Goal: Task Accomplishment & Management: Complete application form

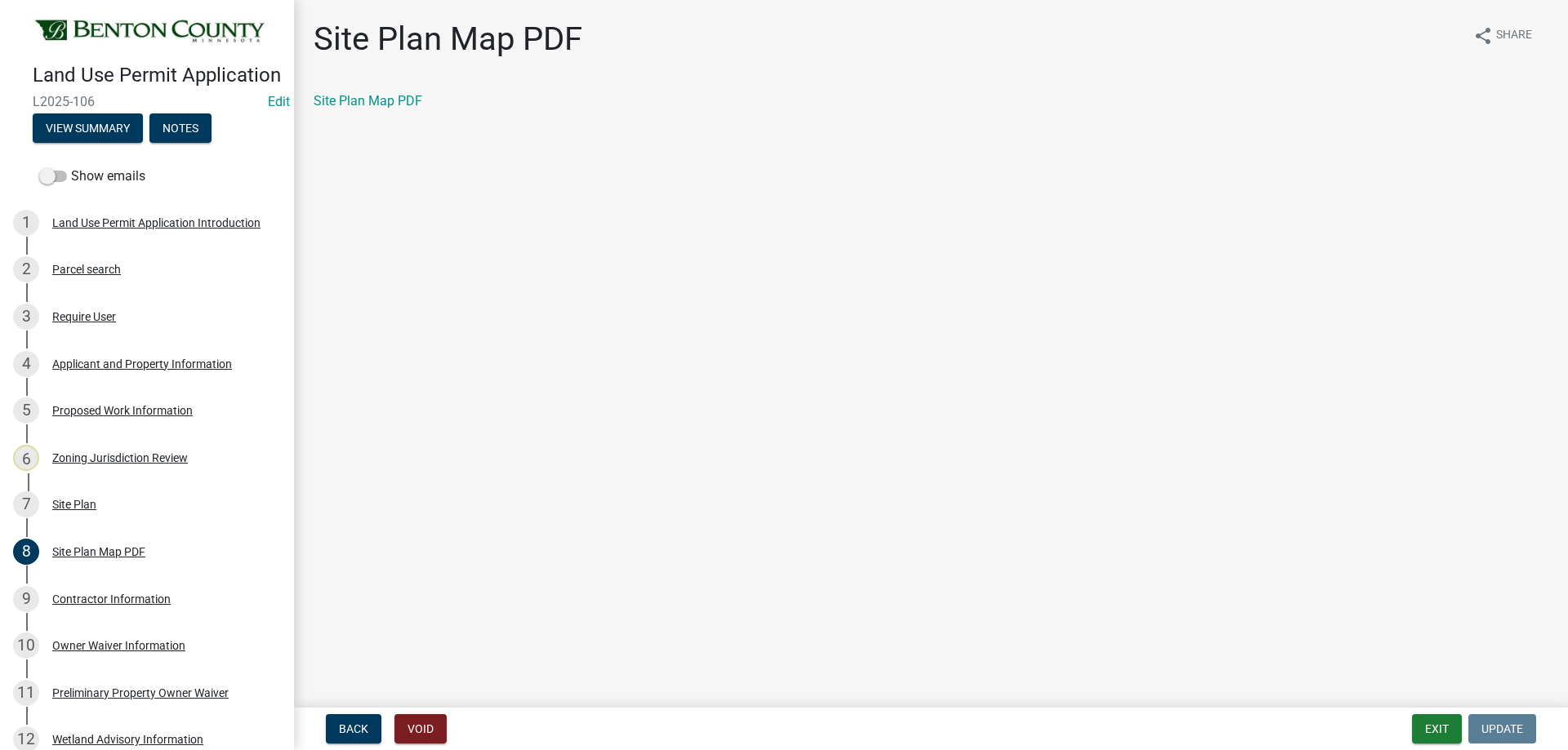
scroll to position [432, 0]
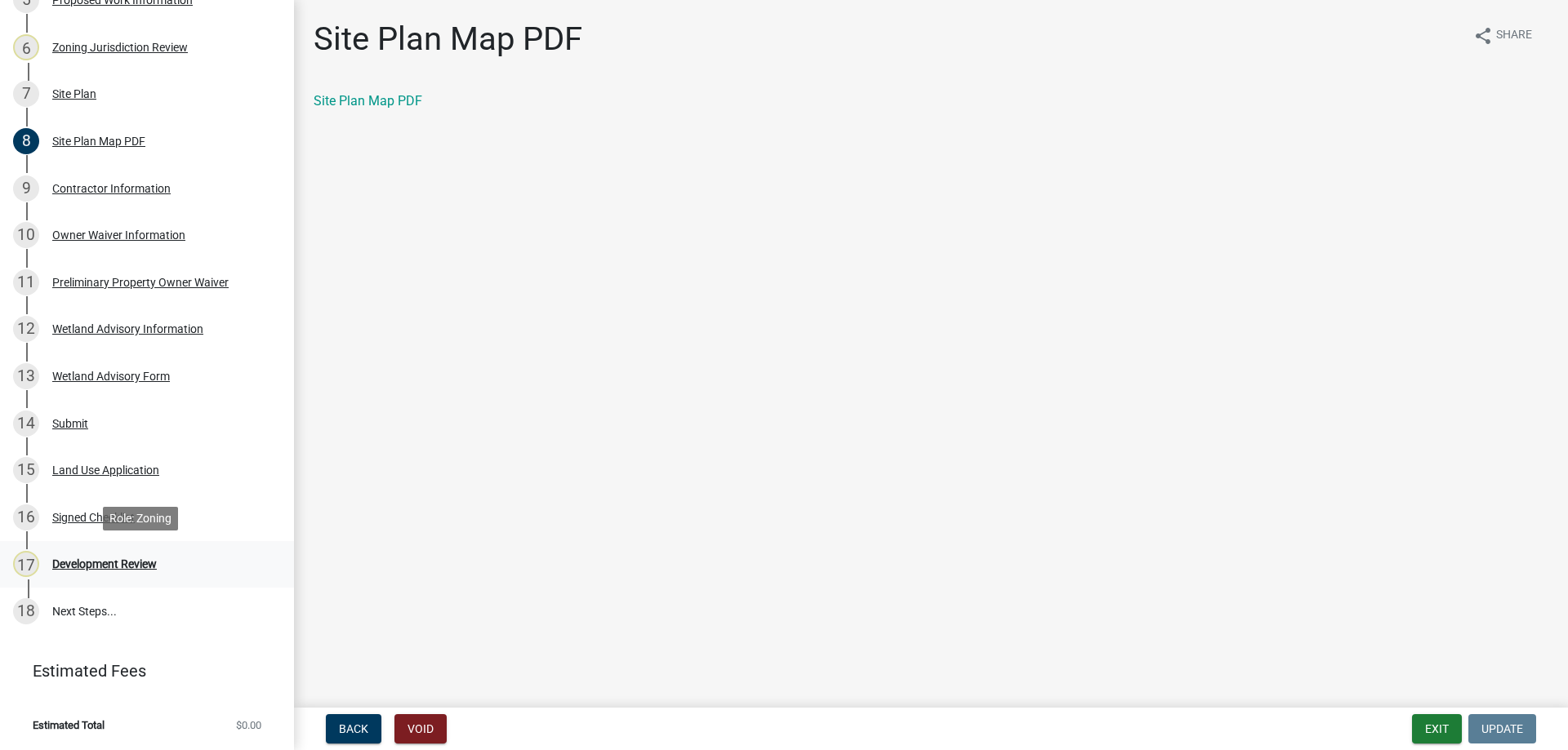
click at [121, 561] on div "Development Review" at bounding box center [104, 563] width 105 height 11
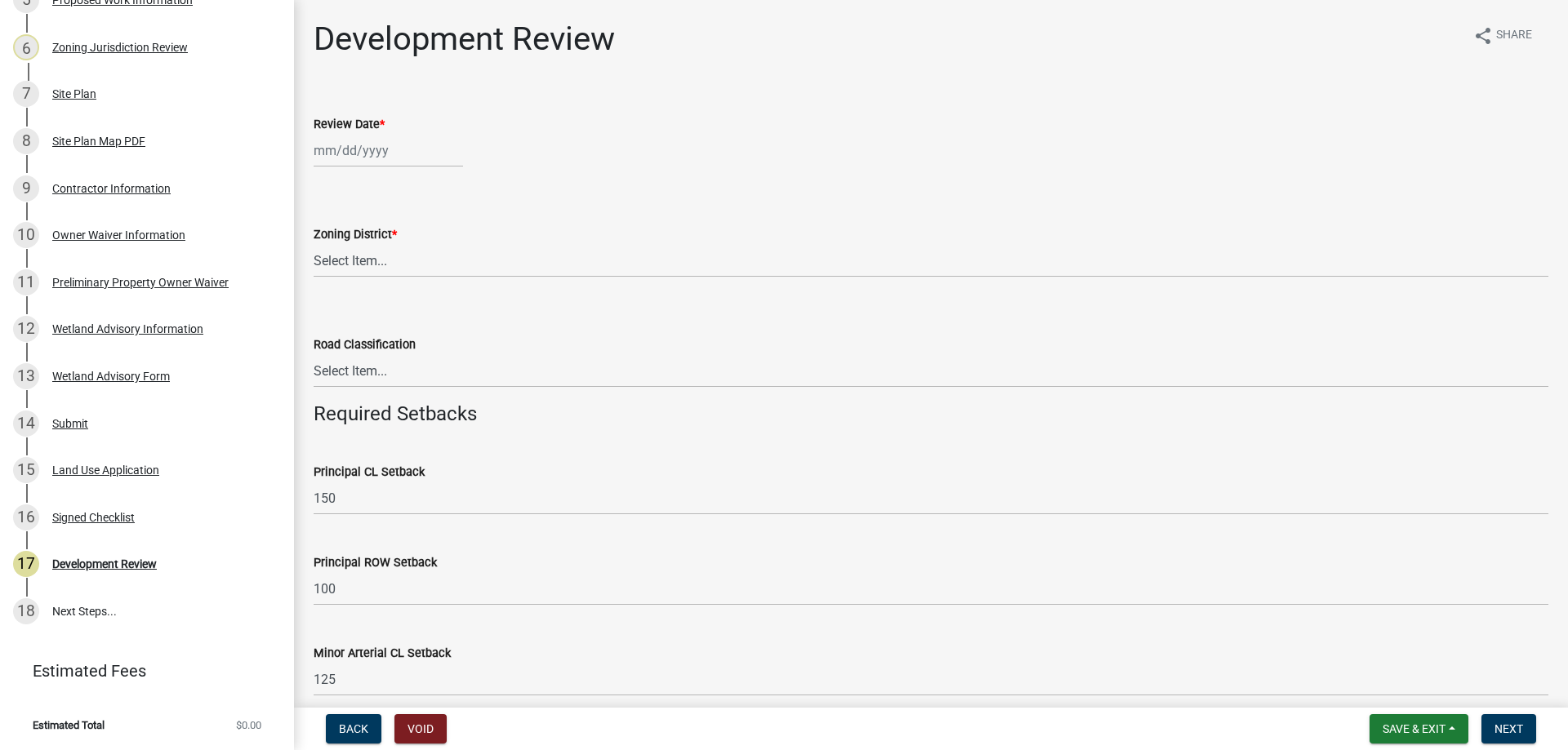
click at [408, 156] on div at bounding box center [389, 151] width 150 height 34
select select "8"
select select "2025"
click at [408, 287] on div "14" at bounding box center [408, 290] width 26 height 26
type input "[DATE]"
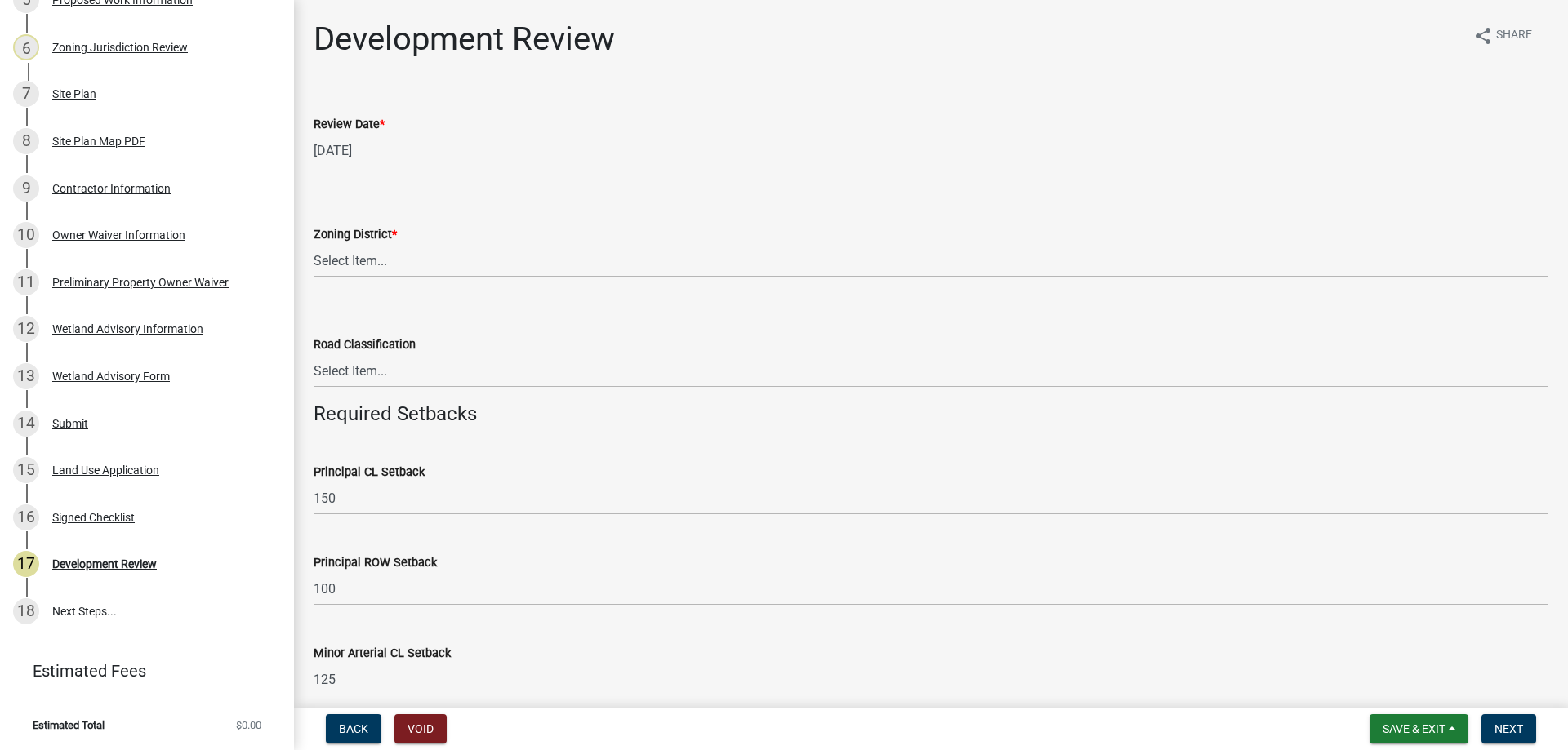
click at [365, 264] on select "Select Item... A B B-2 I-1 I-2 OSD/R-1 PUD R-1 R-2 R-3 R-3/MUD R-A R-S Sauk Rap…" at bounding box center [931, 261] width 1234 height 34
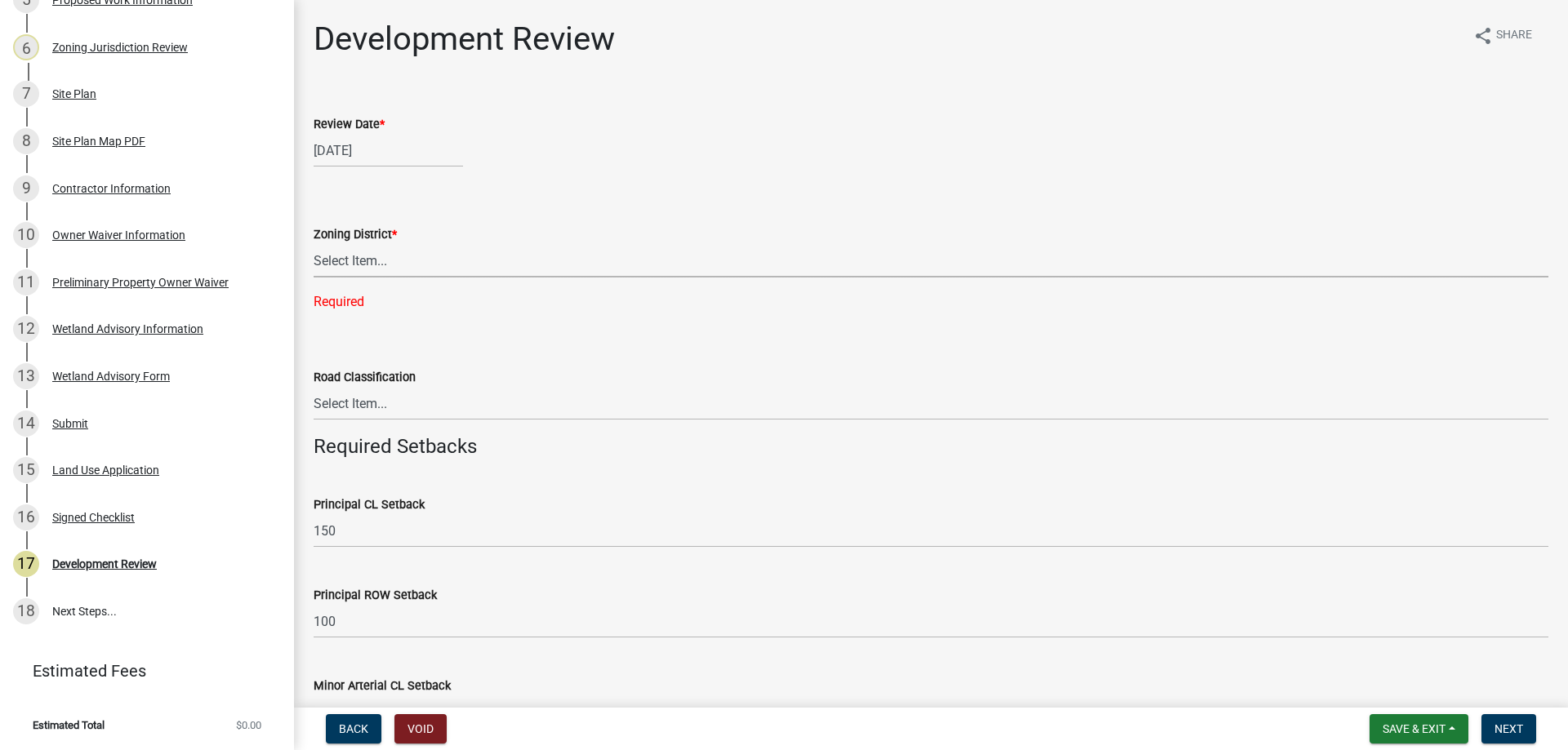
click at [374, 267] on select "Select Item... A B B-2 I-1 I-2 OSD/R-1 PUD R-1 R-2 R-3 R-3/MUD R-A R-S Sauk Rap…" at bounding box center [931, 261] width 1234 height 34
click at [314, 244] on select "Select Item... A B B-2 I-1 I-2 OSD/R-1 PUD R-1 R-2 R-3 R-3/MUD R-A R-S Sauk Rap…" at bounding box center [931, 261] width 1234 height 34
select select "d2e7867d-5e24-48c4-bfac-6c9236854e2a"
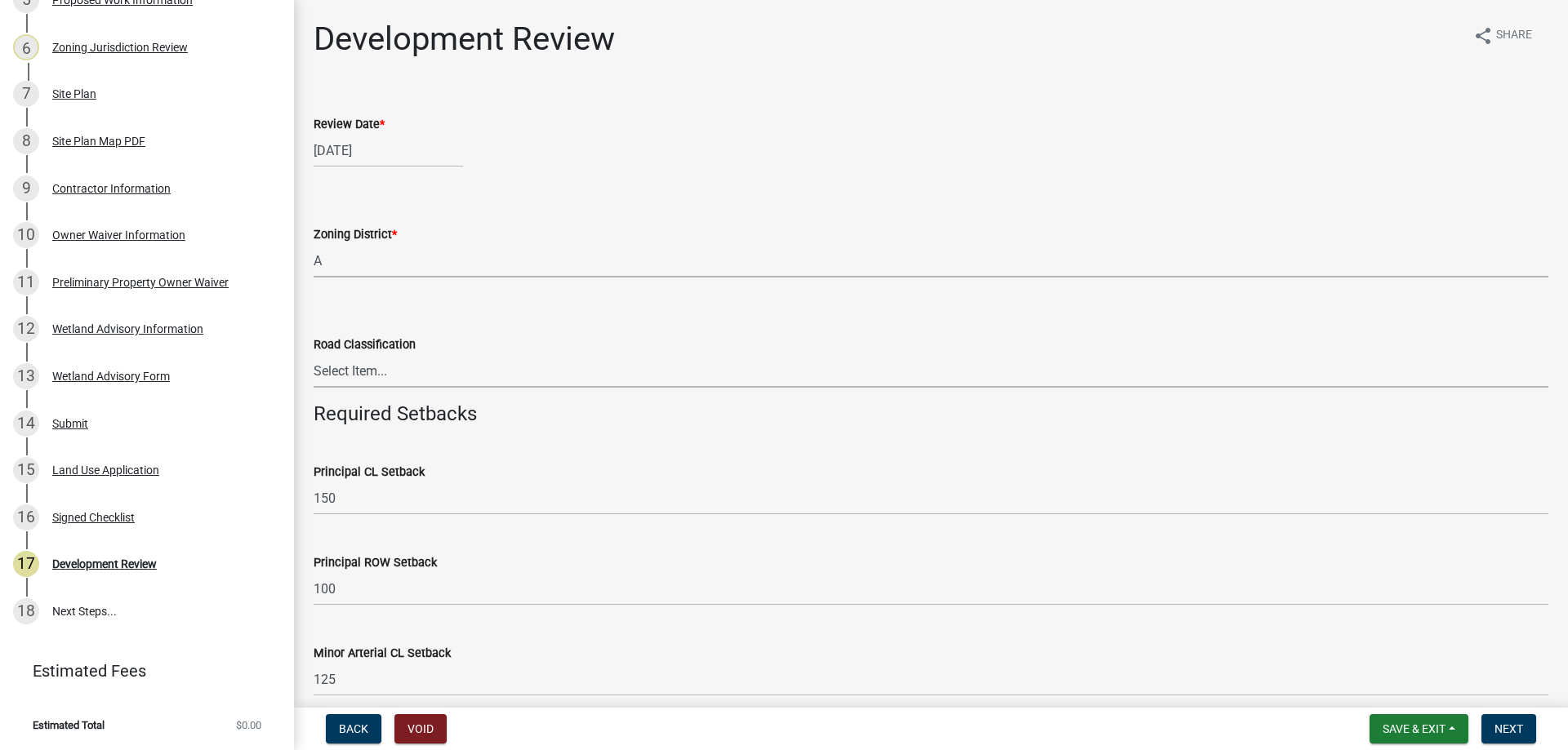
click at [360, 386] on select "Select Item... Principal [GEOGRAPHIC_DATA] completely within a cluster subdivis…" at bounding box center [931, 372] width 1234 height 34
click at [314, 355] on select "Select Item... Principal [GEOGRAPHIC_DATA] completely within a cluster subdivis…" at bounding box center [931, 372] width 1234 height 34
select select "0b2f72af-957f-4e5e-bc8d-0a492fb2505b"
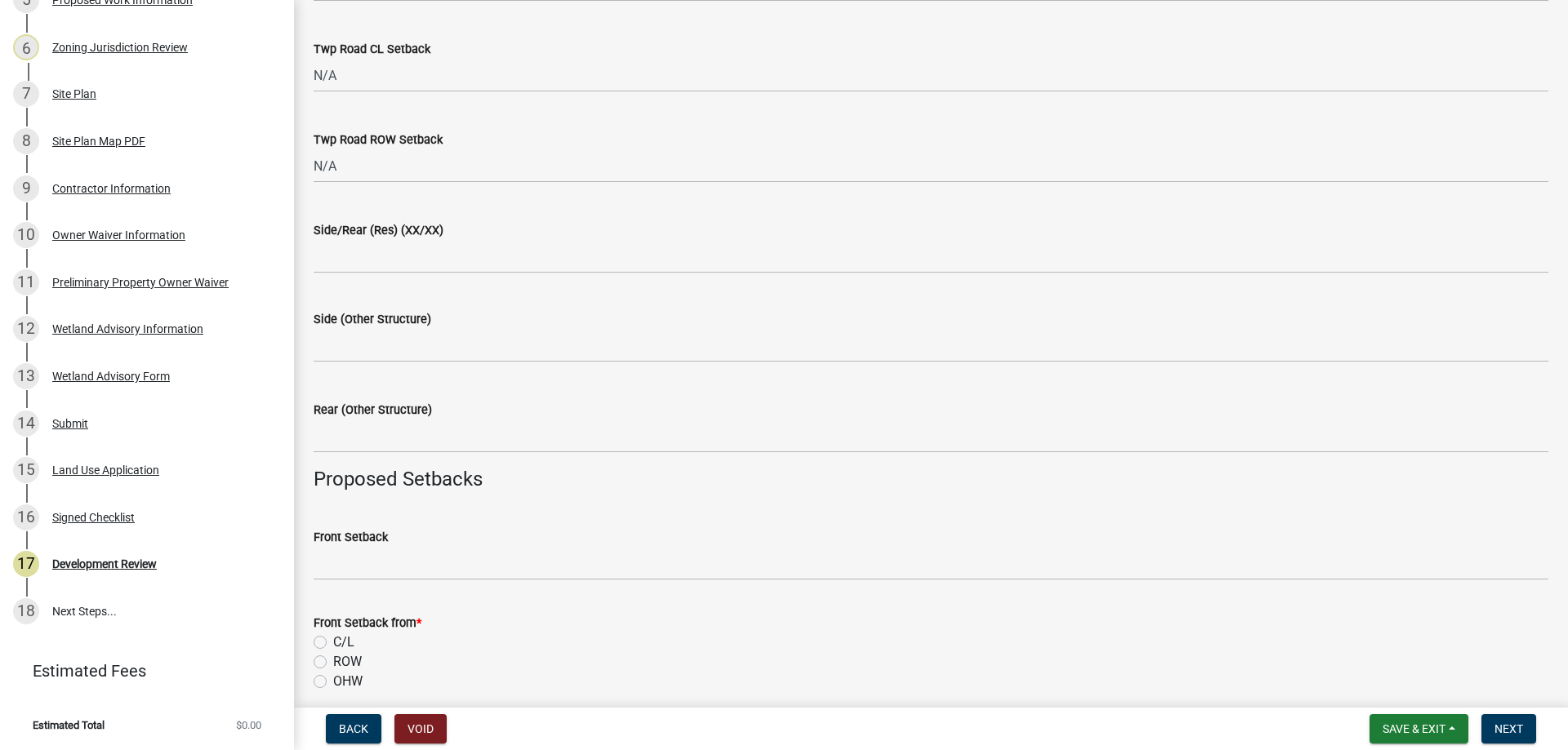
scroll to position [1143, 0]
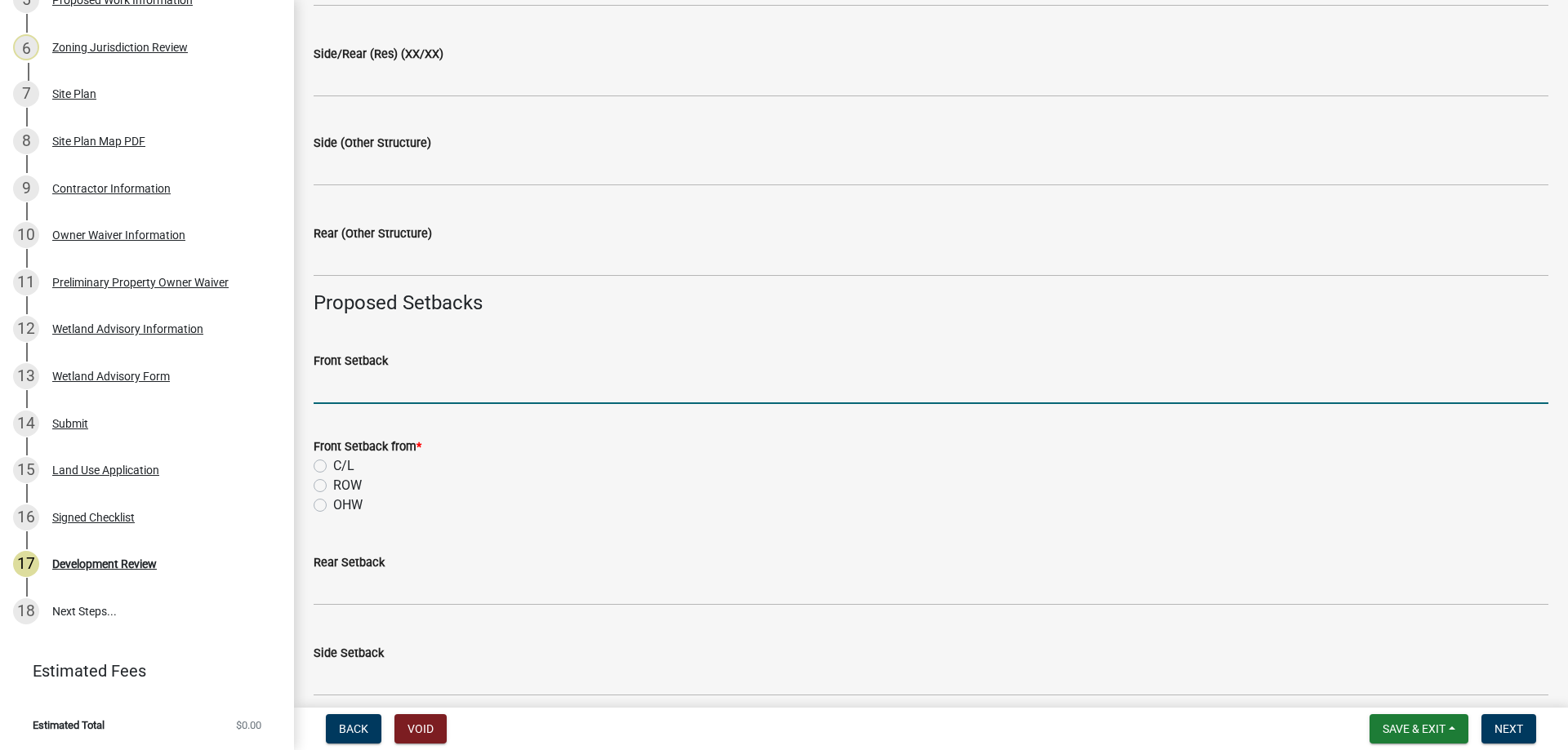
click at [377, 391] on input "Front Setback" at bounding box center [931, 387] width 1234 height 34
type input "258"
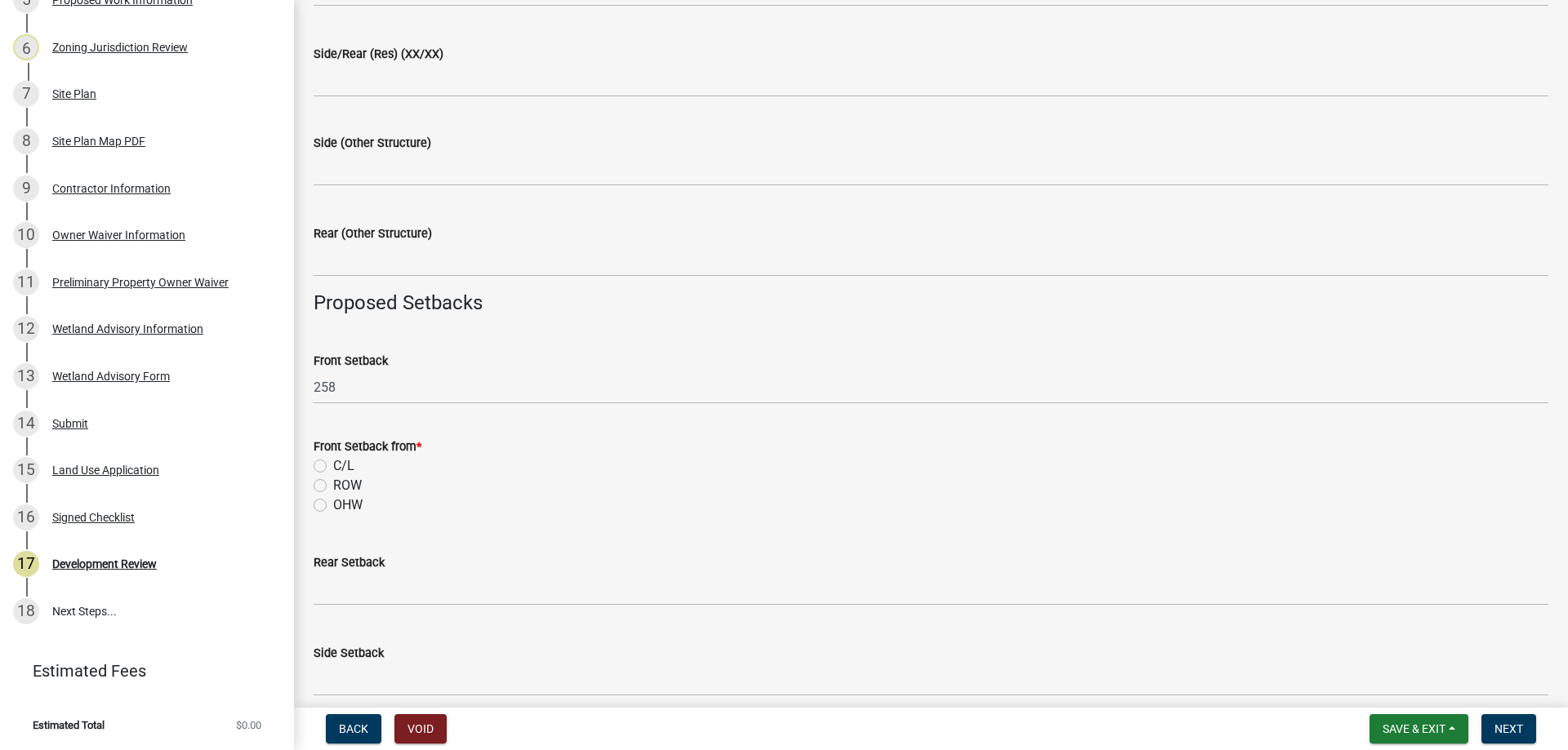
click at [334, 461] on label "C/L" at bounding box center [344, 466] width 21 height 20
click at [334, 461] on input "C/L" at bounding box center [339, 461] width 11 height 11
radio input "true"
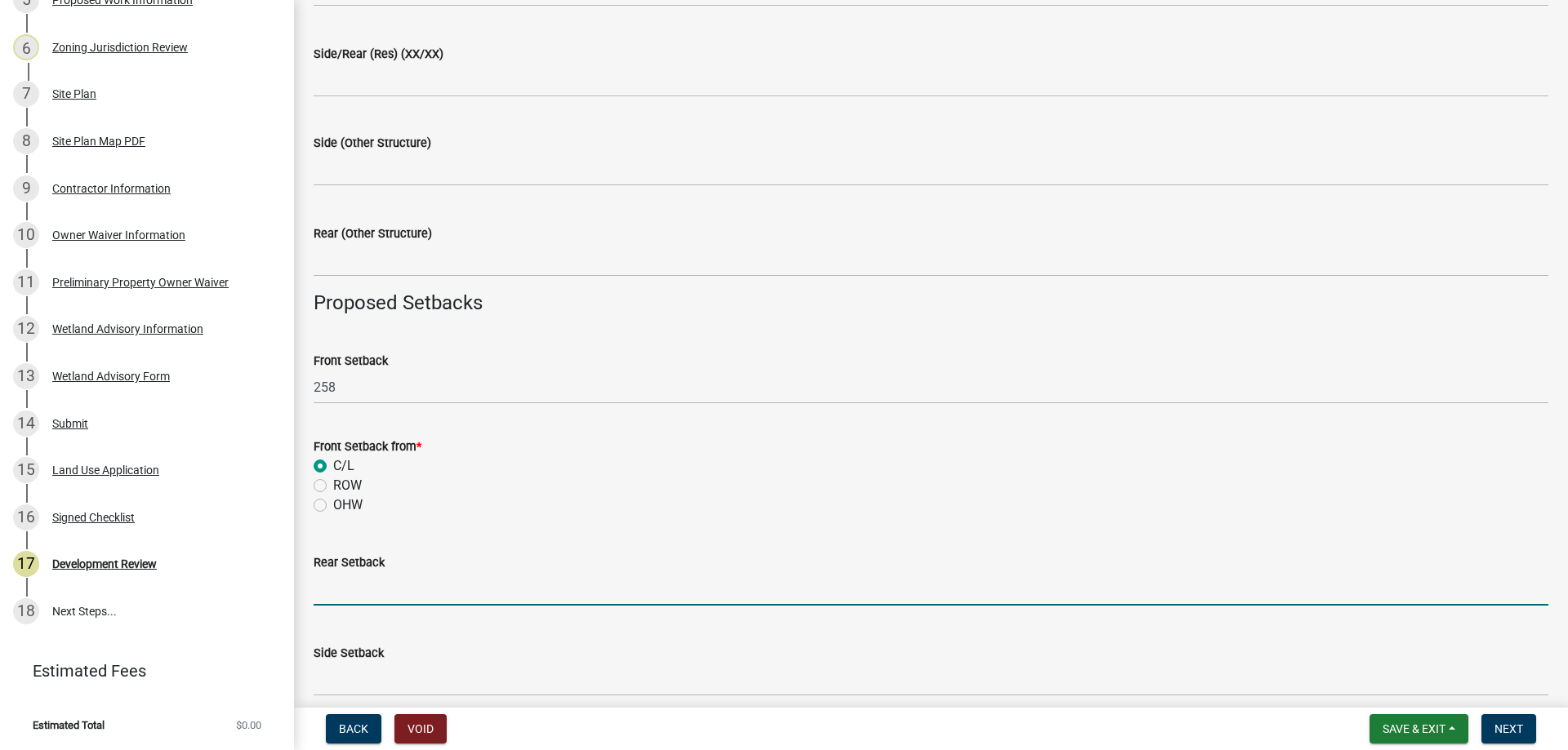
click at [336, 594] on input "text" at bounding box center [931, 589] width 1234 height 34
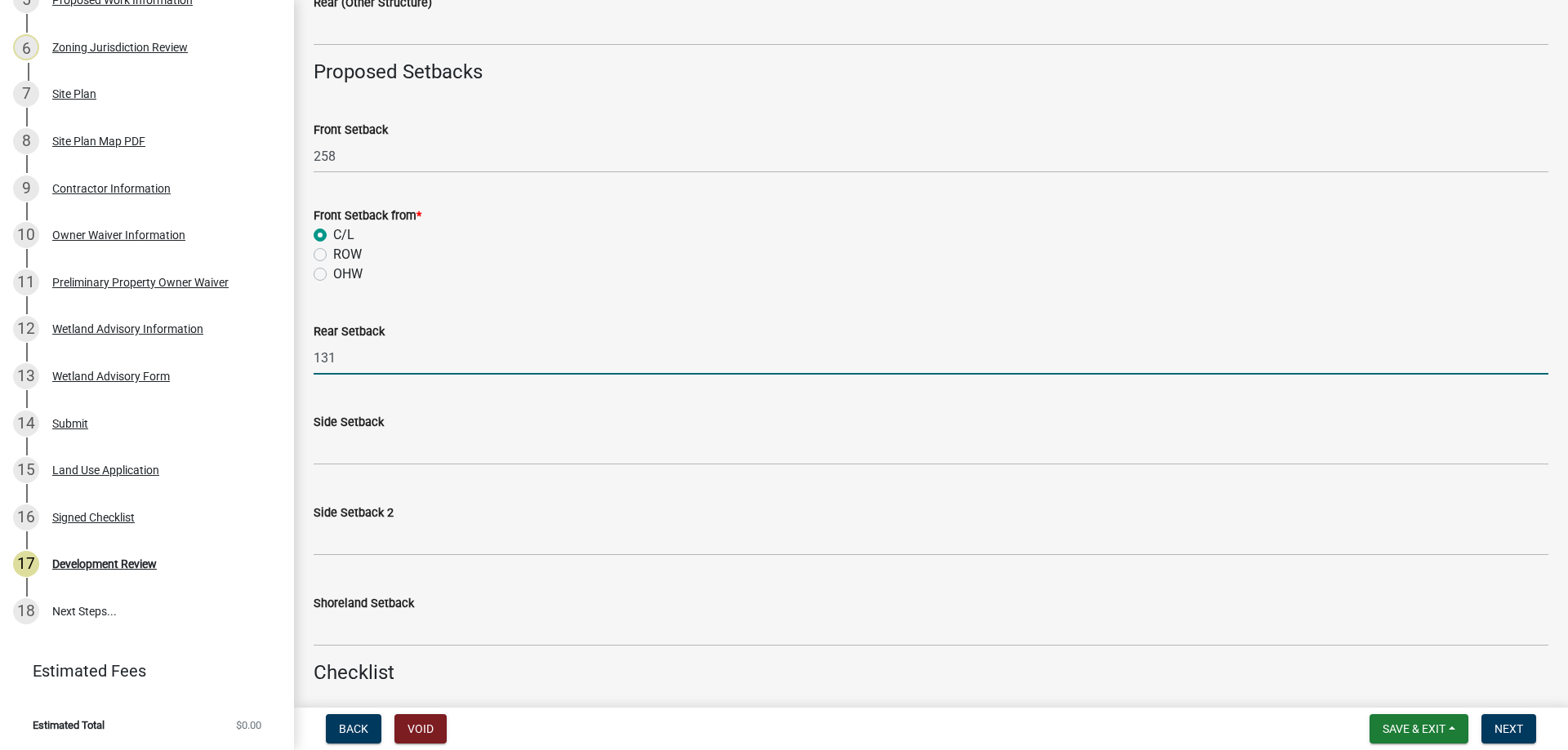
scroll to position [1388, 0]
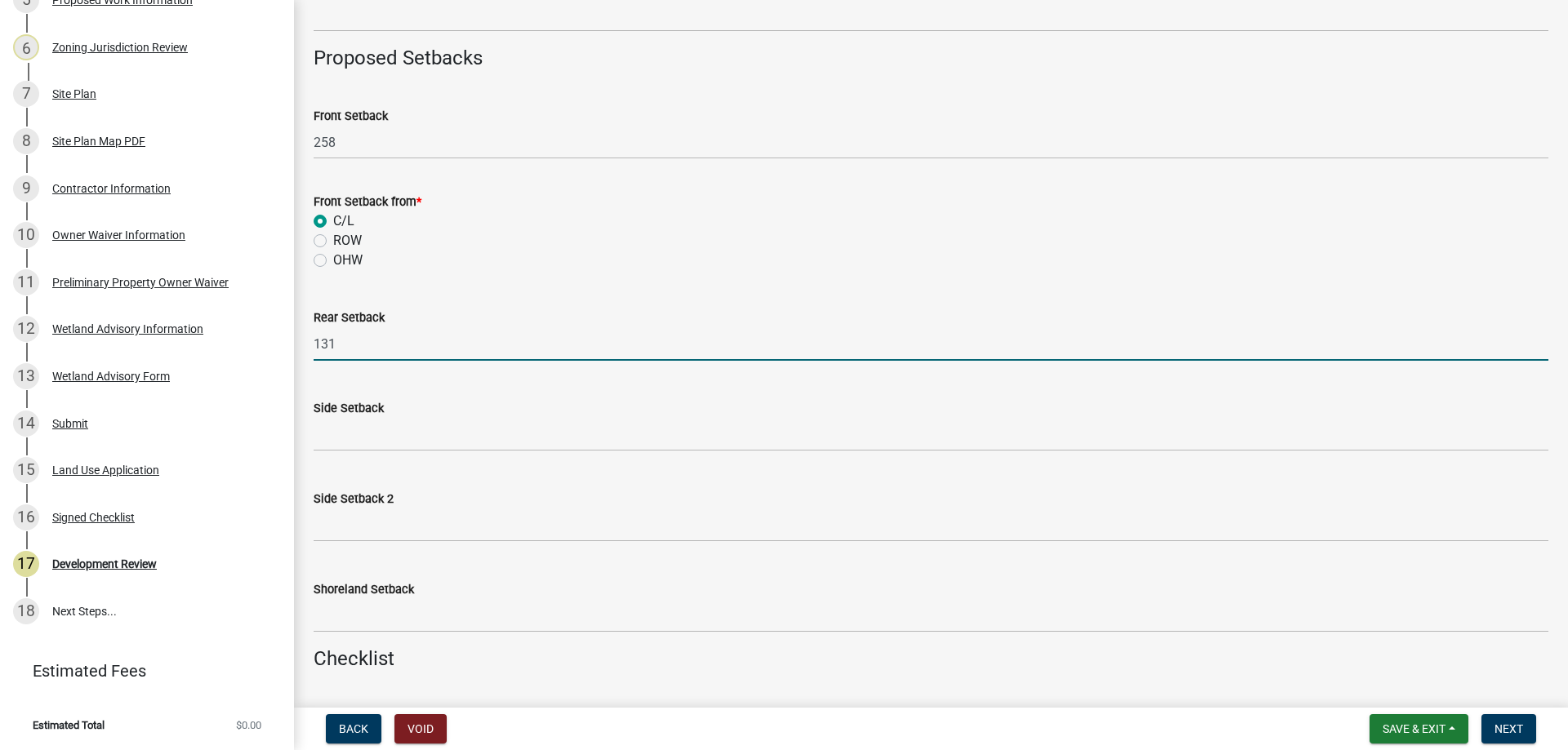
type input "131"
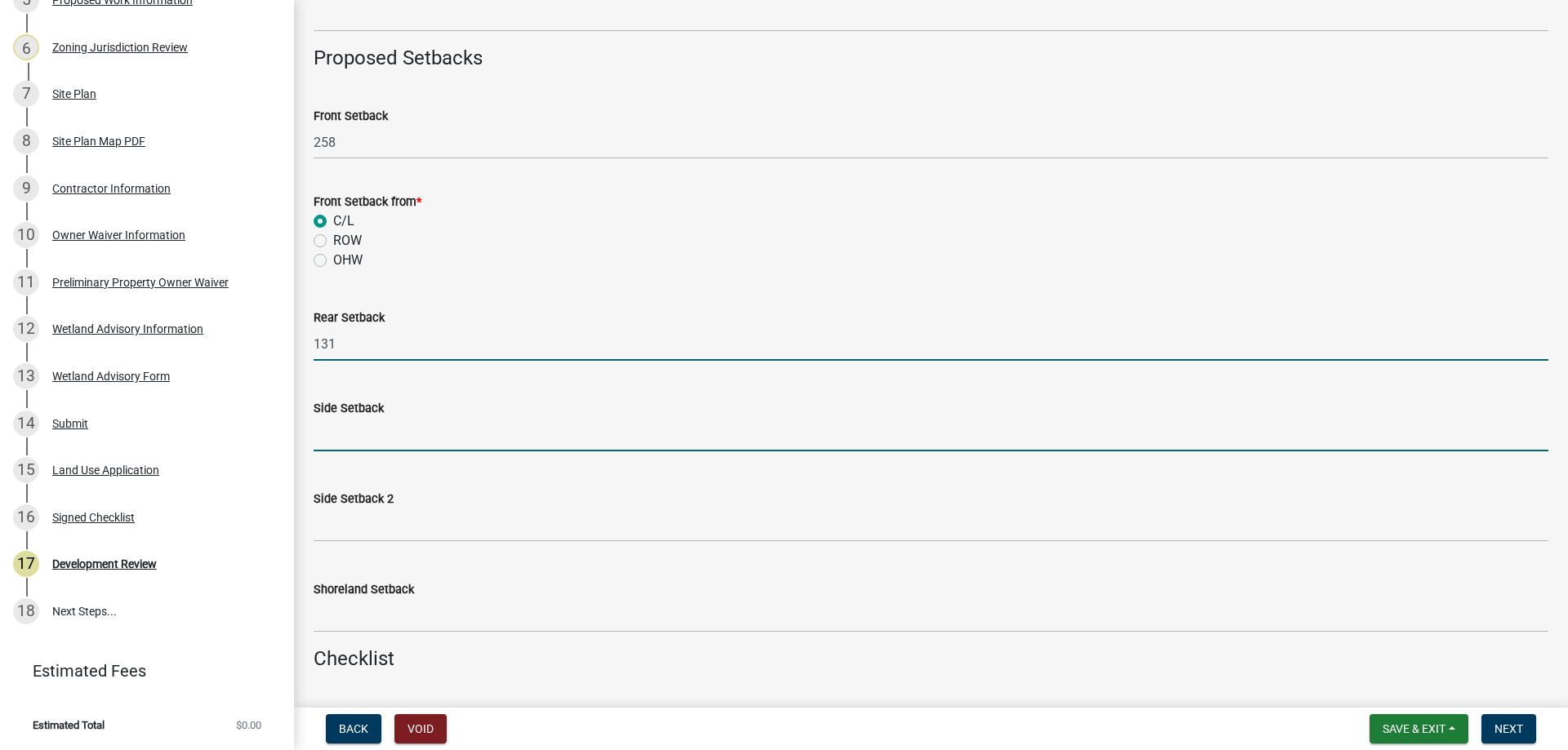
click at [332, 427] on input "text" at bounding box center [931, 435] width 1234 height 34
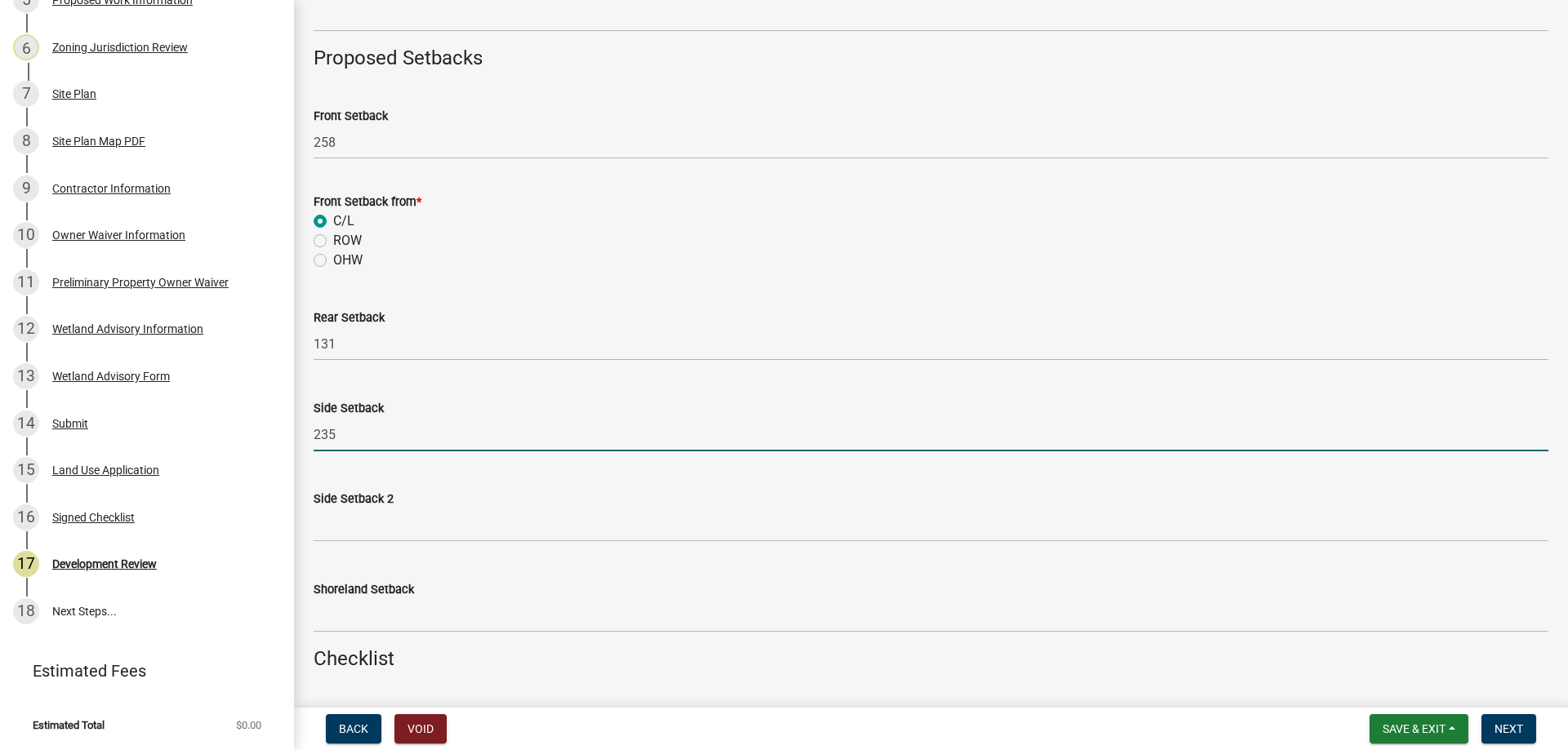
type input "235"
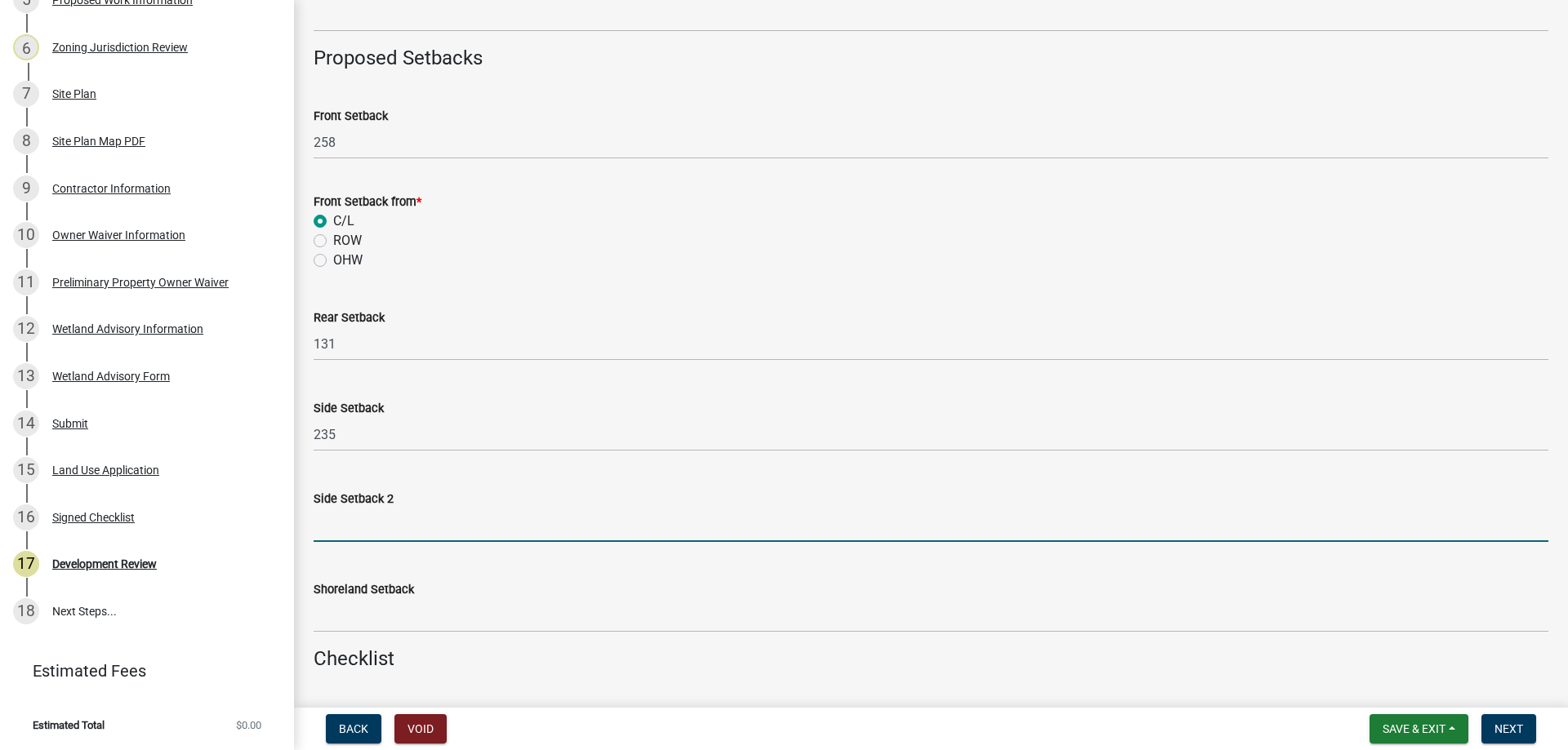
click at [347, 513] on input "text" at bounding box center [931, 525] width 1234 height 34
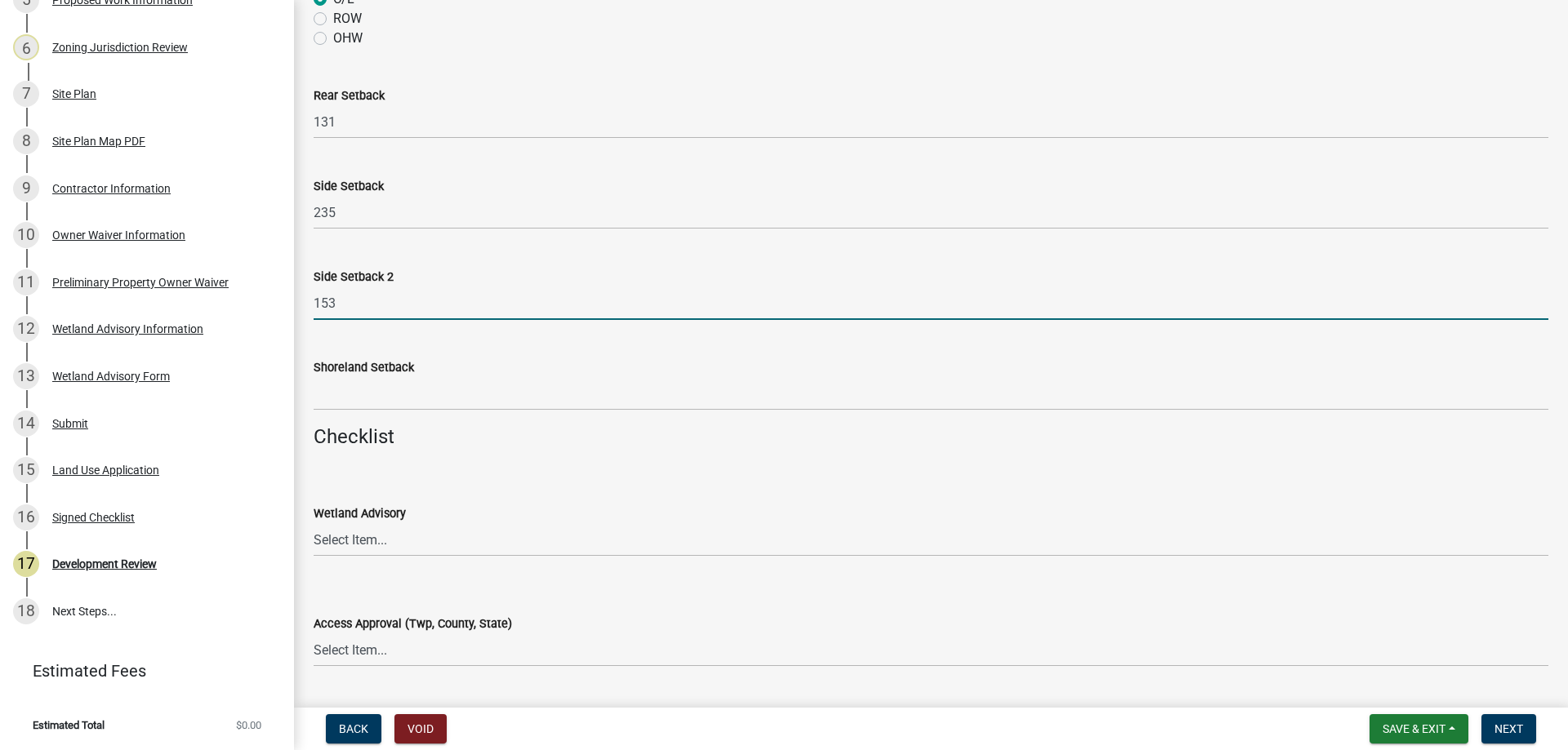
scroll to position [1633, 0]
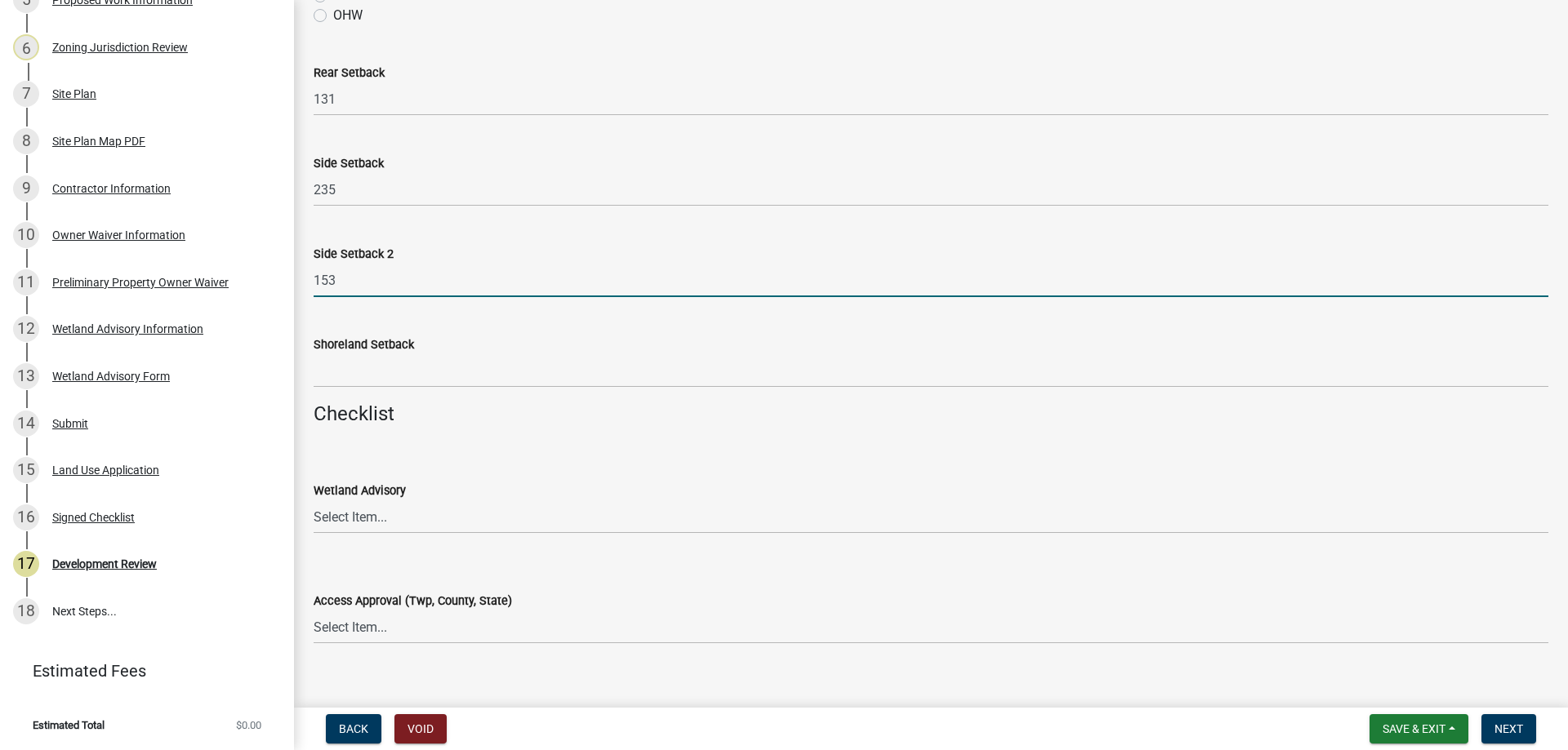
type input "153"
click at [353, 508] on select "Select Item... Yes No OK N/A" at bounding box center [931, 517] width 1234 height 34
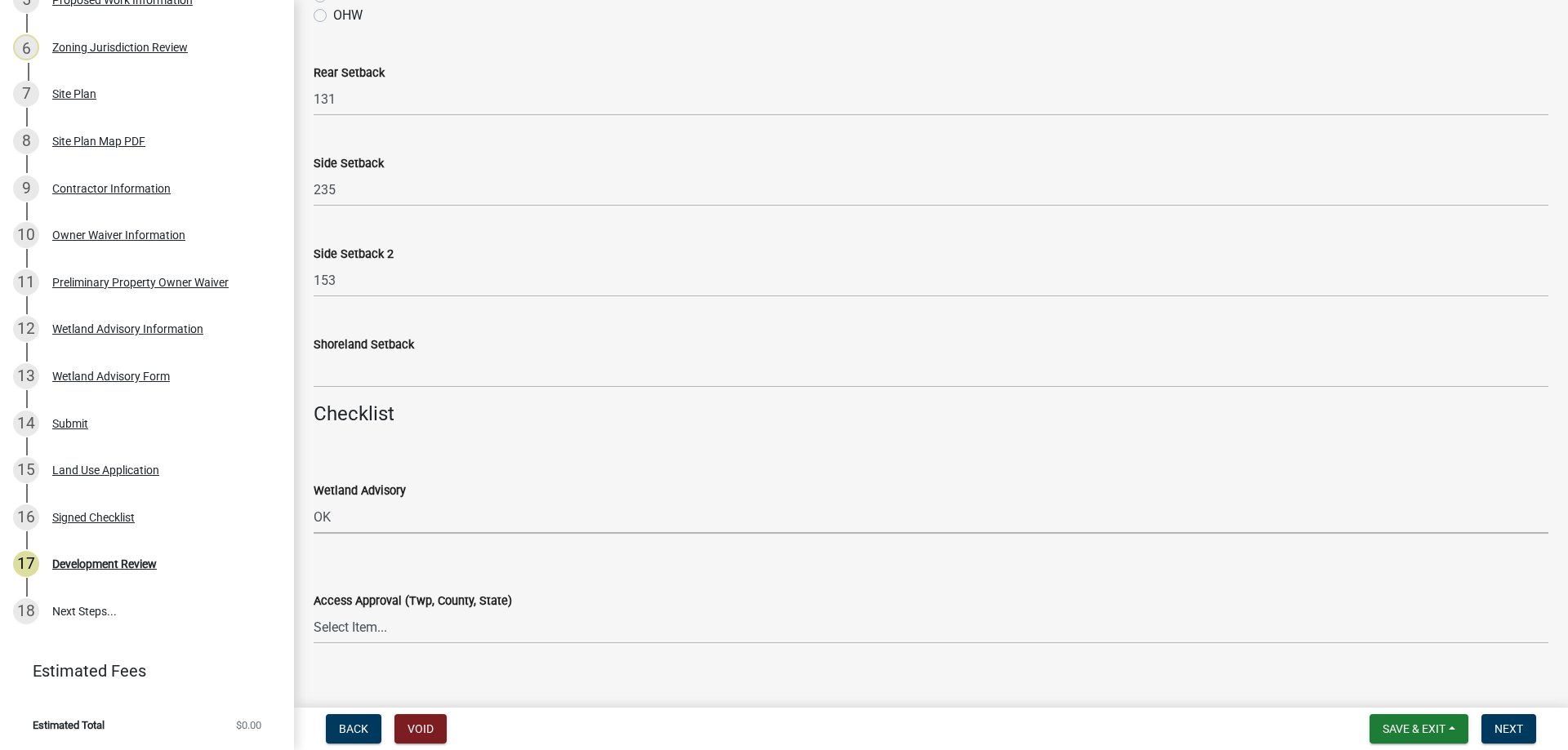
click at [314, 500] on select "Select Item... Yes No OK N/A" at bounding box center [931, 517] width 1234 height 34
select select "29e042a6-806b-4b88-8ad4-222f55a74e1f"
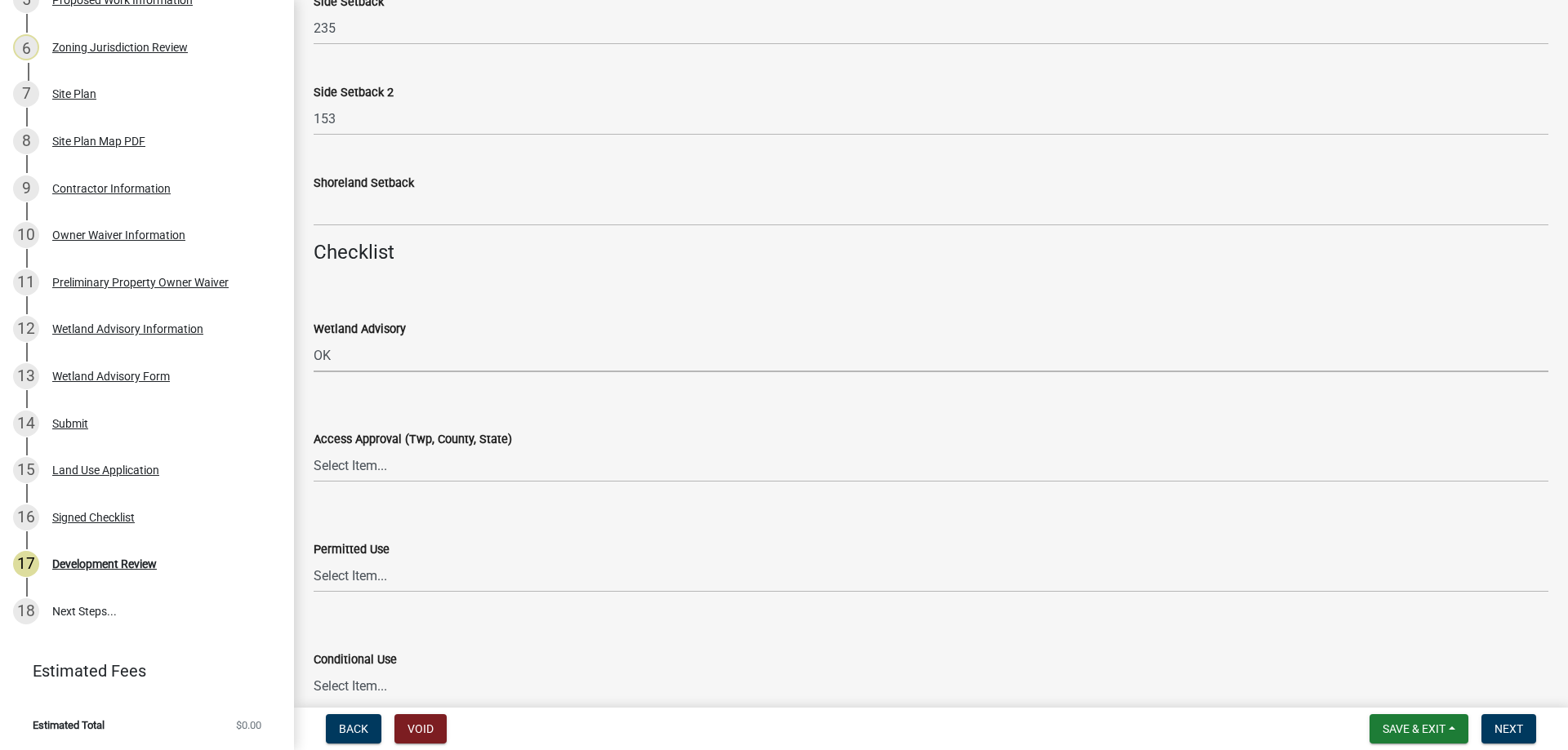
scroll to position [1797, 0]
click at [357, 445] on div "Access Approval (Twp, County, State)" at bounding box center [931, 437] width 1234 height 20
click at [365, 465] on select "Select Item... Yes No OK N/A" at bounding box center [931, 464] width 1234 height 34
click at [314, 447] on select "Select Item... Yes No OK N/A" at bounding box center [931, 464] width 1234 height 34
select select "72748fc4-3f0a-45e2-b467-dc37e2b15731"
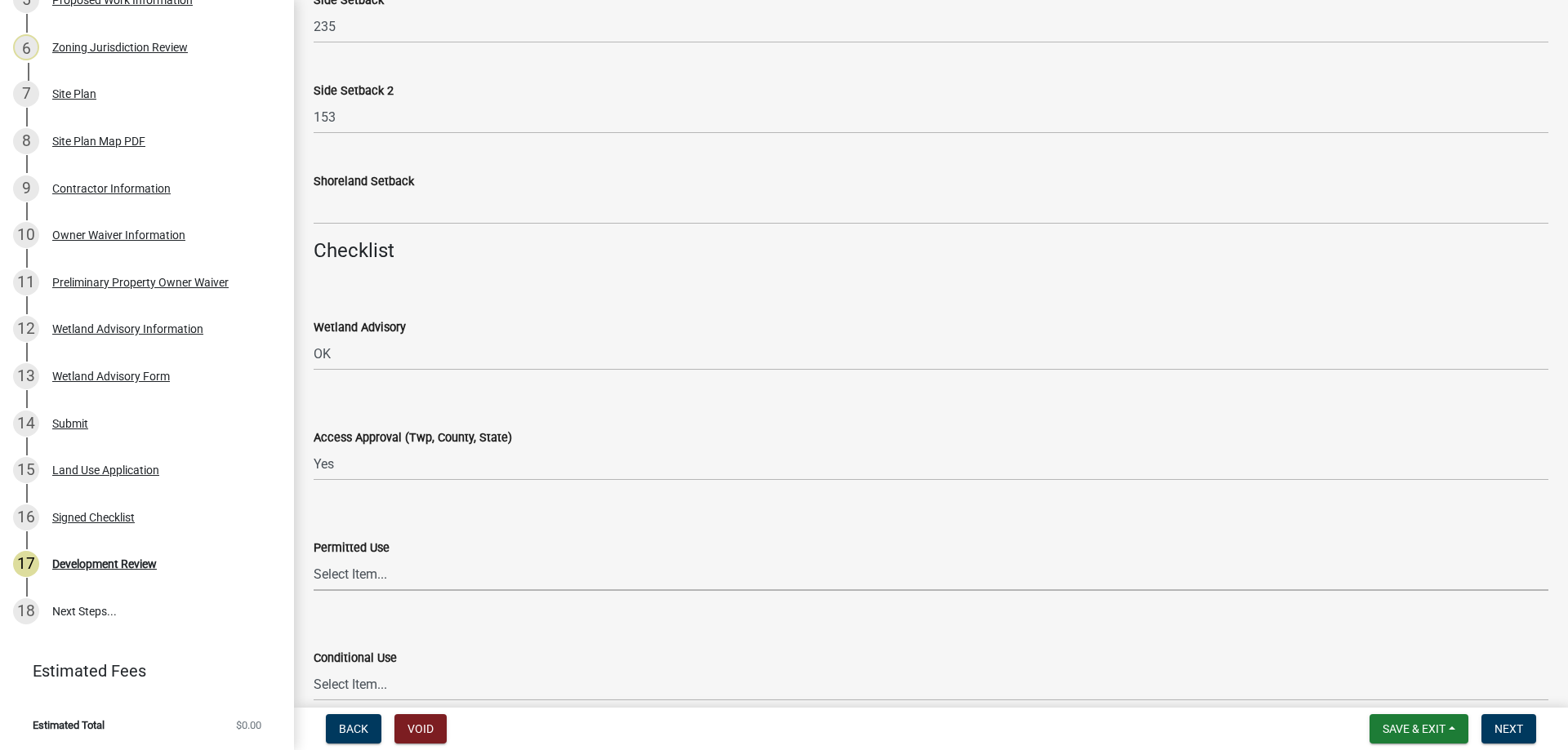
click at [365, 573] on select "Select Item... Yes No OK N/A" at bounding box center [931, 574] width 1234 height 34
click at [314, 557] on select "Select Item... Yes No OK N/A" at bounding box center [931, 574] width 1234 height 34
select select "72748fc4-3f0a-45e2-b467-dc37e2b15731"
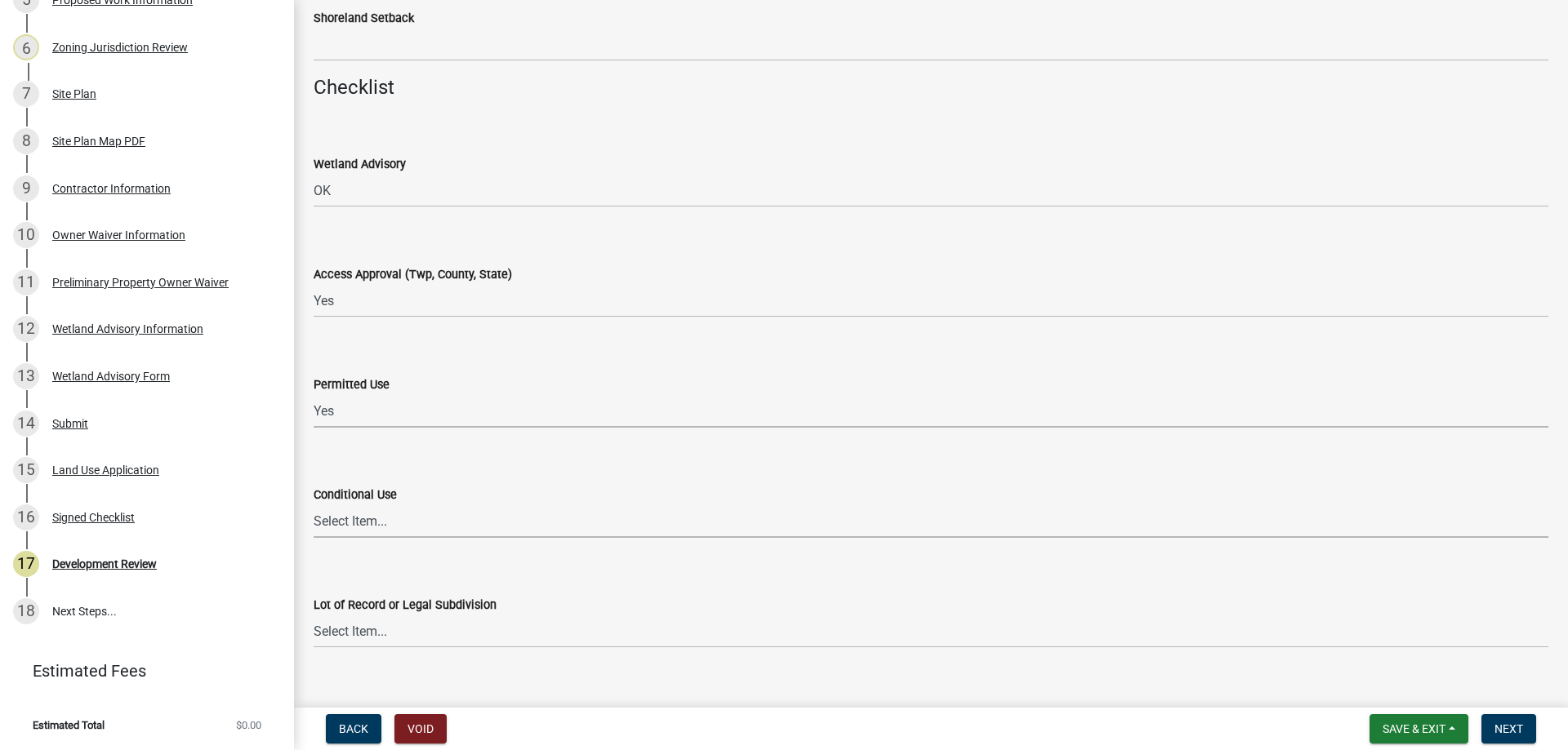
click at [352, 520] on select "Select Item... Yes No OK N/A" at bounding box center [931, 521] width 1234 height 34
click at [314, 504] on select "Select Item... Yes No OK N/A" at bounding box center [931, 521] width 1234 height 34
select select "886b3fcf-7535-4eb7-bda7-c47490aa8987"
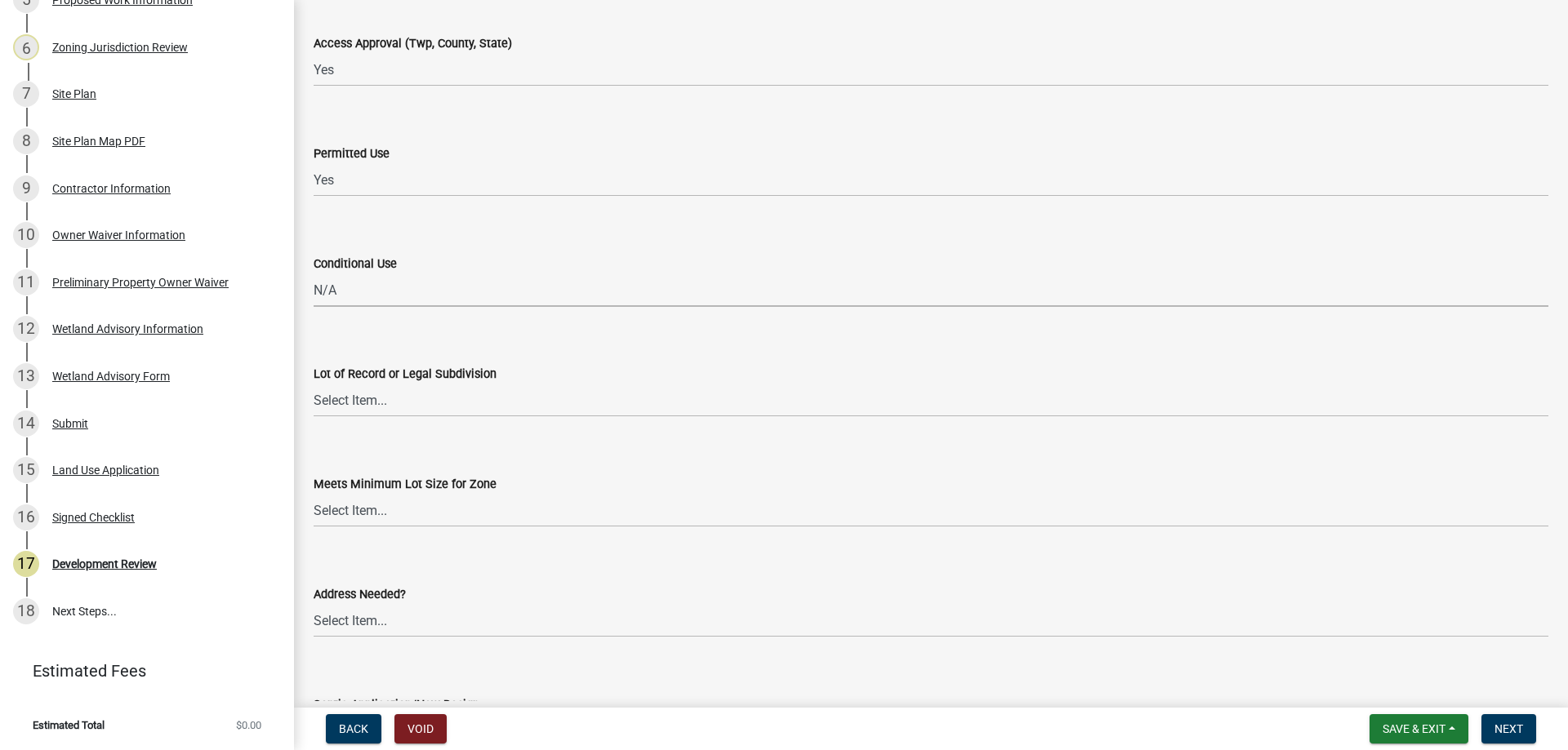
scroll to position [2204, 0]
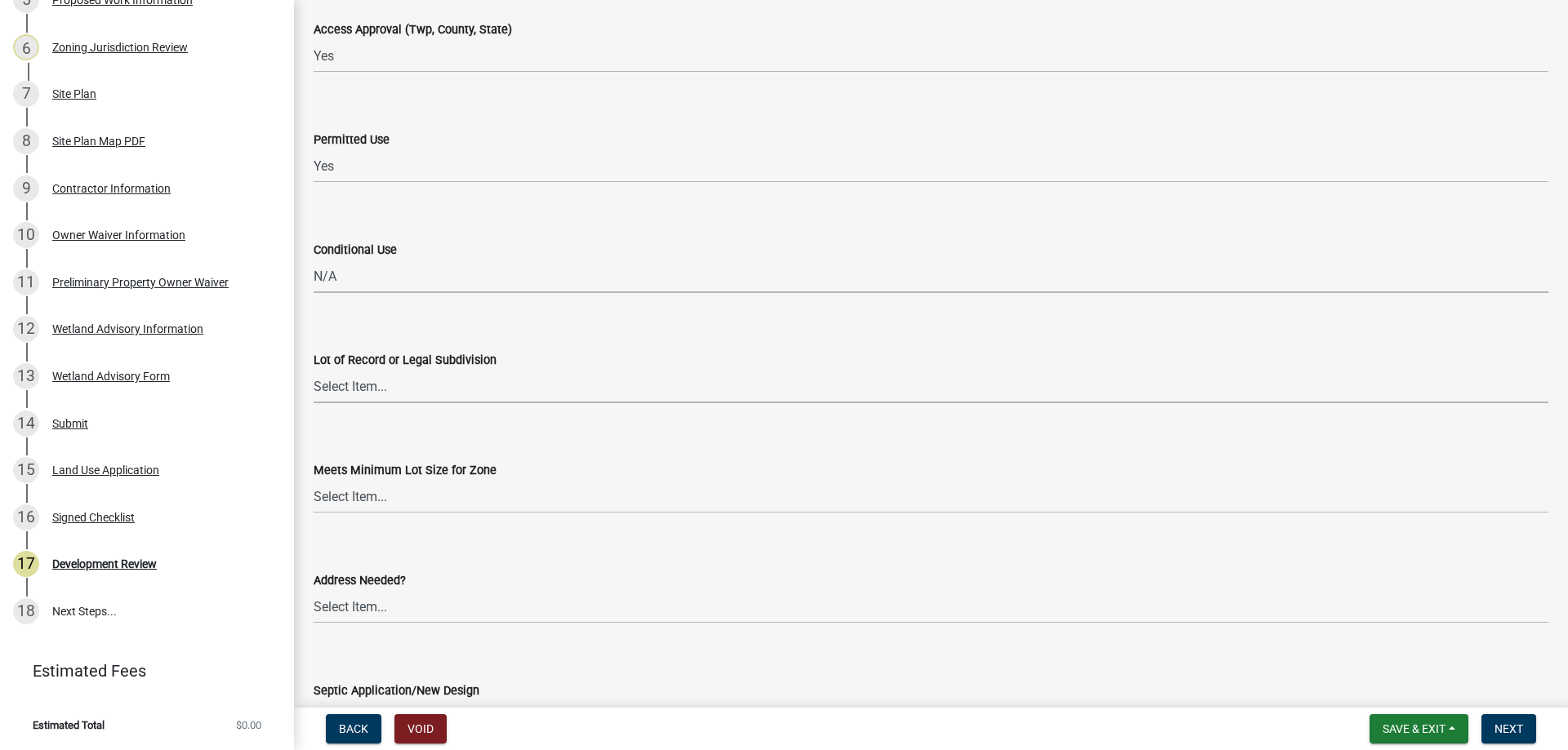
drag, startPoint x: 365, startPoint y: 396, endPoint x: 372, endPoint y: 385, distance: 13.0
click at [365, 395] on select "Select Item... Yes No OK N/A" at bounding box center [931, 386] width 1234 height 34
click at [314, 370] on select "Select Item... Yes No OK N/A" at bounding box center [931, 386] width 1234 height 34
click at [362, 382] on select "Select Item... Yes No OK N/A" at bounding box center [931, 386] width 1234 height 34
click at [314, 370] on select "Select Item... Yes No OK N/A" at bounding box center [931, 386] width 1234 height 34
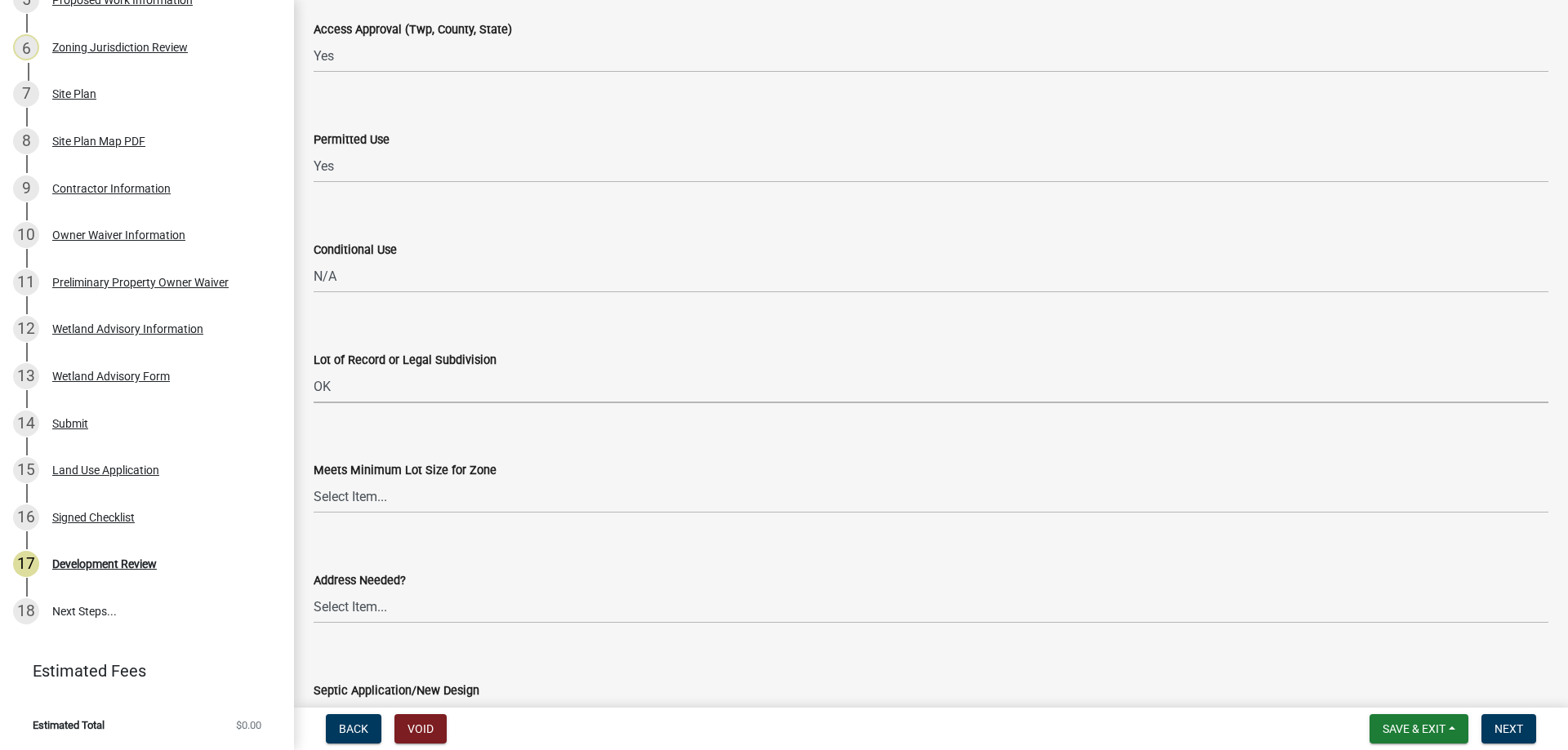
select select "29e042a6-806b-4b88-8ad4-222f55a74e1f"
click at [358, 494] on select "Select Item... Yes No OK N/A" at bounding box center [931, 497] width 1234 height 34
click at [314, 480] on select "Select Item... Yes No OK N/A" at bounding box center [931, 497] width 1234 height 34
select select "29e042a6-806b-4b88-8ad4-222f55a74e1f"
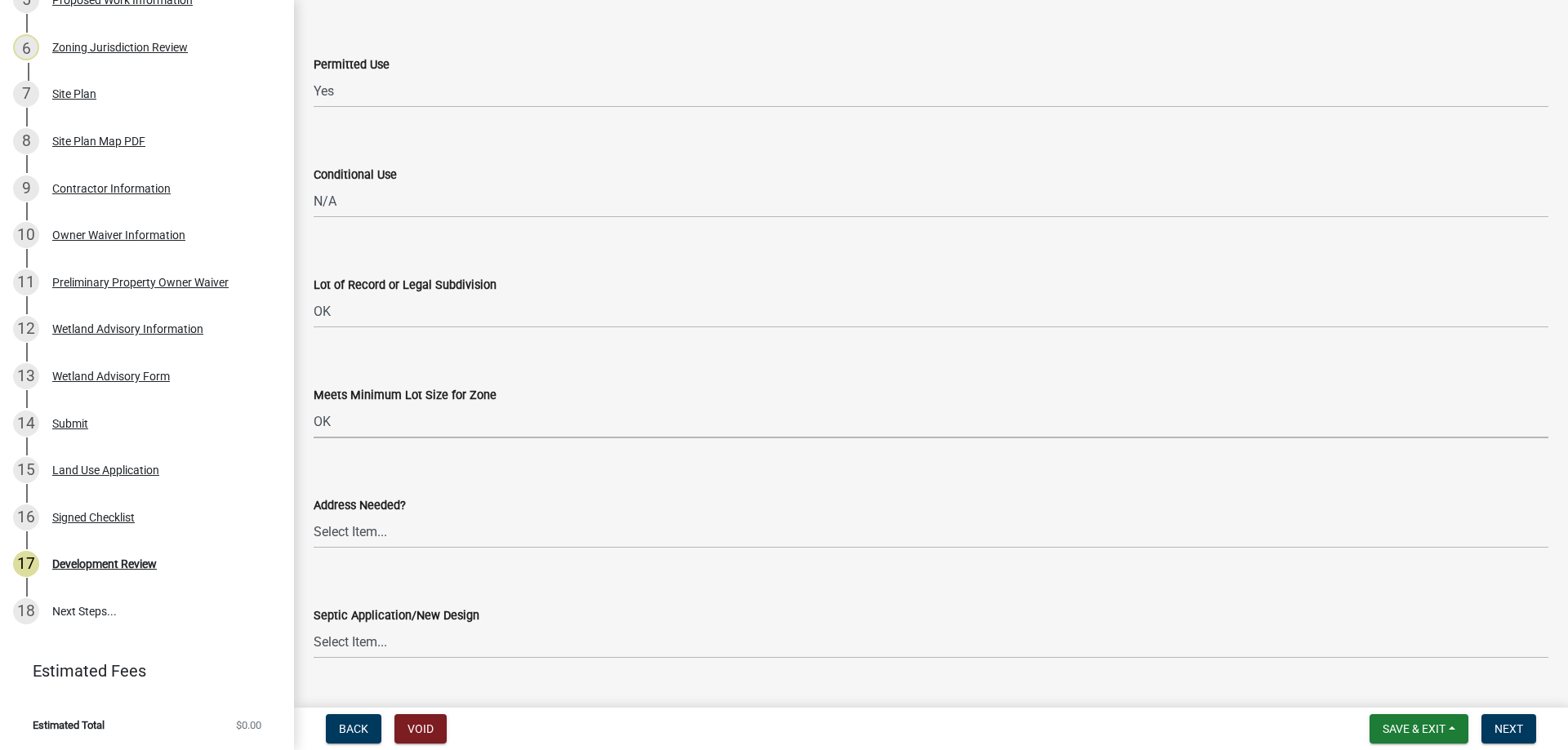
scroll to position [2368, 0]
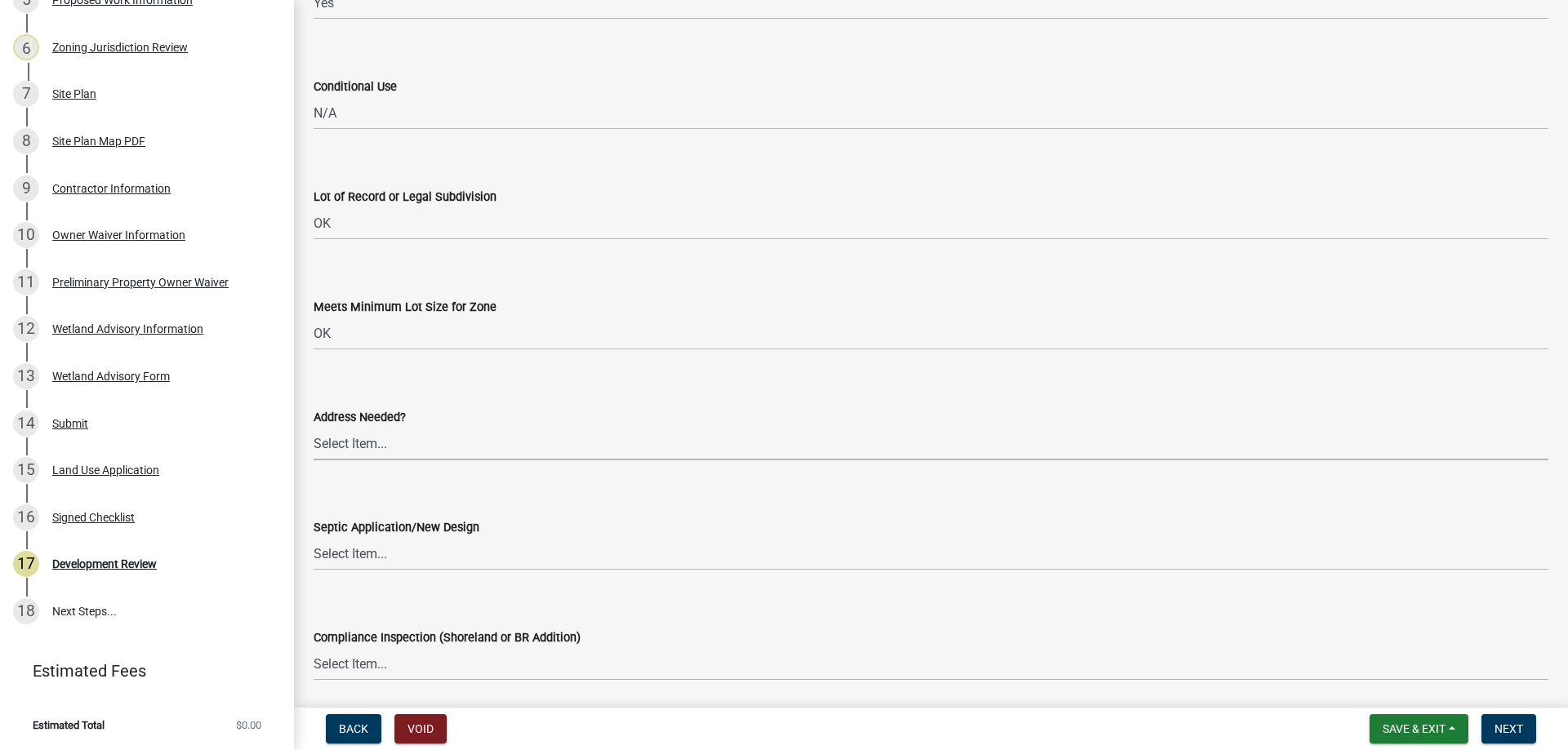
drag, startPoint x: 362, startPoint y: 439, endPoint x: 361, endPoint y: 455, distance: 16.0
click at [361, 440] on select "Select Item... Yes No OK N/A" at bounding box center [931, 444] width 1234 height 34
click at [314, 427] on select "Select Item... Yes No OK N/A" at bounding box center [931, 444] width 1234 height 34
select select "445341f5-2b7a-4e9a-a8a7-43788b572440"
drag, startPoint x: 367, startPoint y: 550, endPoint x: 370, endPoint y: 560, distance: 10.4
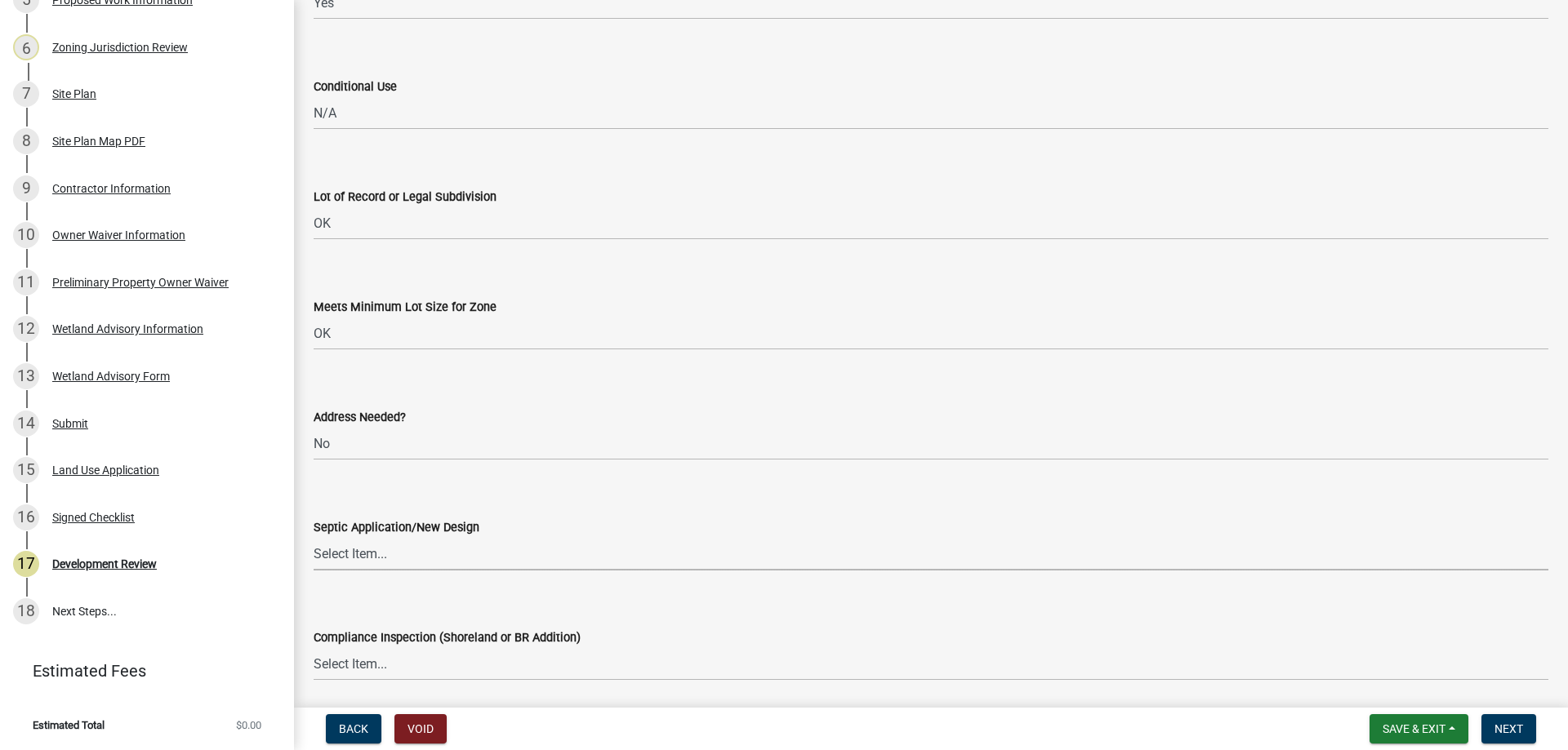
click at [367, 552] on select "Select Item... Yes No OK N/A" at bounding box center [931, 554] width 1234 height 34
click at [314, 537] on select "Select Item... Yes No OK N/A" at bounding box center [931, 554] width 1234 height 34
select select "886b3fcf-7535-4eb7-bda7-c47490aa8987"
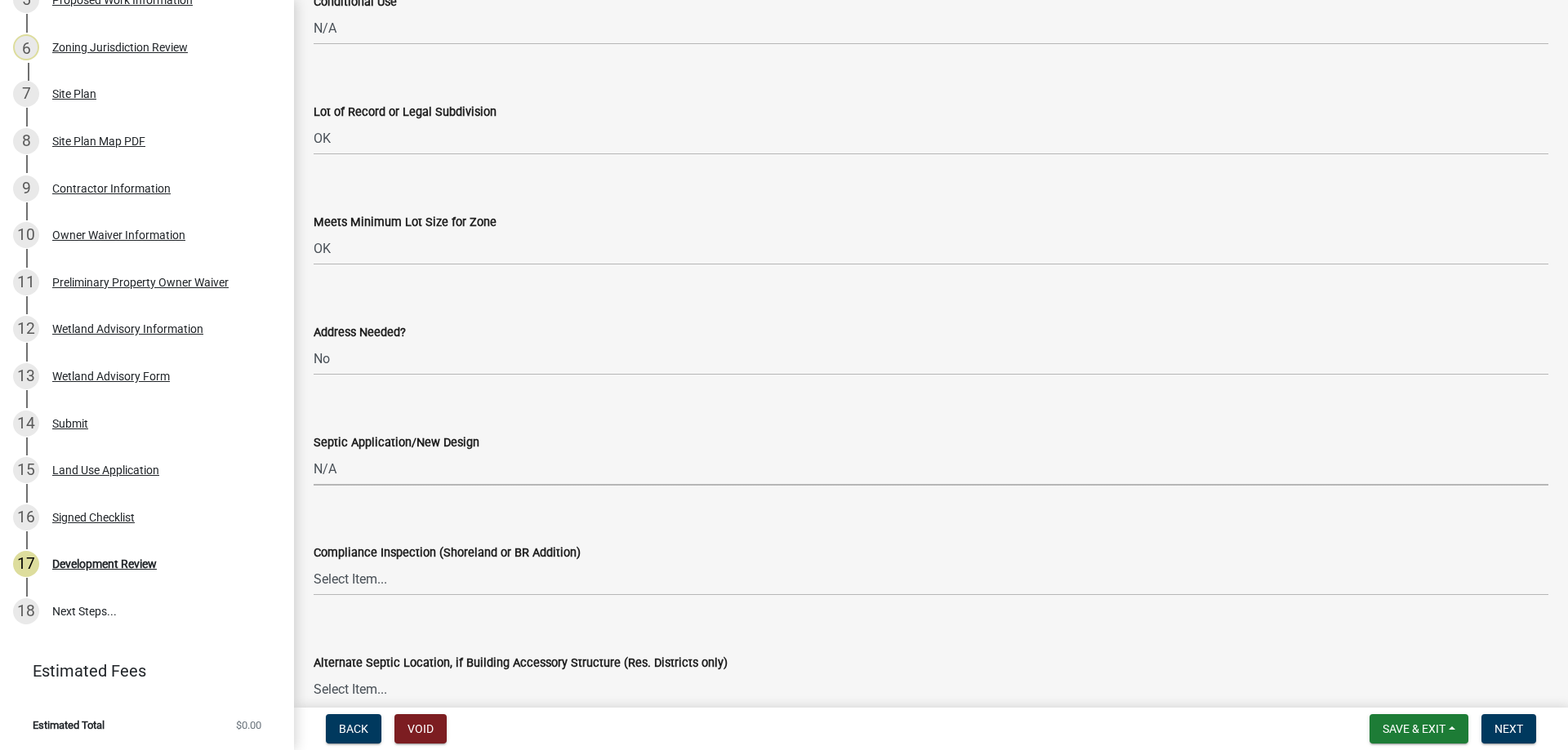
scroll to position [2450, 0]
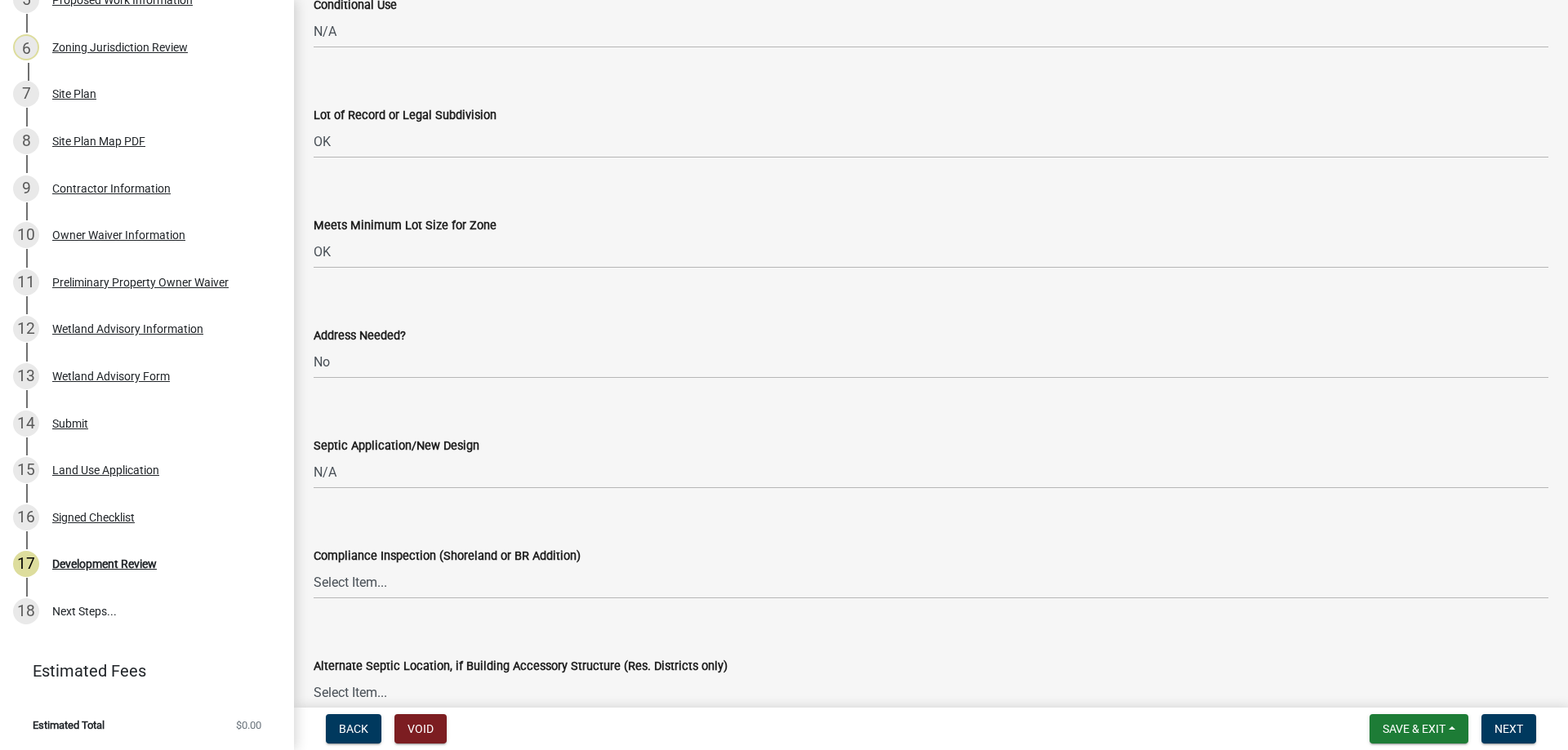
click at [356, 546] on div "Compliance Inspection (Shoreland or BR Addition)" at bounding box center [931, 556] width 1234 height 20
click at [359, 574] on select "Select Item... Yes No OK N/A" at bounding box center [931, 583] width 1234 height 34
click at [314, 566] on select "Select Item... Yes No OK N/A" at bounding box center [931, 583] width 1234 height 34
select select "29e042a6-806b-4b88-8ad4-222f55a74e1f"
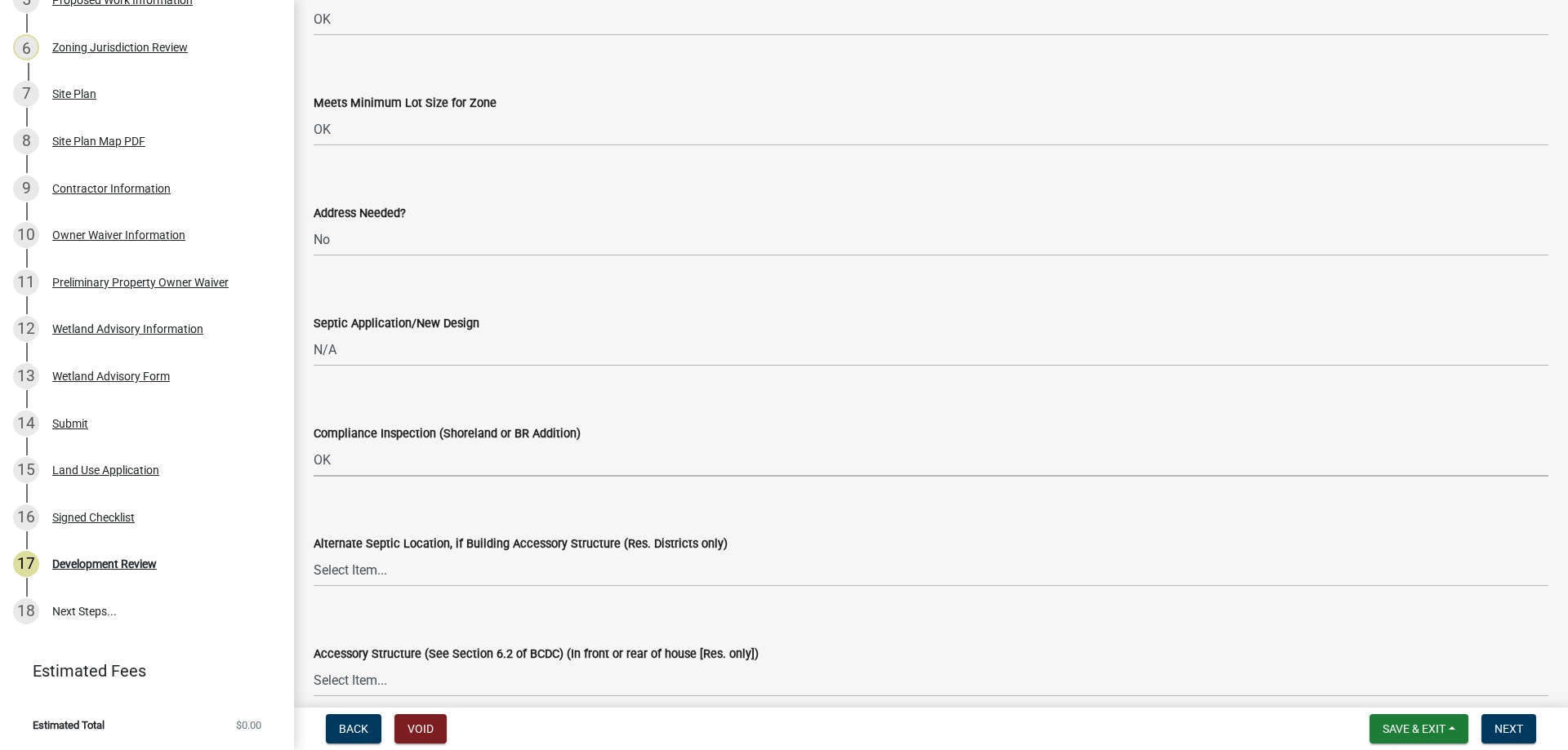
scroll to position [2694, 0]
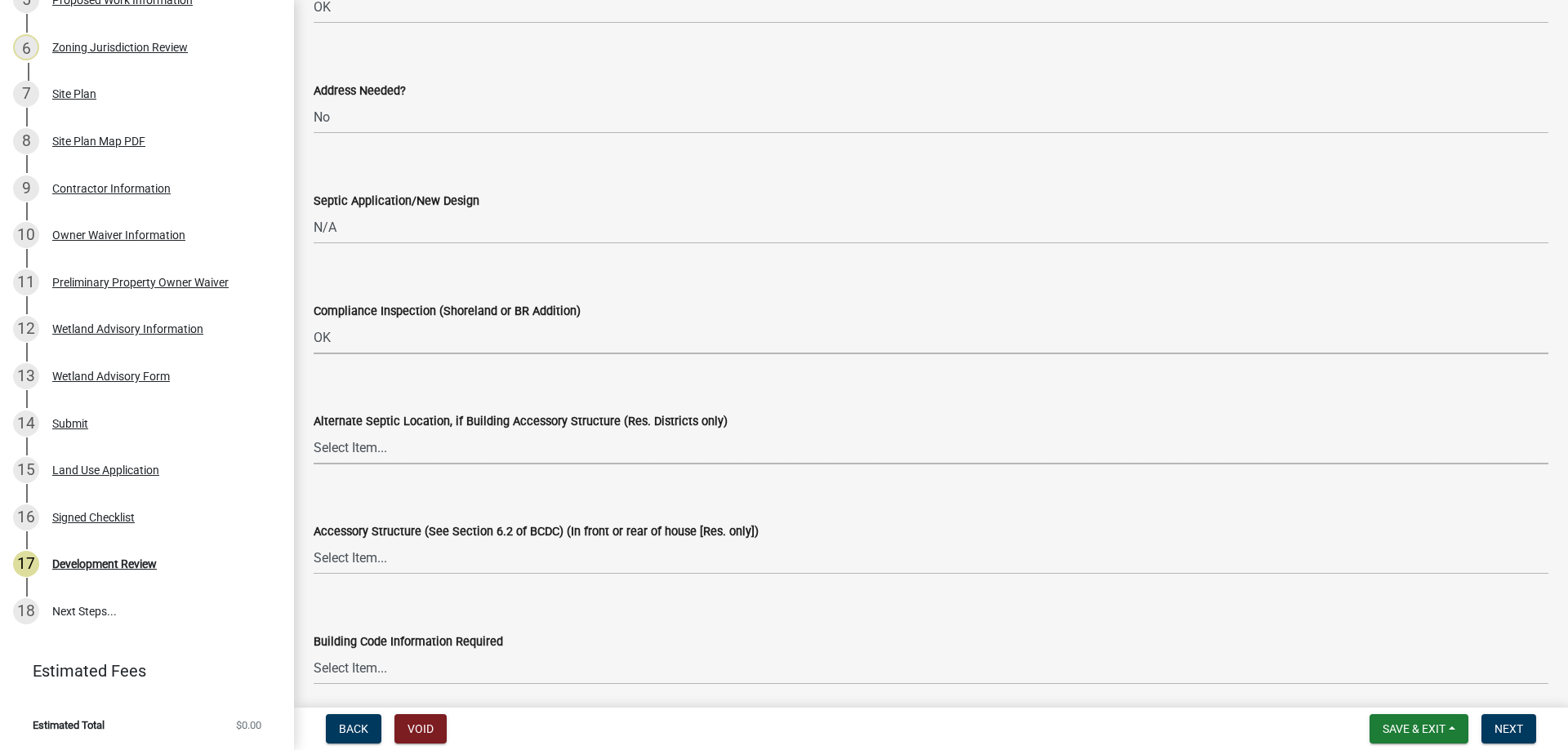
click at [349, 451] on select "Select Item... Yes No OK N/A" at bounding box center [931, 448] width 1234 height 34
click at [314, 431] on select "Select Item... Yes No OK N/A" at bounding box center [931, 448] width 1234 height 34
select select "886b3fcf-7535-4eb7-bda7-c47490aa8987"
click at [334, 562] on select "Select Item... Yes No OK N/A" at bounding box center [931, 558] width 1234 height 34
click at [314, 541] on select "Select Item... Yes No OK N/A" at bounding box center [931, 558] width 1234 height 34
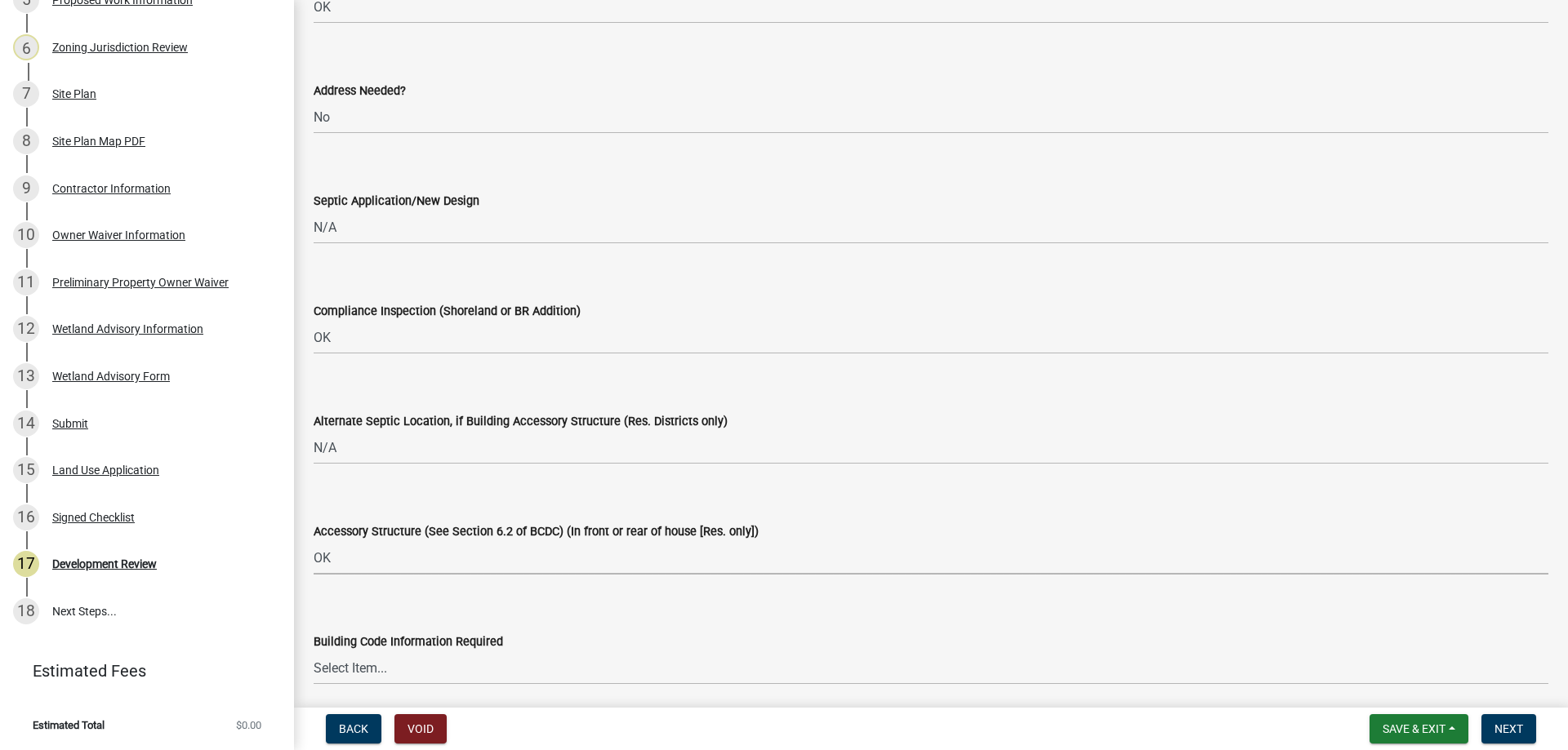
select select "29e042a6-806b-4b88-8ad4-222f55a74e1f"
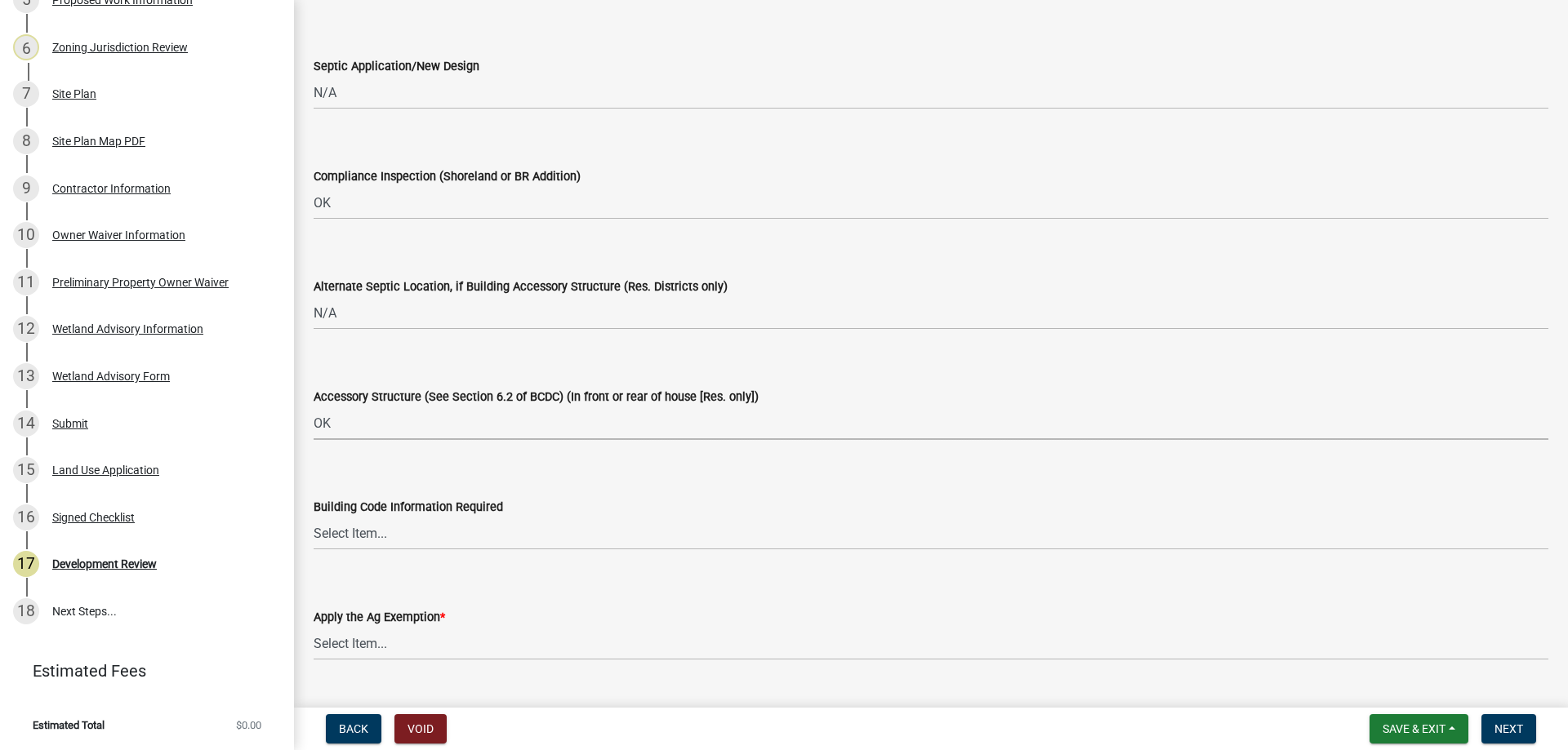
scroll to position [2857, 0]
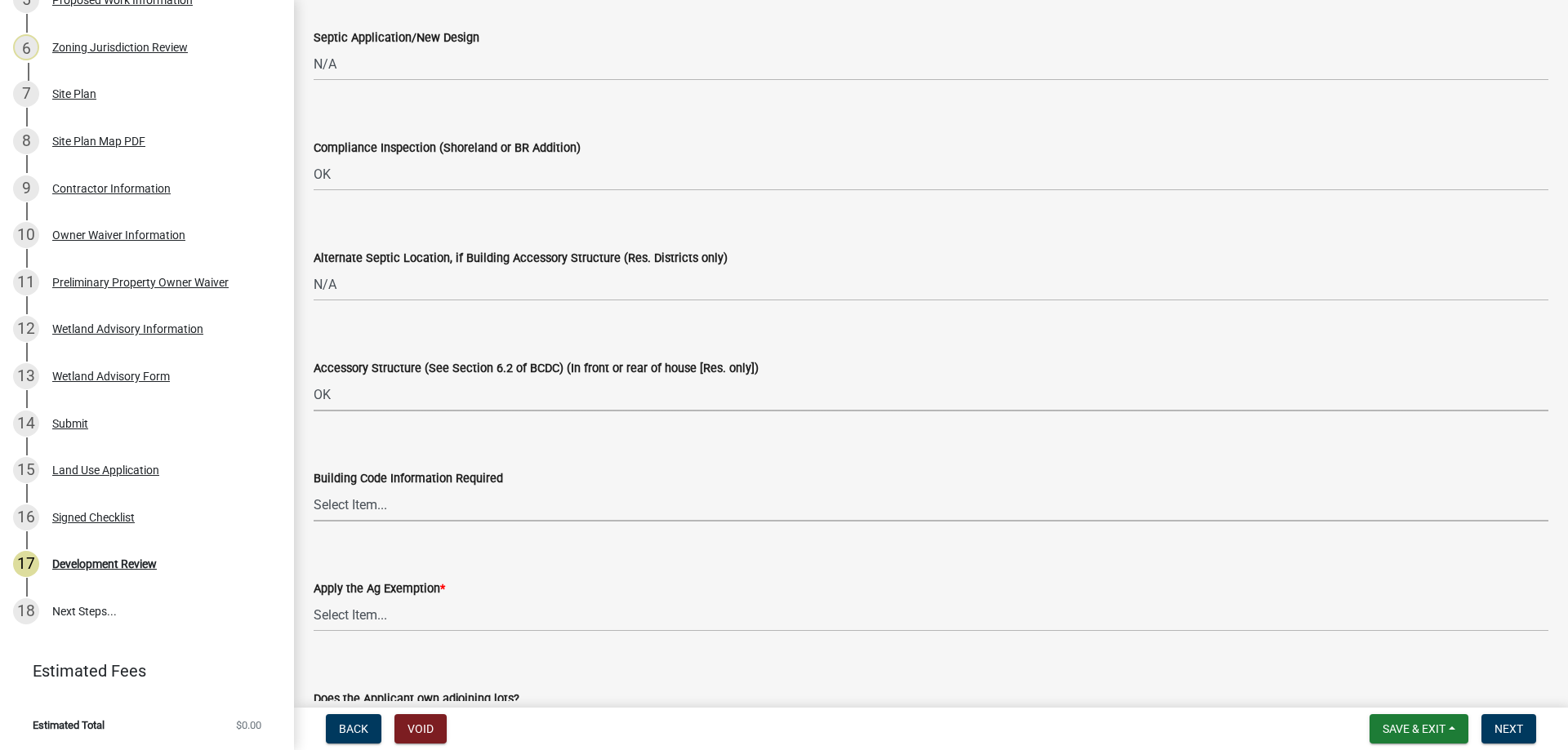
click at [336, 498] on select "Select Item... Yes No OK N/A" at bounding box center [931, 505] width 1234 height 34
click at [314, 488] on select "Select Item... Yes No OK N/A" at bounding box center [931, 505] width 1234 height 34
click at [338, 492] on select "Select Item... Yes No OK N/A" at bounding box center [931, 505] width 1234 height 34
click at [314, 488] on select "Select Item... Yes No OK N/A" at bounding box center [931, 505] width 1234 height 34
select select "72748fc4-3f0a-45e2-b467-dc37e2b15731"
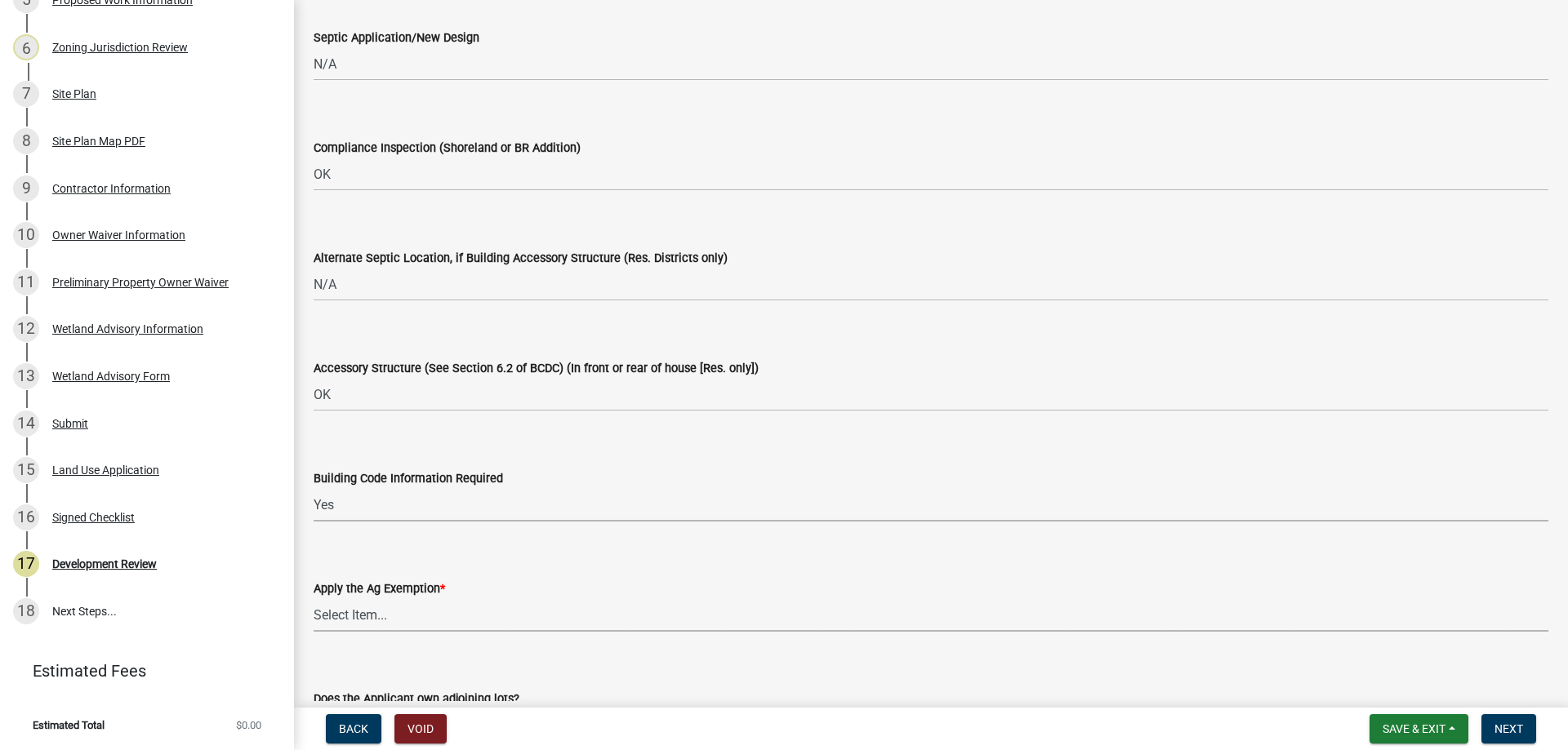
click at [355, 617] on select "Select Item... Yes No" at bounding box center [931, 615] width 1234 height 34
click at [314, 598] on select "Select Item... Yes No" at bounding box center [931, 615] width 1234 height 34
select select "523f7e88-fc73-440c-a56f-38c702f7ffe1"
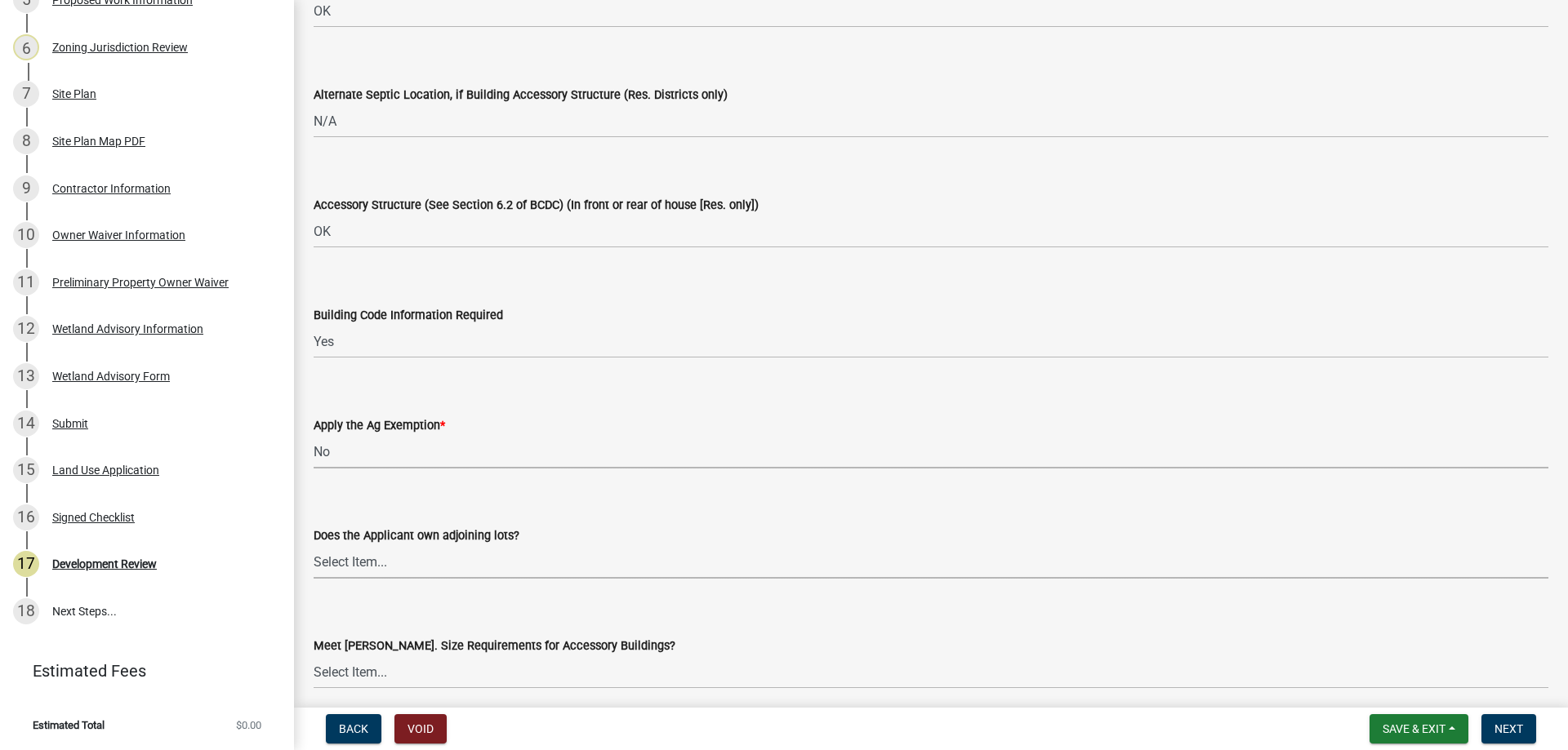
click at [352, 561] on select "Select Item... Yes No OK N/A" at bounding box center [931, 562] width 1234 height 34
click at [314, 545] on select "Select Item... Yes No OK N/A" at bounding box center [931, 562] width 1234 height 34
select select "445341f5-2b7a-4e9a-a8a7-43788b572440"
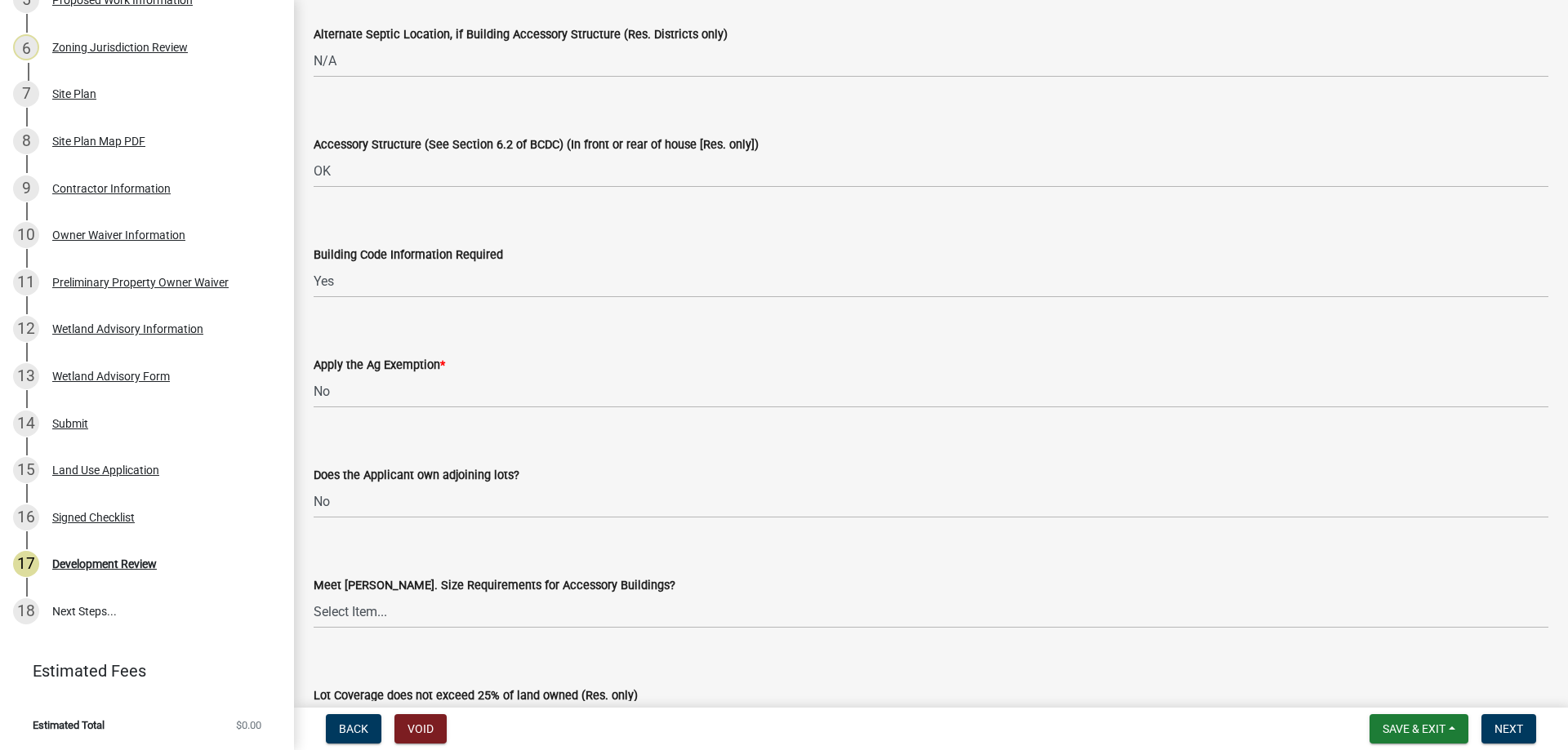
scroll to position [3184, 0]
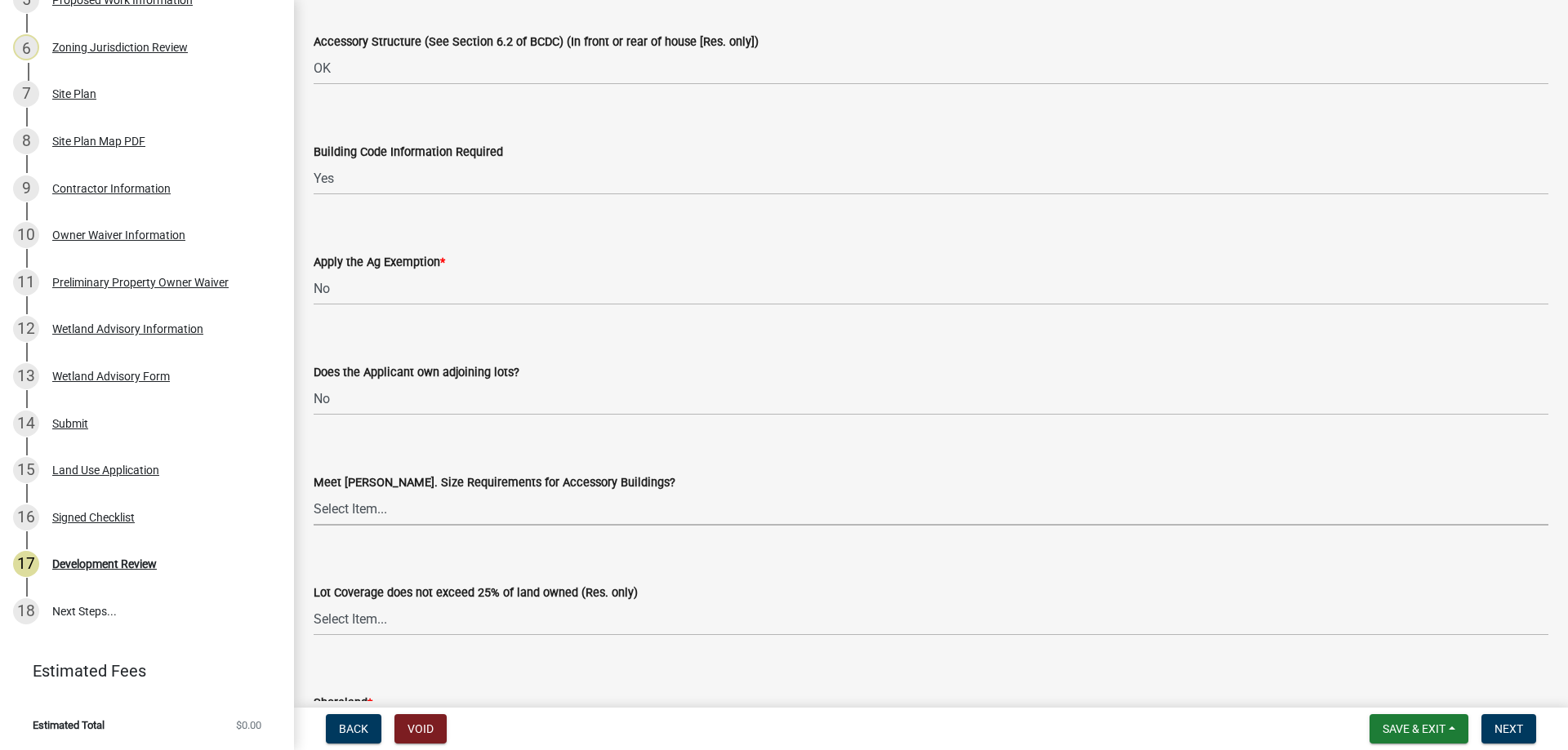
click at [375, 518] on select "Select Item... Yes No OK N/A" at bounding box center [931, 509] width 1234 height 34
click at [314, 492] on select "Select Item... Yes No OK N/A" at bounding box center [931, 509] width 1234 height 34
select select "29e042a6-806b-4b88-8ad4-222f55a74e1f"
drag, startPoint x: 356, startPoint y: 617, endPoint x: 359, endPoint y: 634, distance: 17.3
click at [358, 622] on select "Select Item... Yes No OK N/A" at bounding box center [931, 619] width 1234 height 34
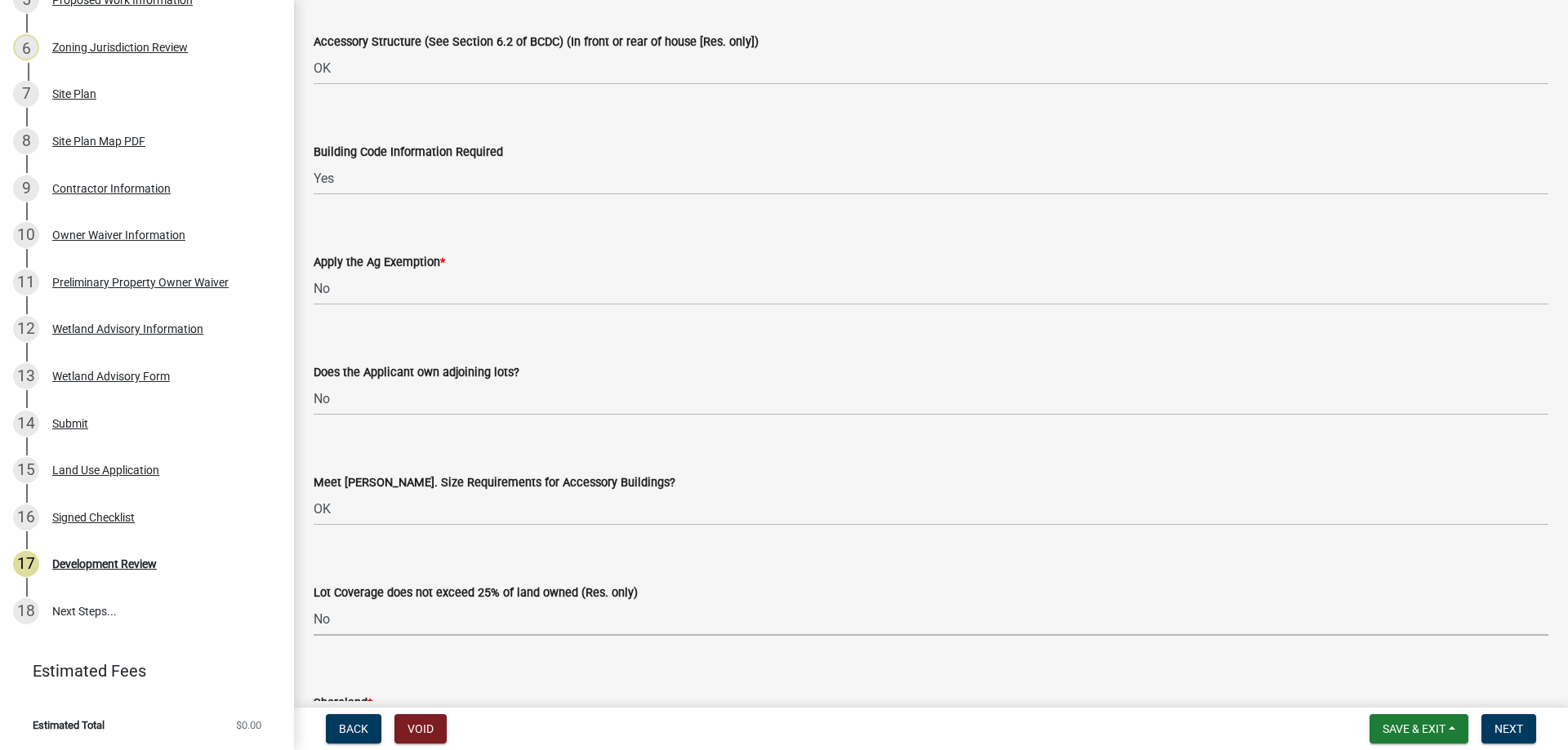
click at [314, 602] on select "Select Item... Yes No OK N/A" at bounding box center [931, 619] width 1234 height 34
select select "445341f5-2b7a-4e9a-a8a7-43788b572440"
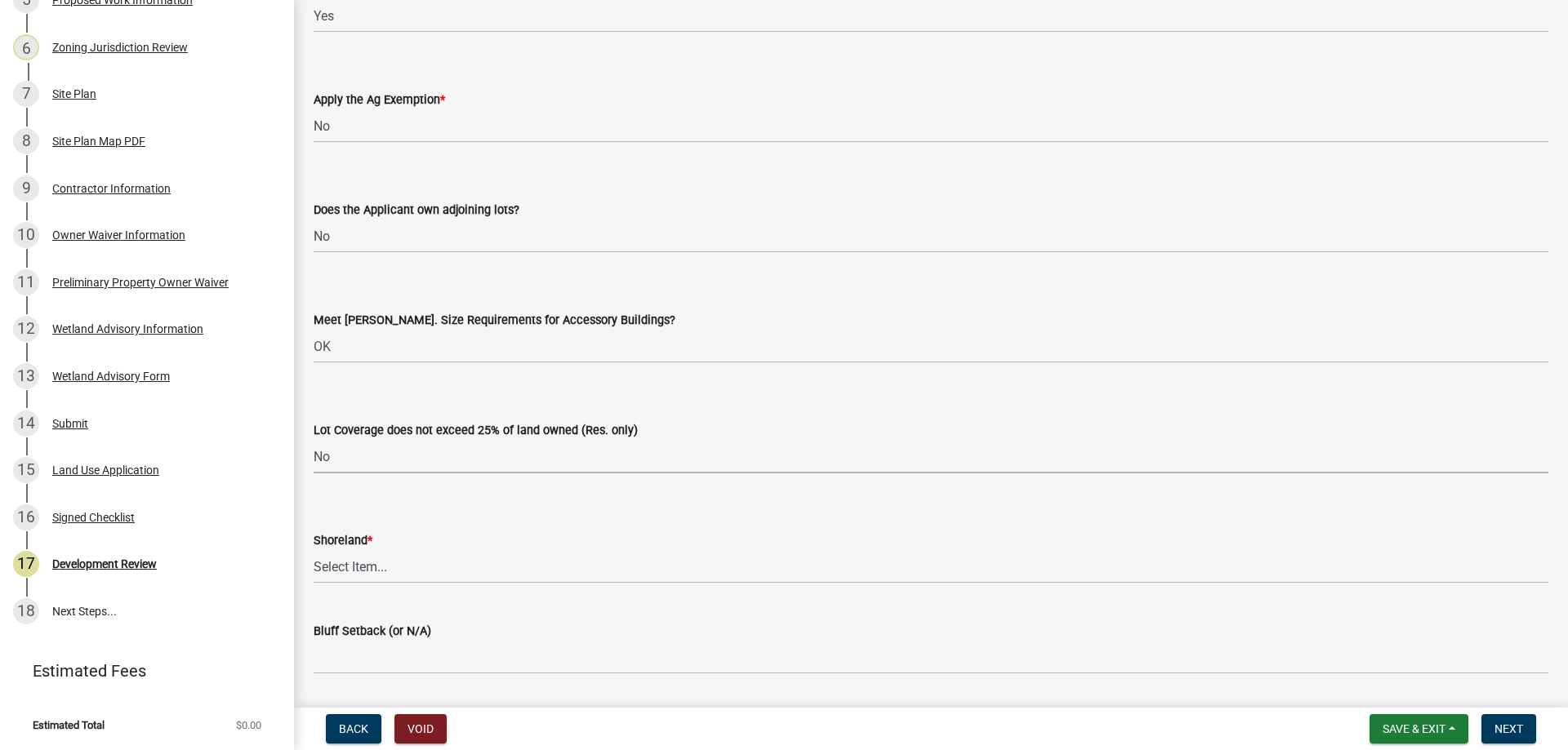
scroll to position [3348, 0]
click at [335, 550] on select "Select Item... Yes No OK N/A" at bounding box center [931, 566] width 1234 height 34
click at [314, 549] on select "Select Item... Yes No OK N/A" at bounding box center [931, 566] width 1234 height 34
select select "886b3fcf-7535-4eb7-bda7-c47490aa8987"
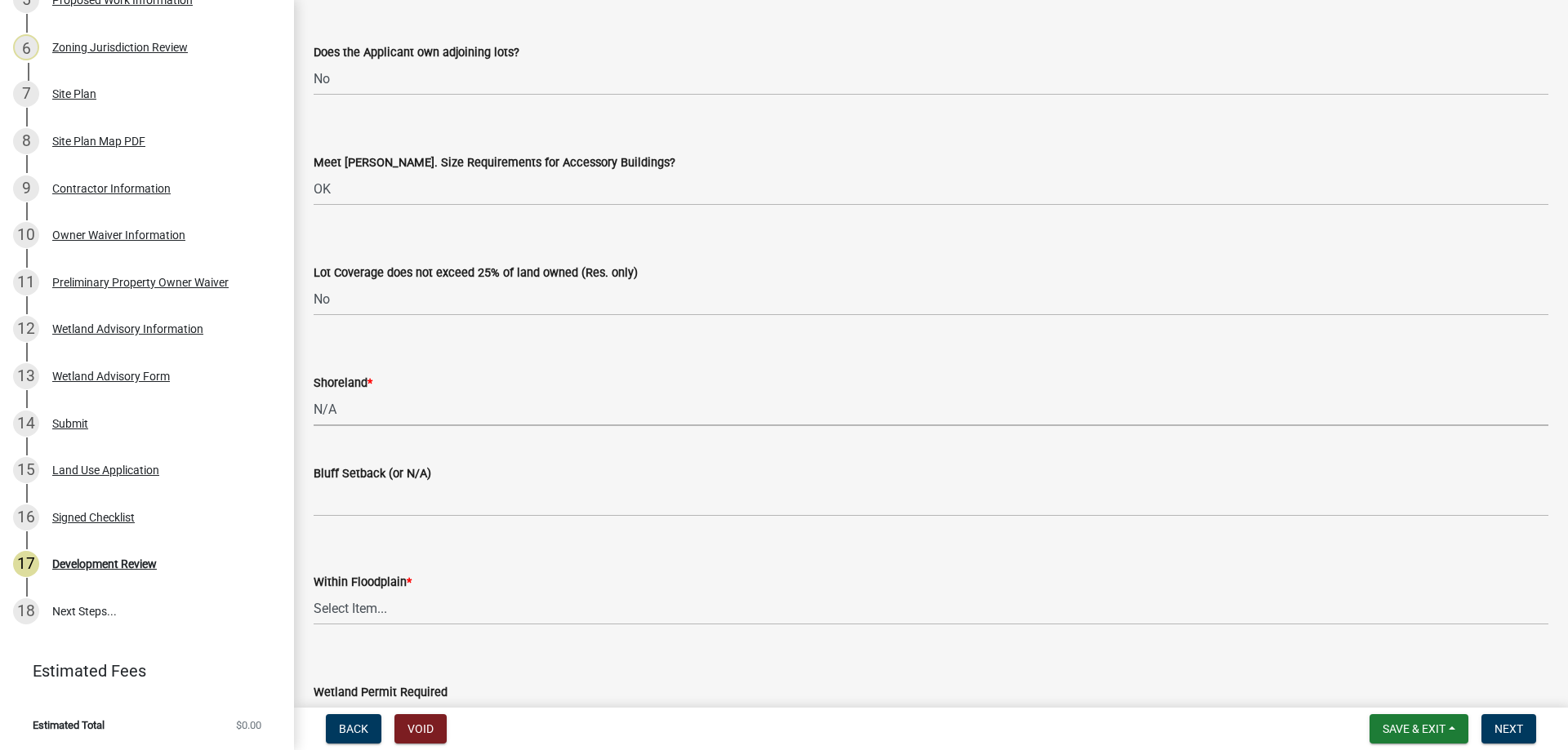
scroll to position [3510, 0]
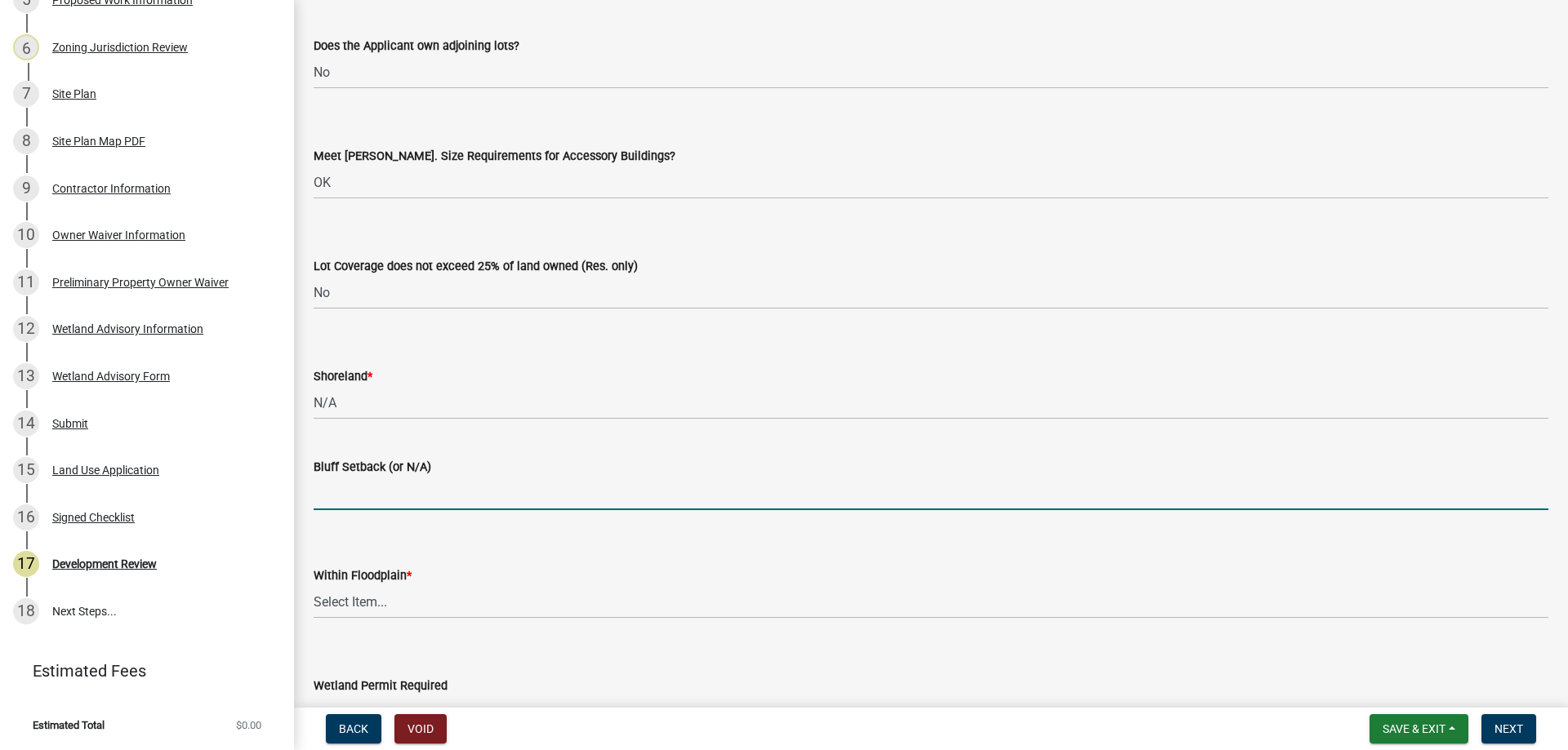
click at [346, 494] on input "Bluff Setback (or N/A)" at bounding box center [931, 493] width 1234 height 34
type input "N/A"
click at [347, 606] on select "Select Item... Yes No OK N/A" at bounding box center [931, 602] width 1234 height 34
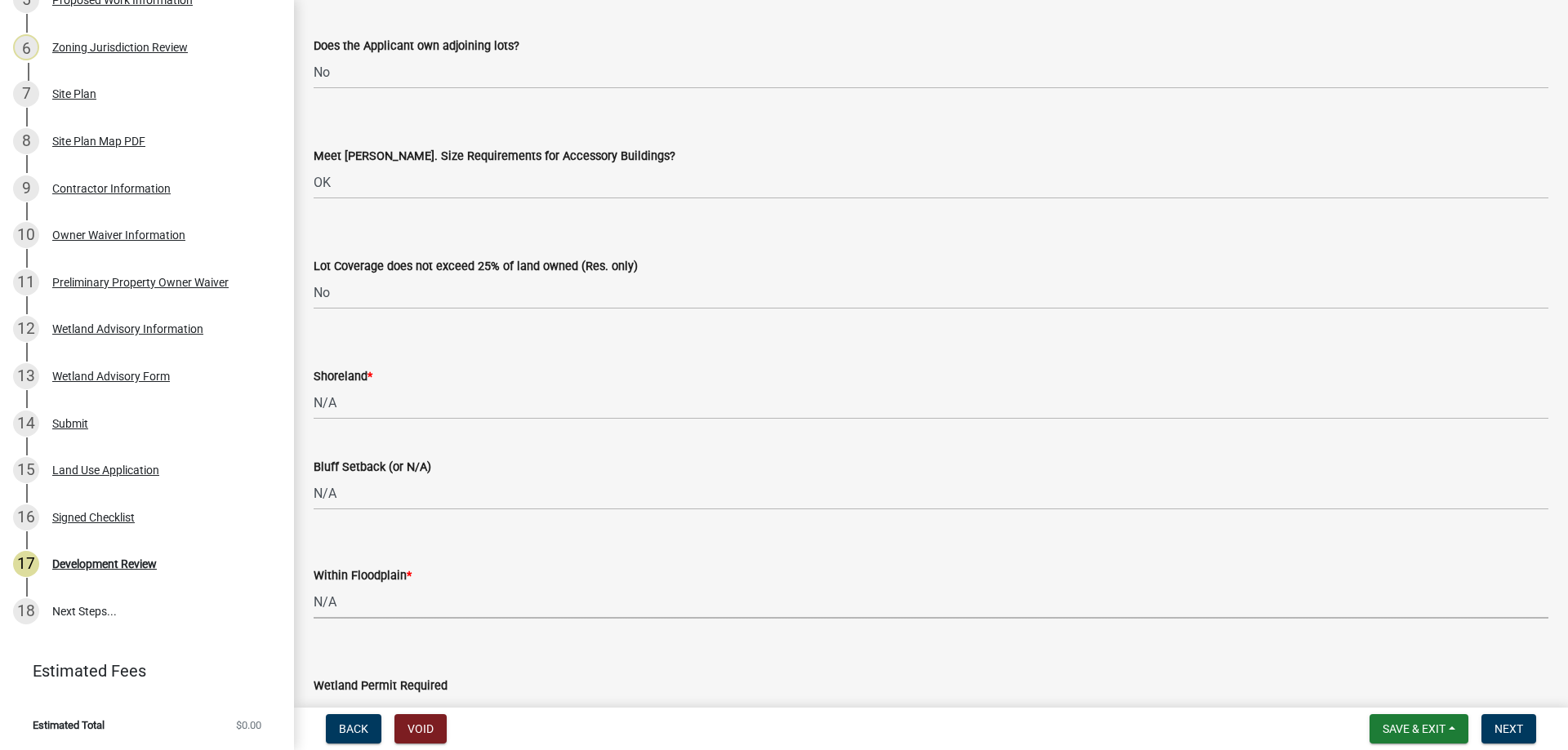
click at [314, 585] on select "Select Item... Yes No OK N/A" at bounding box center [931, 602] width 1234 height 34
select select "886b3fcf-7535-4eb7-bda7-c47490aa8987"
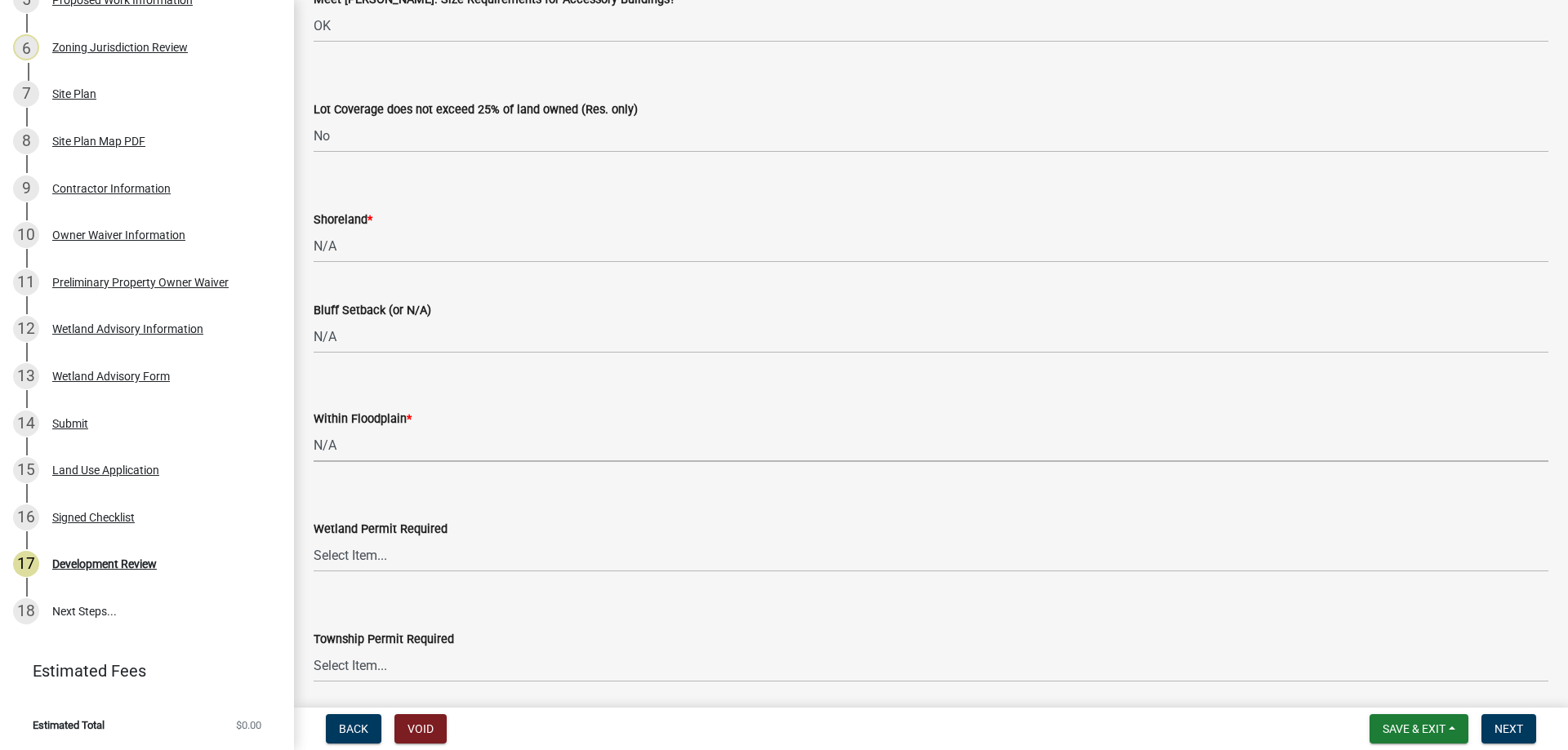
scroll to position [3674, 0]
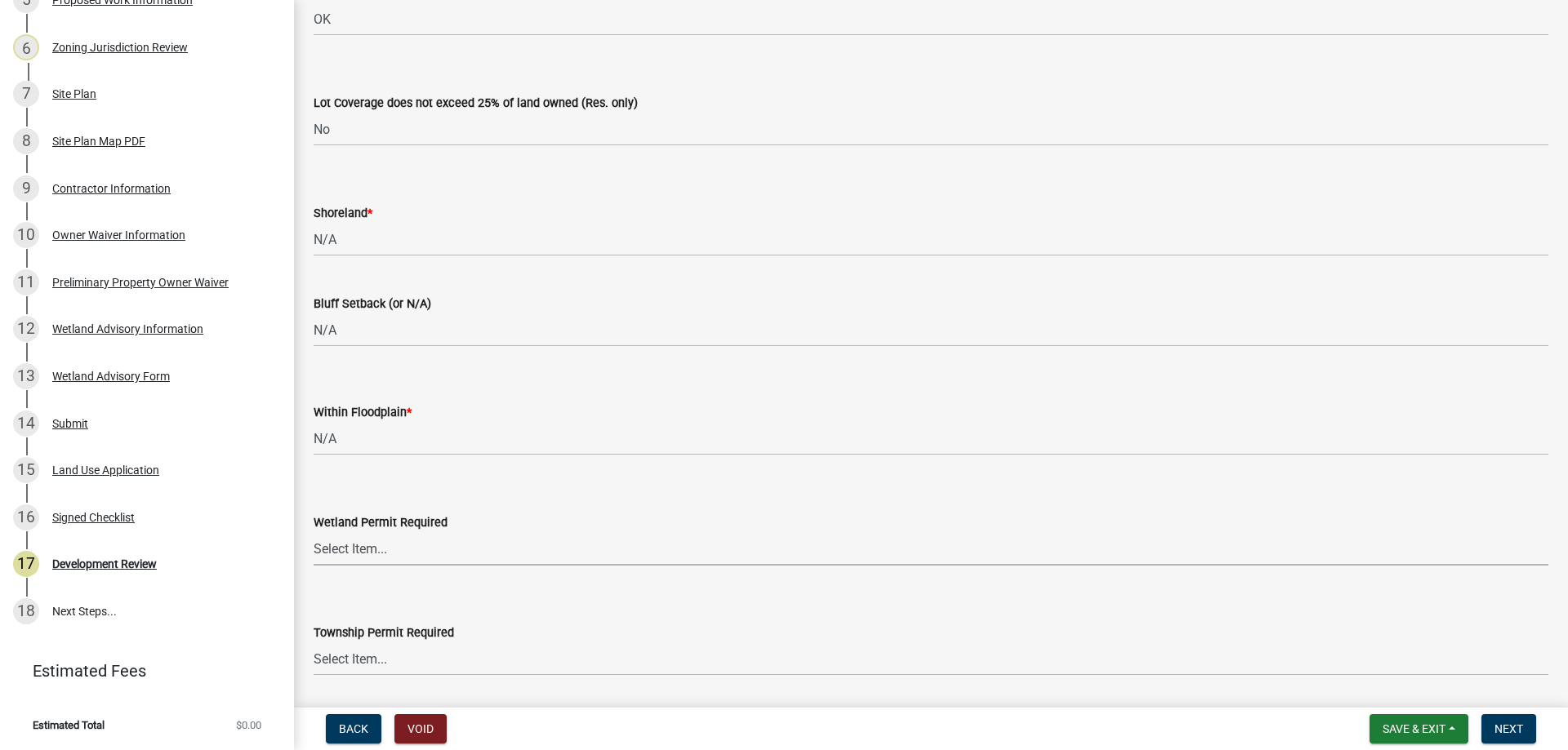
click at [371, 558] on select "Select Item... Yes No" at bounding box center [931, 549] width 1234 height 34
click at [314, 532] on select "Select Item... Yes No" at bounding box center [931, 549] width 1234 height 34
select select "58818da3-c200-45fa-b10d-5f5c42909306"
drag, startPoint x: 354, startPoint y: 654, endPoint x: 357, endPoint y: 669, distance: 15.3
click at [354, 654] on select "Select Item... Yes No" at bounding box center [931, 659] width 1234 height 34
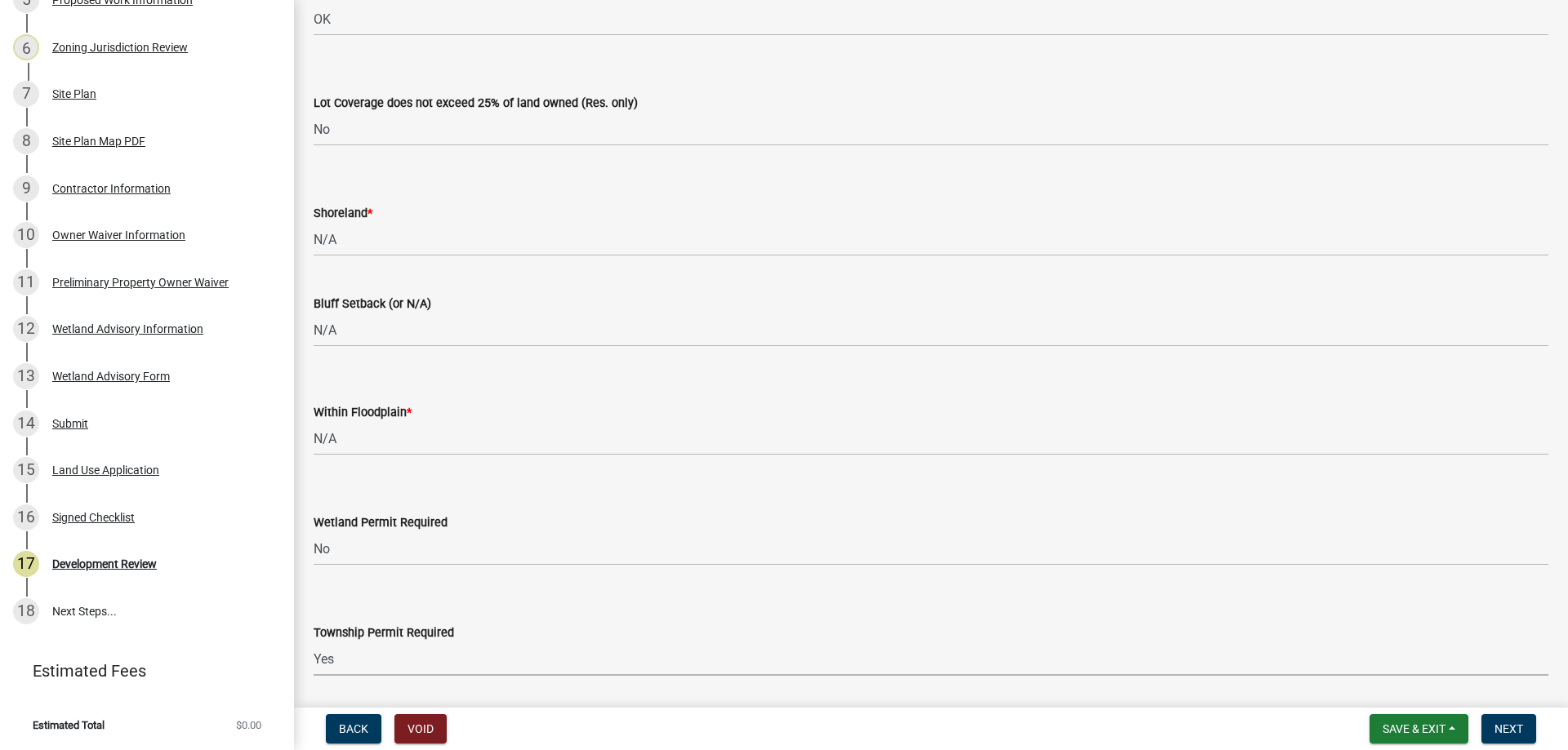
click at [314, 642] on select "Select Item... Yes No" at bounding box center [931, 659] width 1234 height 34
select select "7580ef43-c040-4c87-9f88-a96ec257e226"
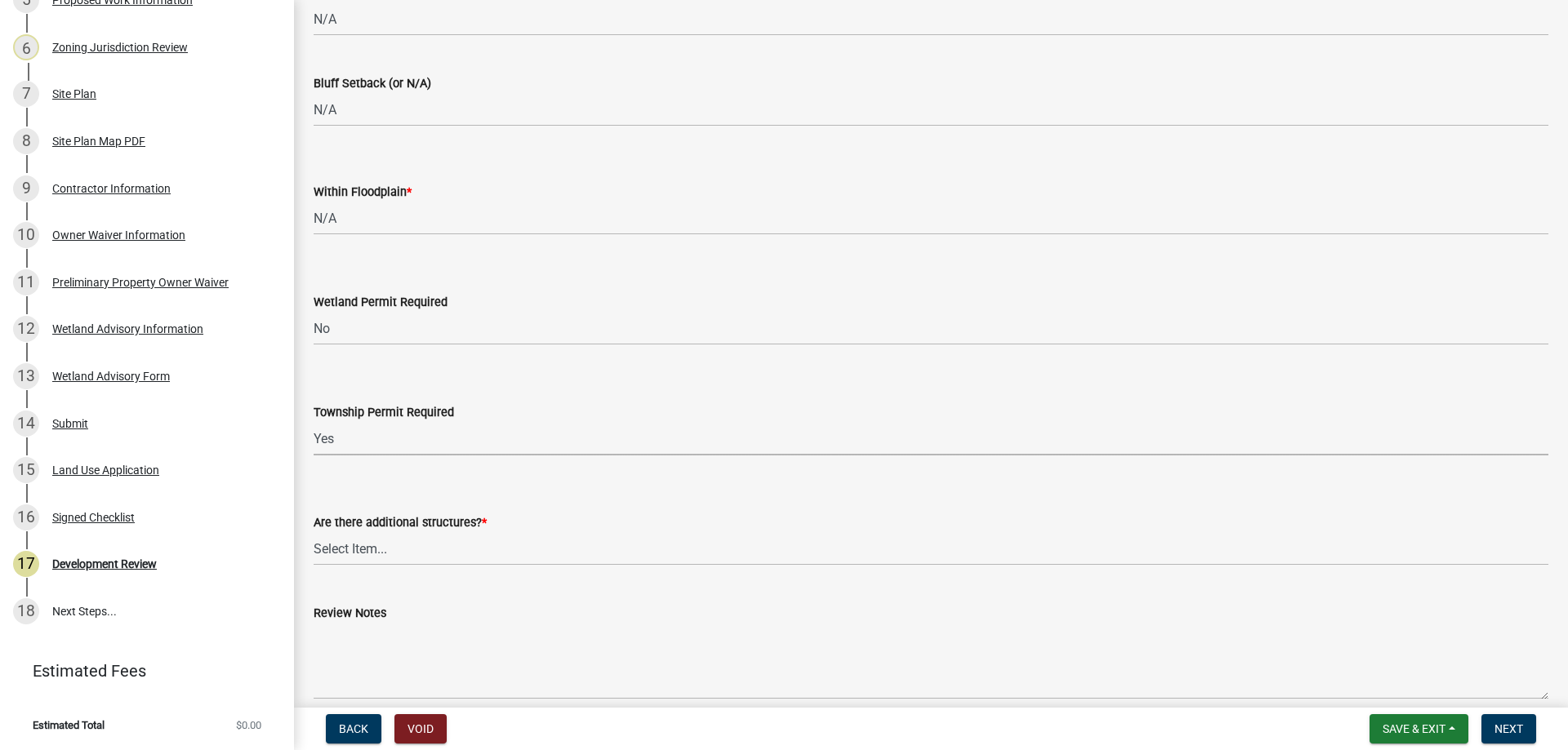
scroll to position [3919, 0]
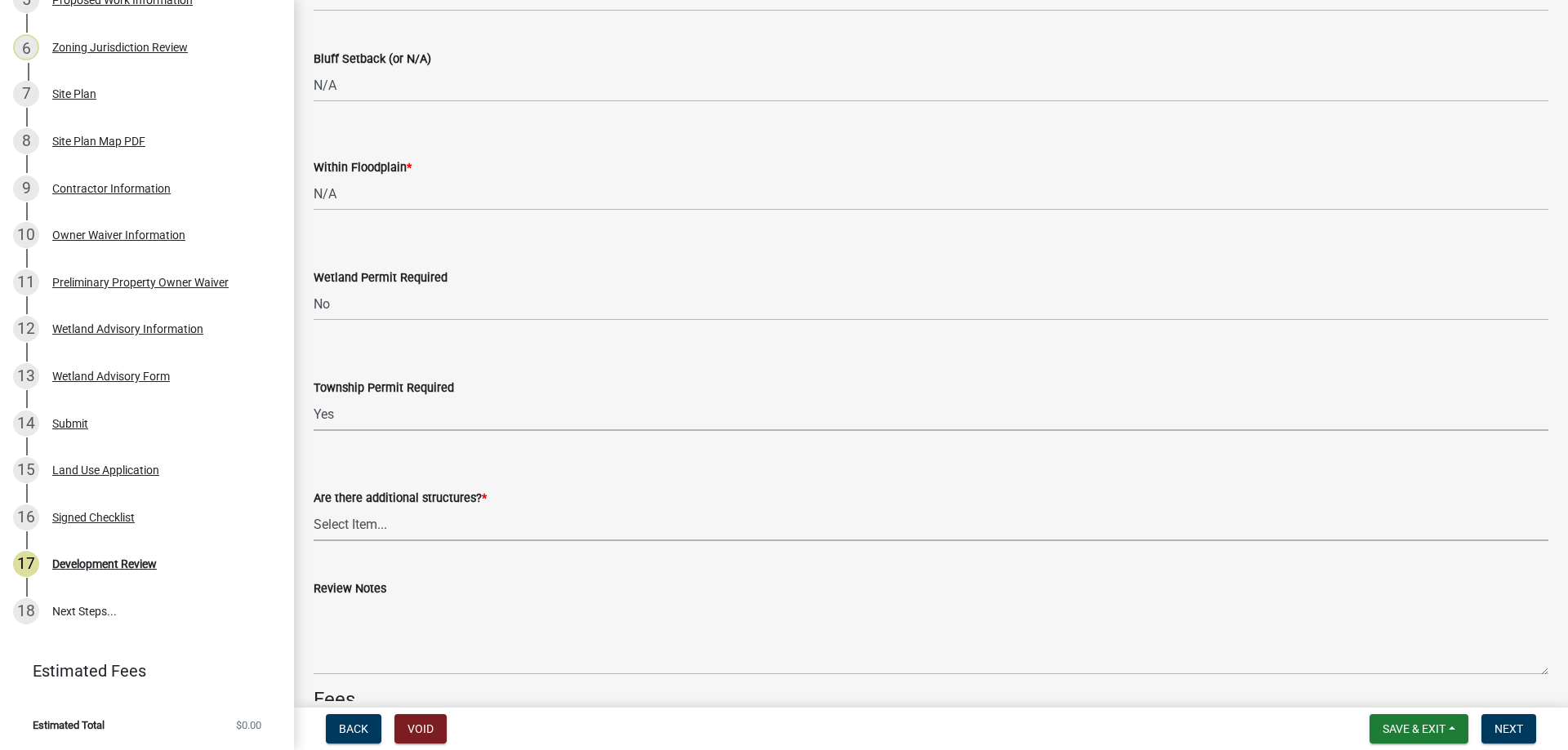
click at [374, 521] on select "Select Item... Yes No" at bounding box center [931, 525] width 1234 height 34
click at [314, 508] on select "Select Item... Yes No" at bounding box center [931, 525] width 1234 height 34
select select "3b637cc4-ed0a-4d27-997c-adf22bb05159"
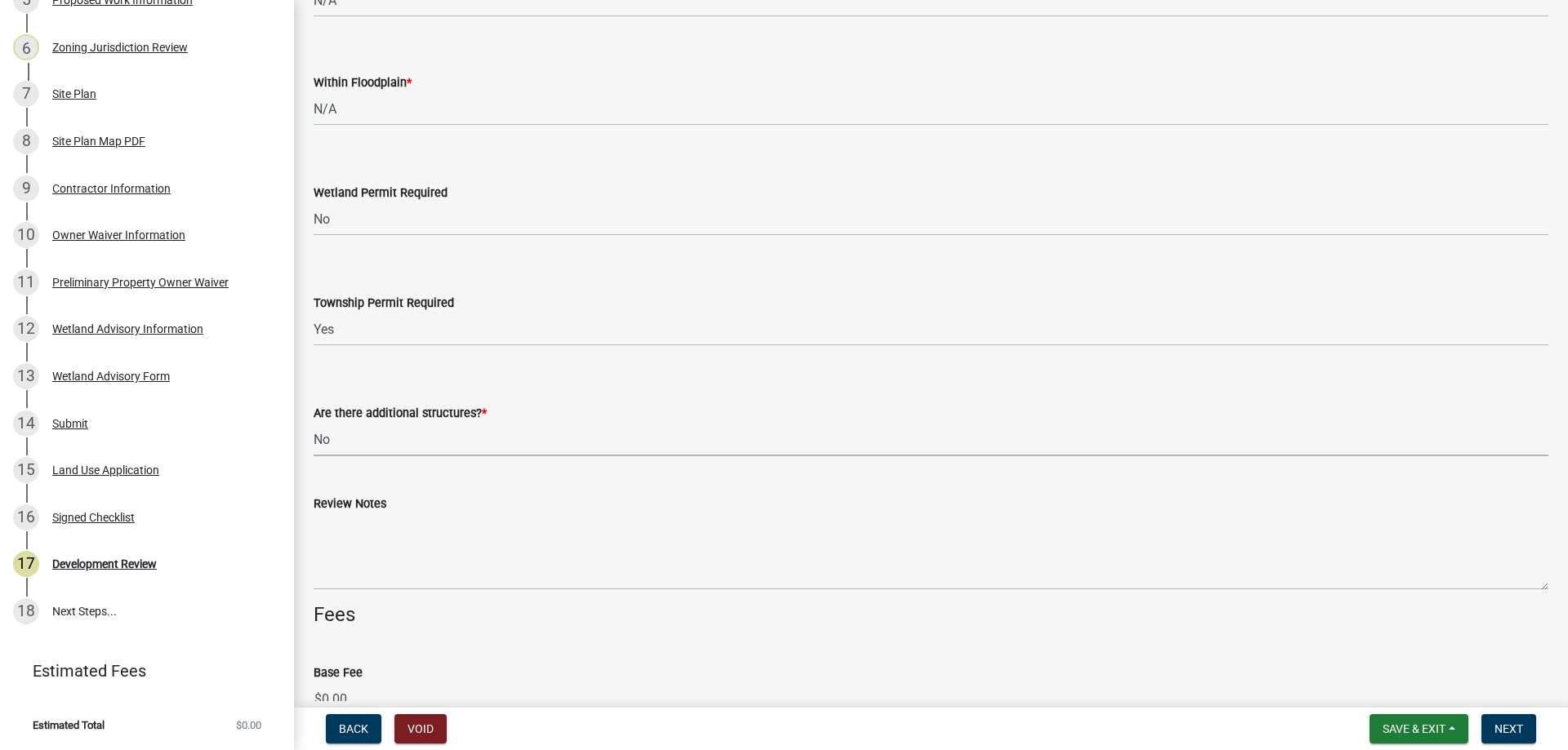
scroll to position [4164, 0]
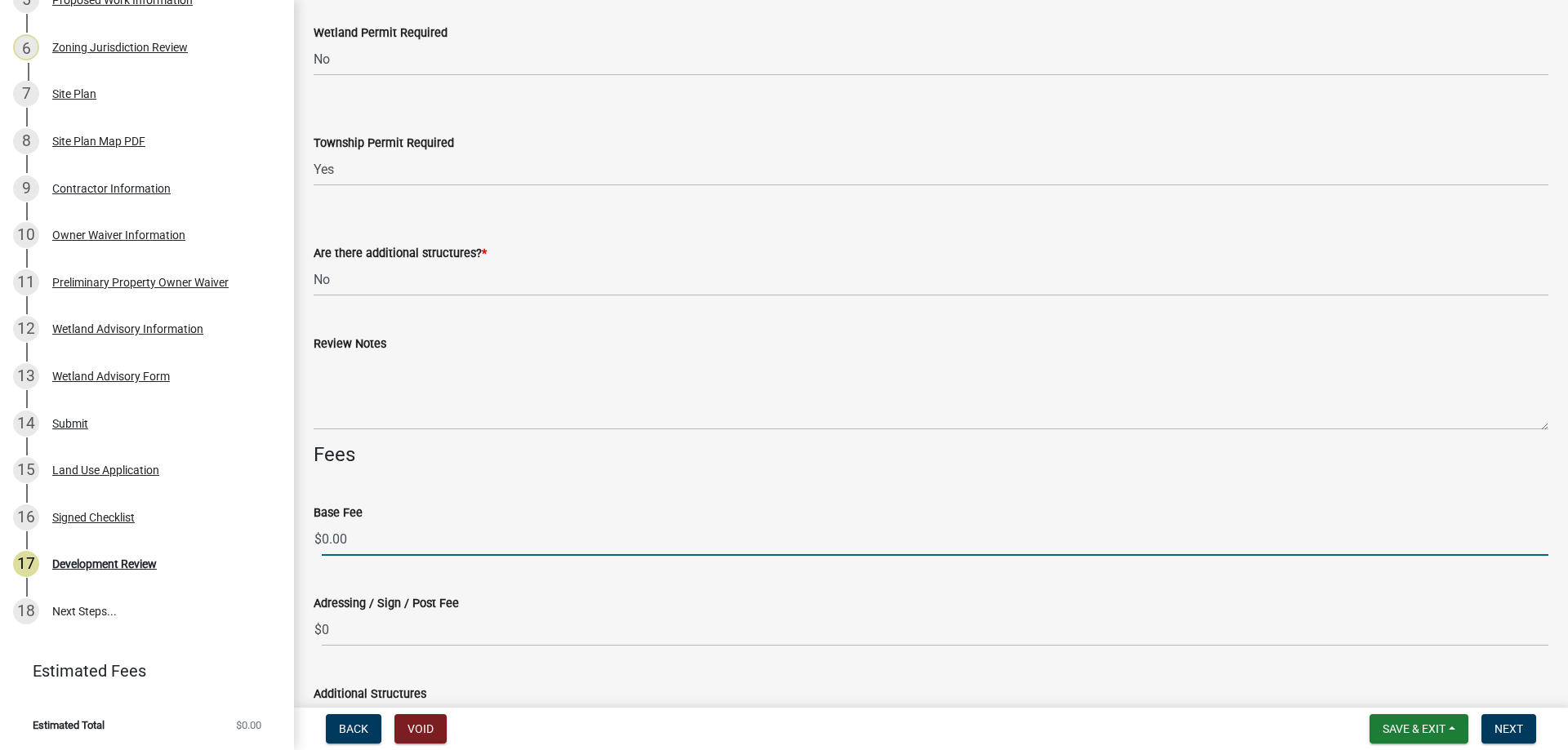
click at [363, 545] on input "0.00" at bounding box center [935, 539] width 1226 height 34
drag, startPoint x: 363, startPoint y: 545, endPoint x: 303, endPoint y: 537, distance: 60.5
click at [305, 539] on div "Base Fee $ 0.00" at bounding box center [931, 518] width 1259 height 76
type input "100.00"
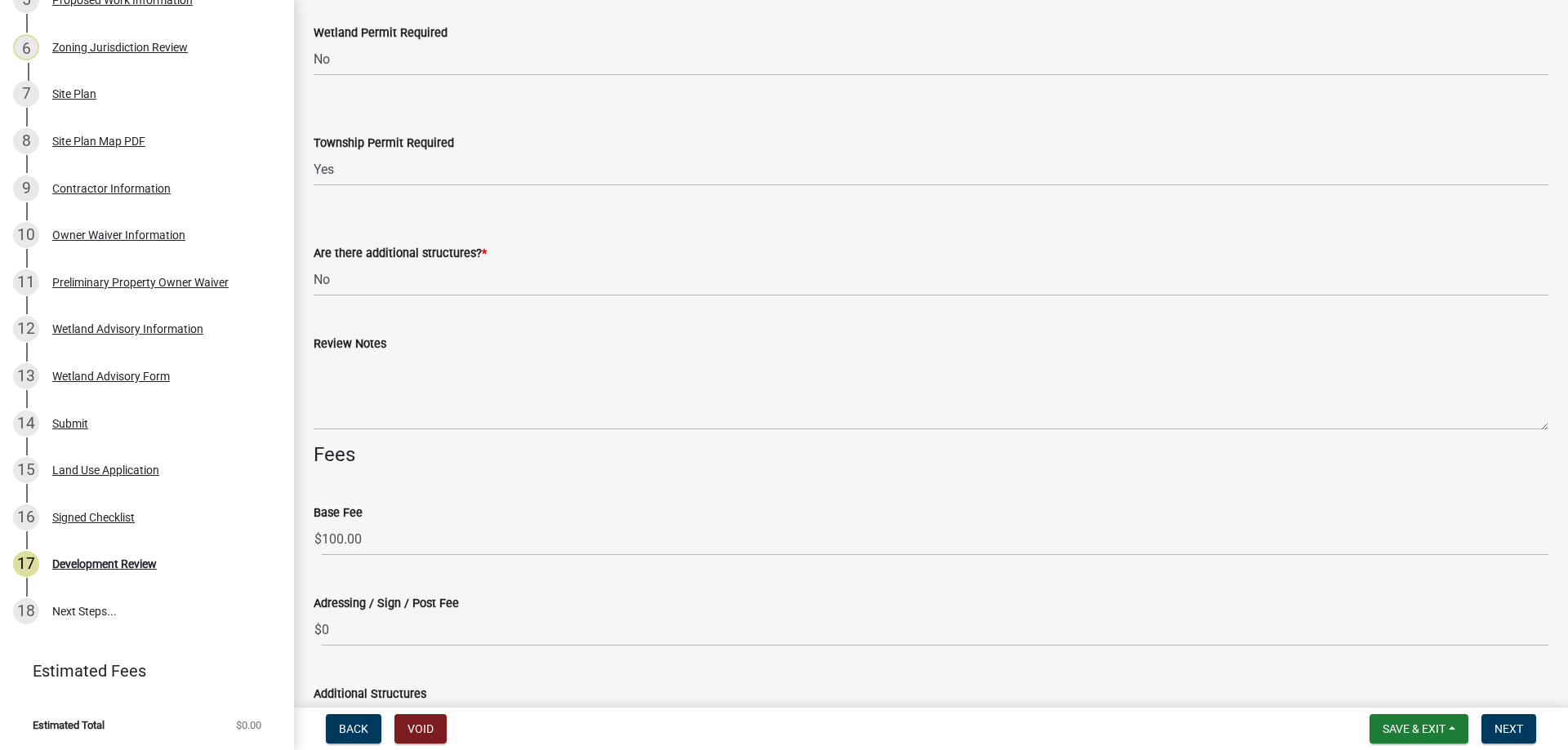
click at [579, 607] on div "Adressing / Sign / Post Fee" at bounding box center [931, 603] width 1234 height 20
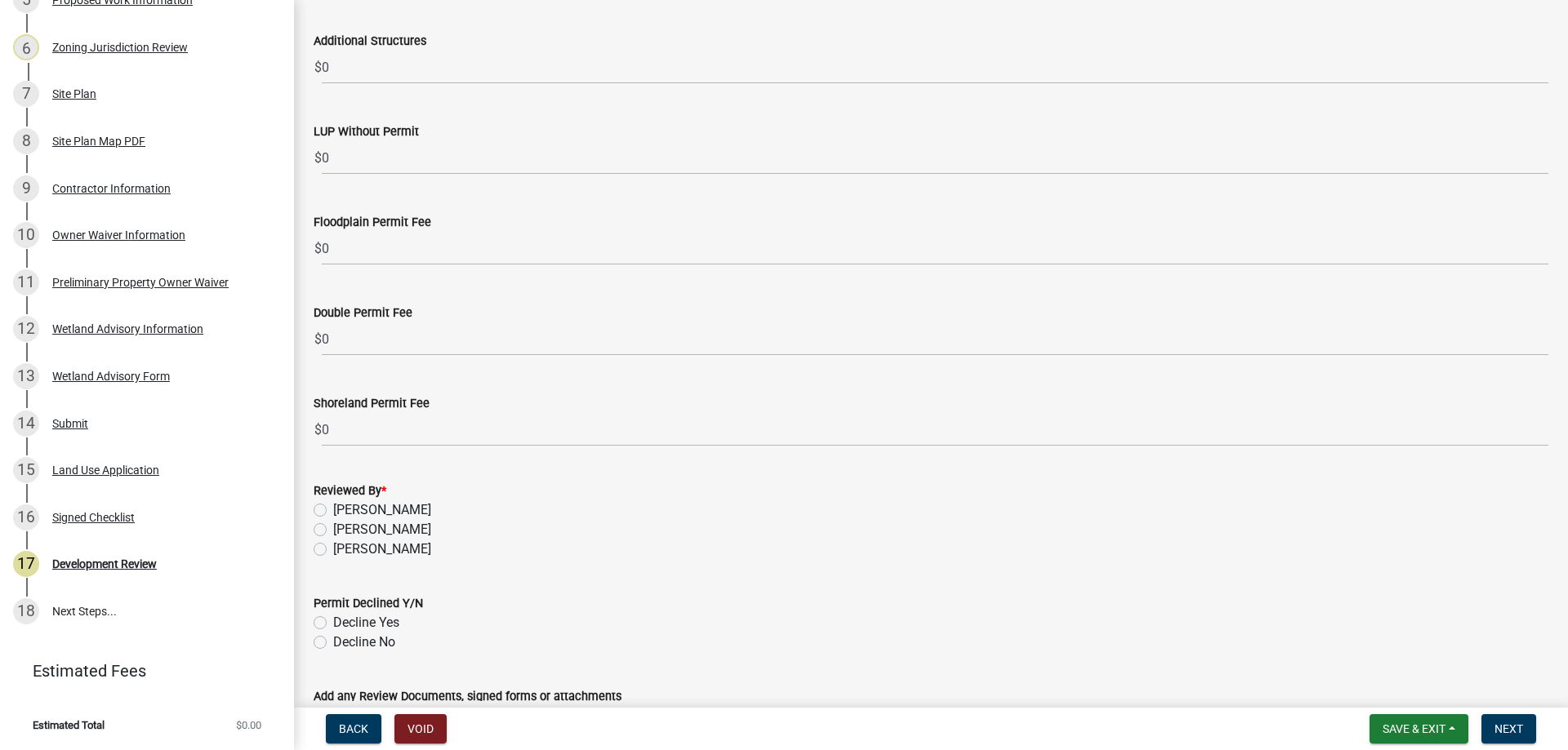
scroll to position [4966, 0]
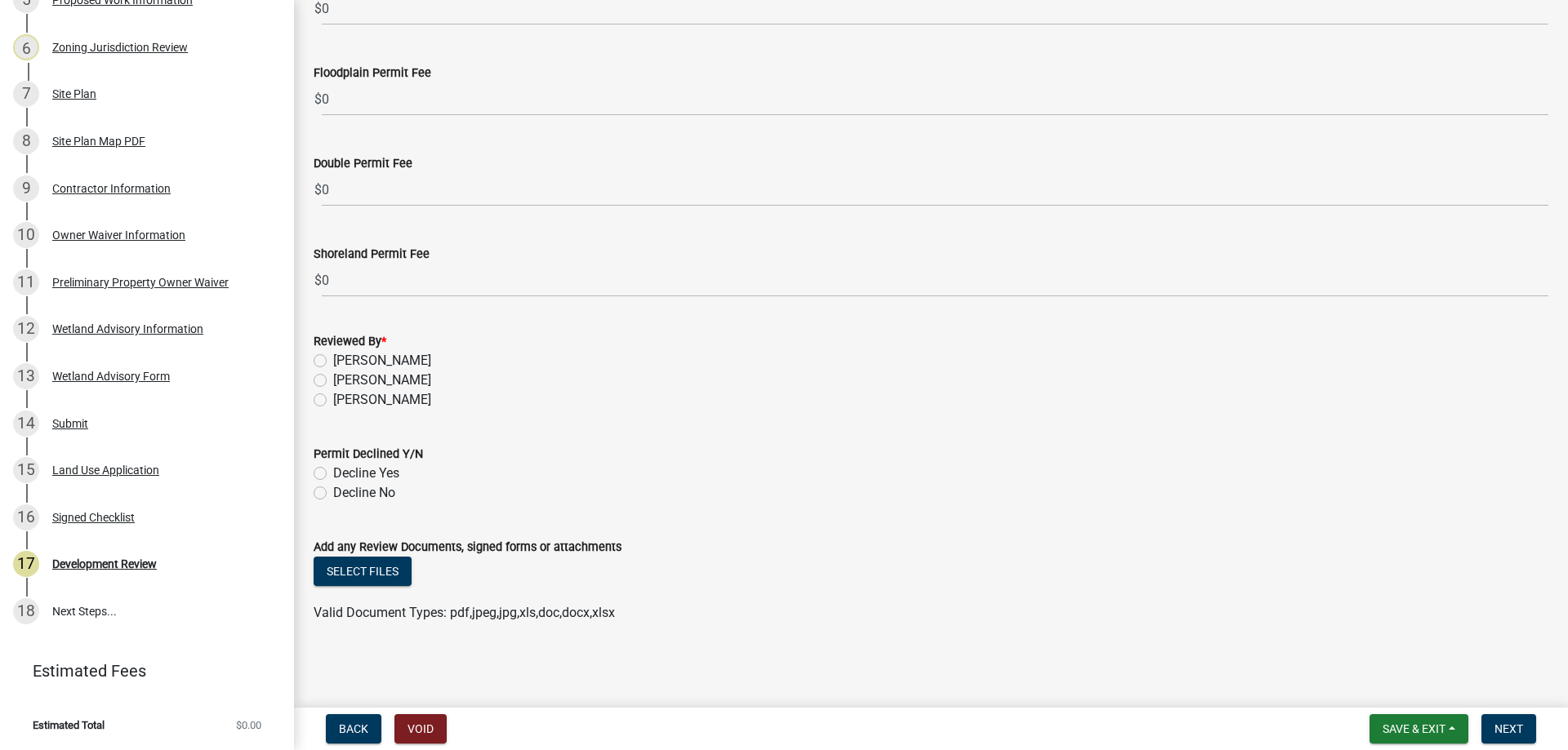
click at [334, 397] on label "[PERSON_NAME]" at bounding box center [383, 400] width 98 height 20
click at [334, 397] on input "[PERSON_NAME]" at bounding box center [339, 395] width 11 height 11
radio input "true"
click at [334, 493] on label "Decline No" at bounding box center [365, 493] width 62 height 20
click at [334, 493] on input "Decline No" at bounding box center [339, 488] width 11 height 11
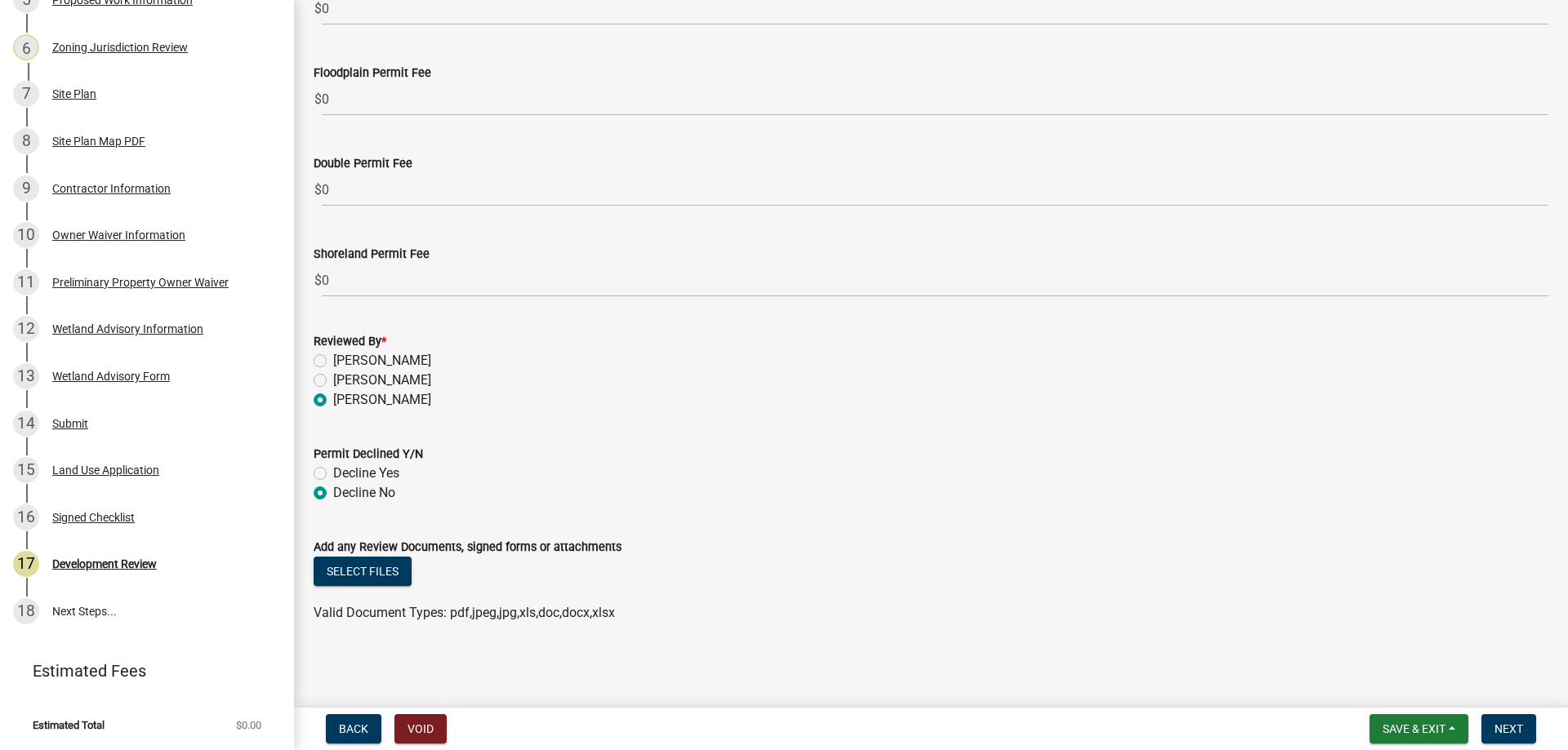
radio input "true"
click at [368, 589] on div "Select files" at bounding box center [931, 574] width 1234 height 34
click at [369, 580] on button "Select files" at bounding box center [363, 571] width 98 height 29
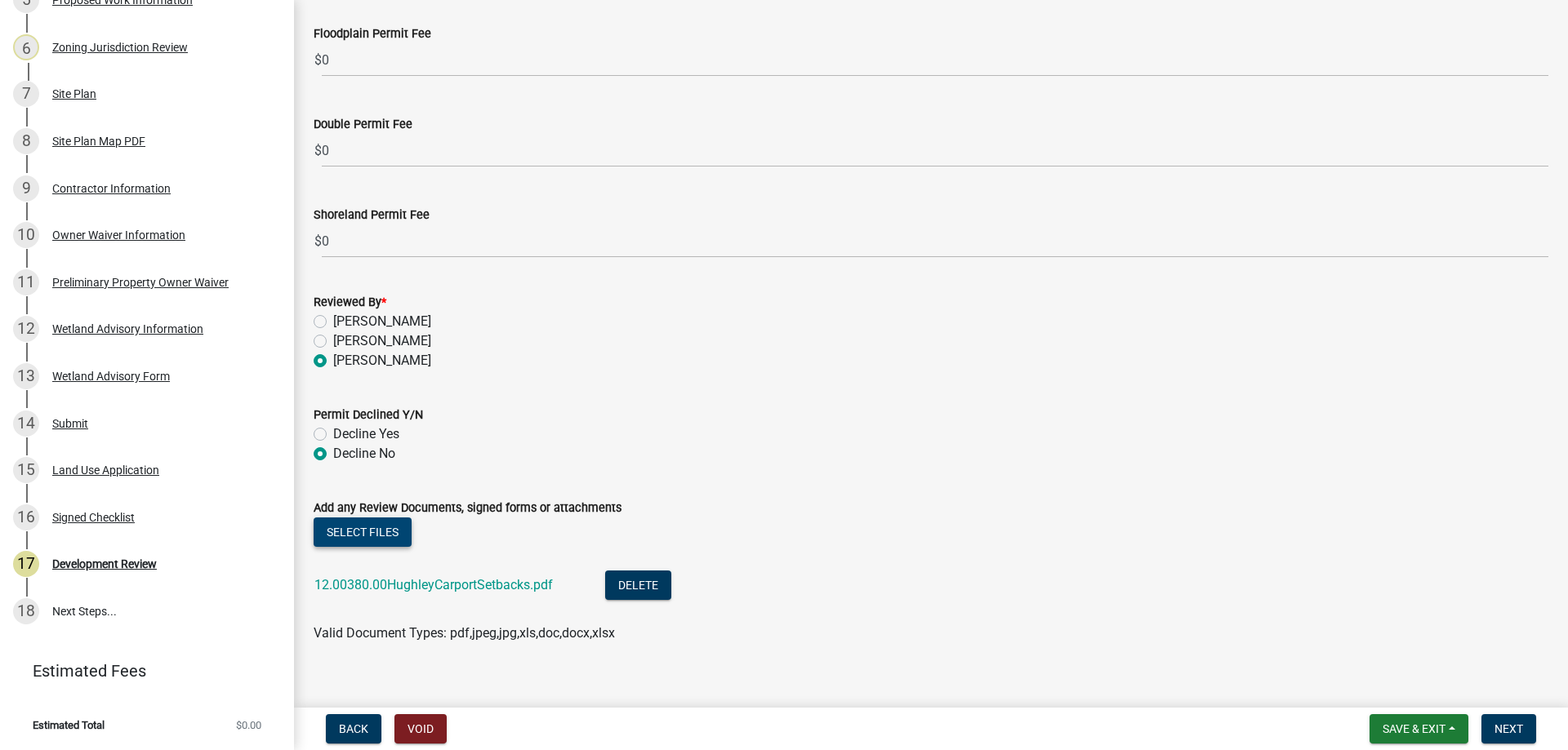
scroll to position [5026, 0]
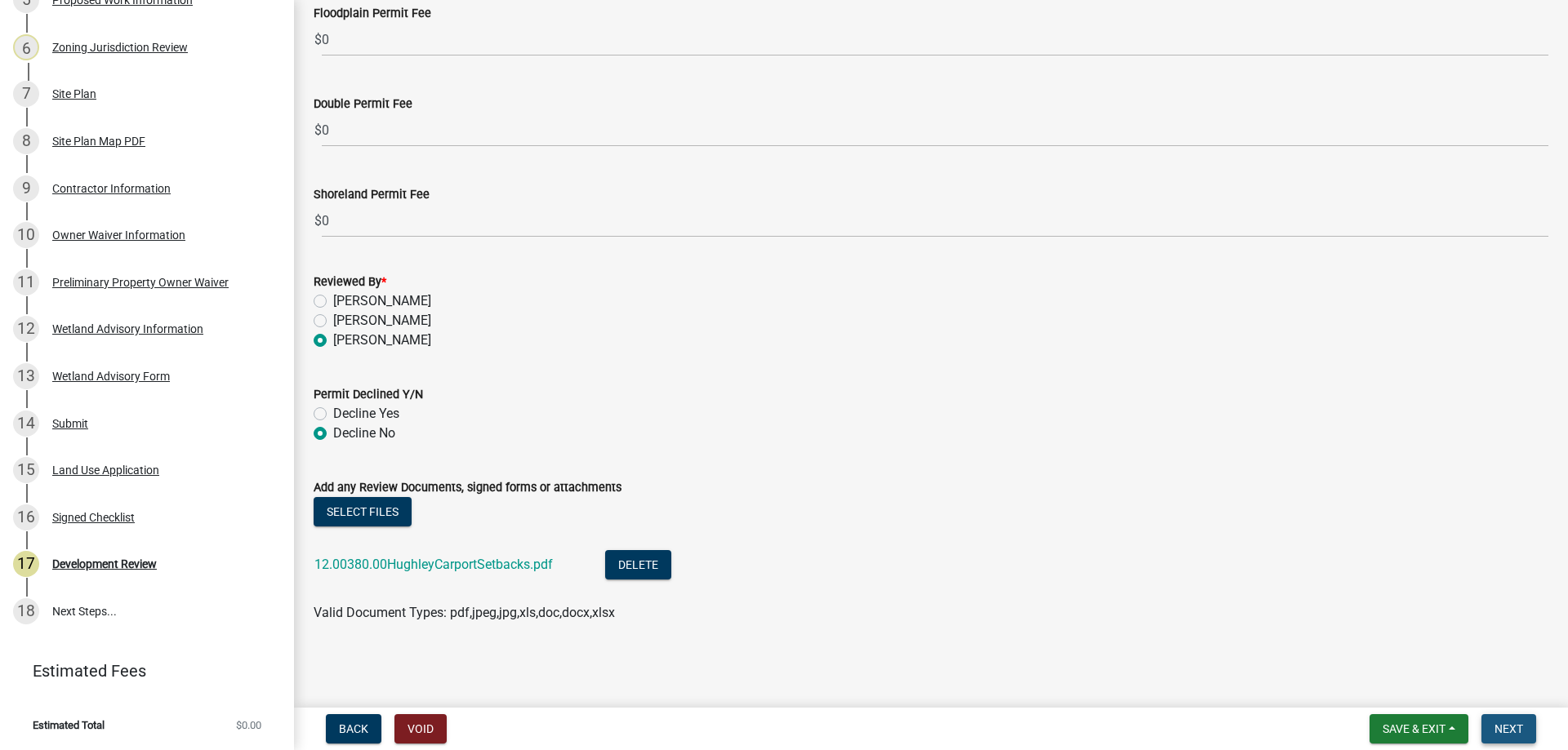
click at [1521, 723] on span "Next" at bounding box center [1508, 729] width 29 height 13
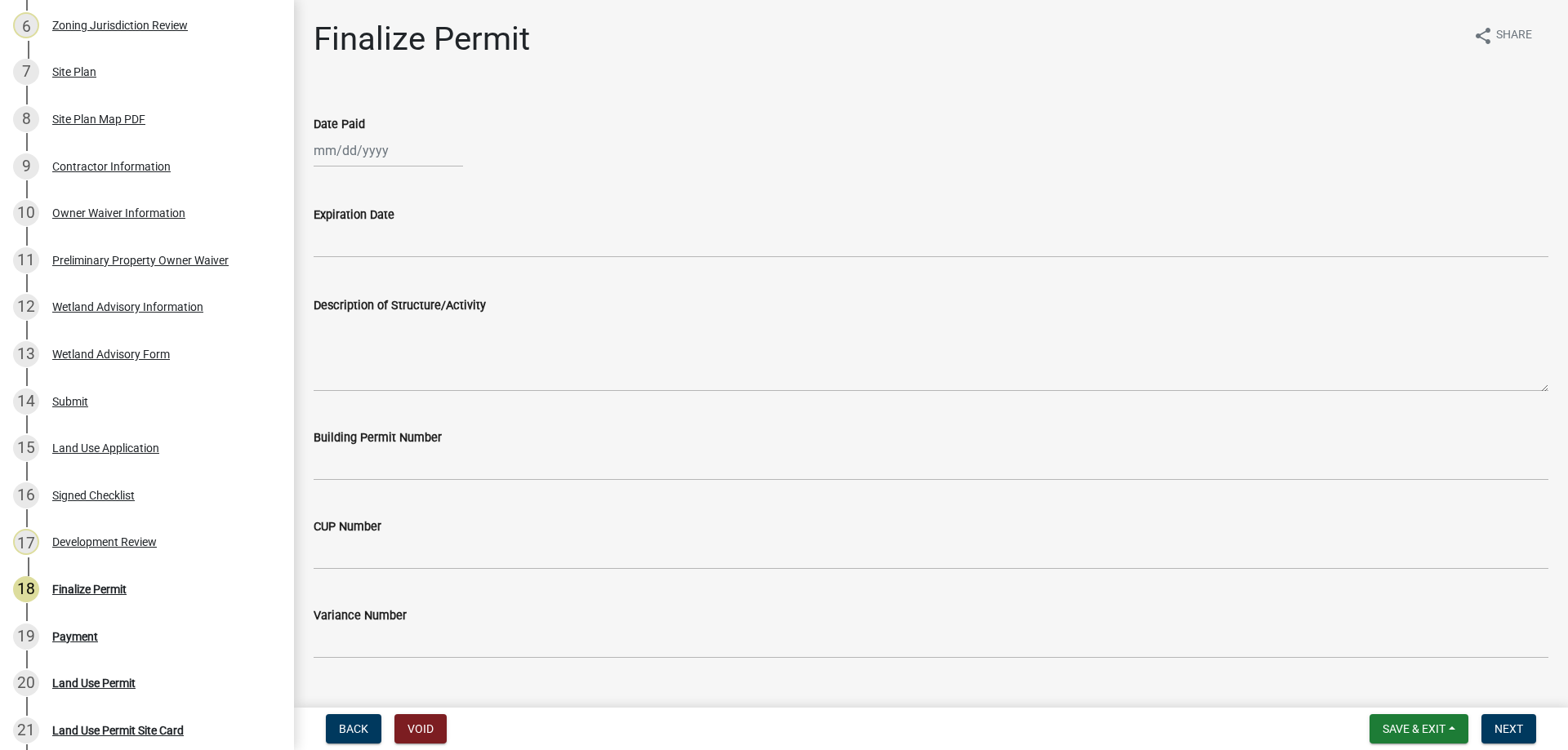
scroll to position [668, 0]
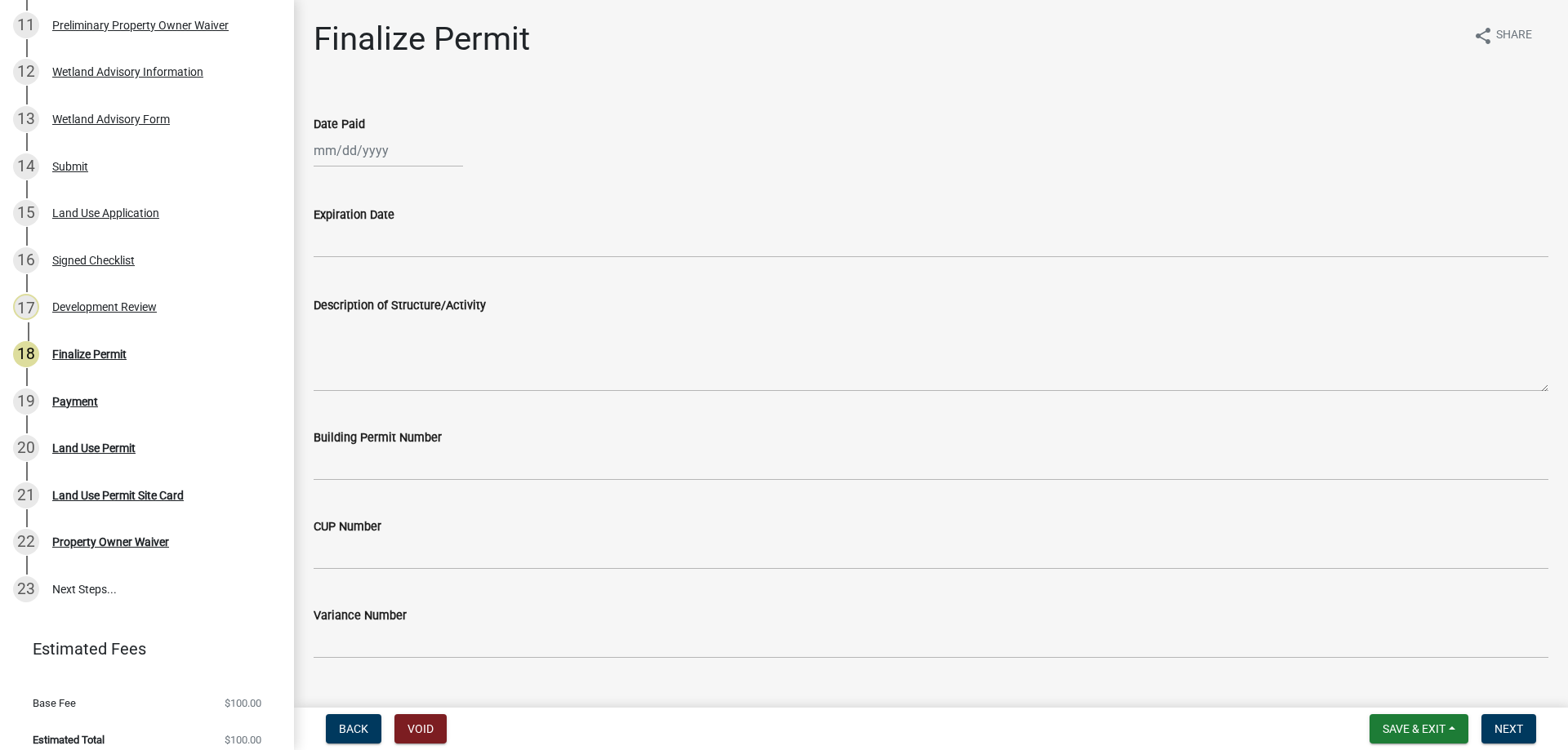
click at [368, 150] on div at bounding box center [389, 151] width 150 height 34
select select "8"
select select "2025"
drag, startPoint x: 409, startPoint y: 292, endPoint x: 449, endPoint y: 290, distance: 40.0
click at [409, 291] on div "14" at bounding box center [408, 290] width 26 height 26
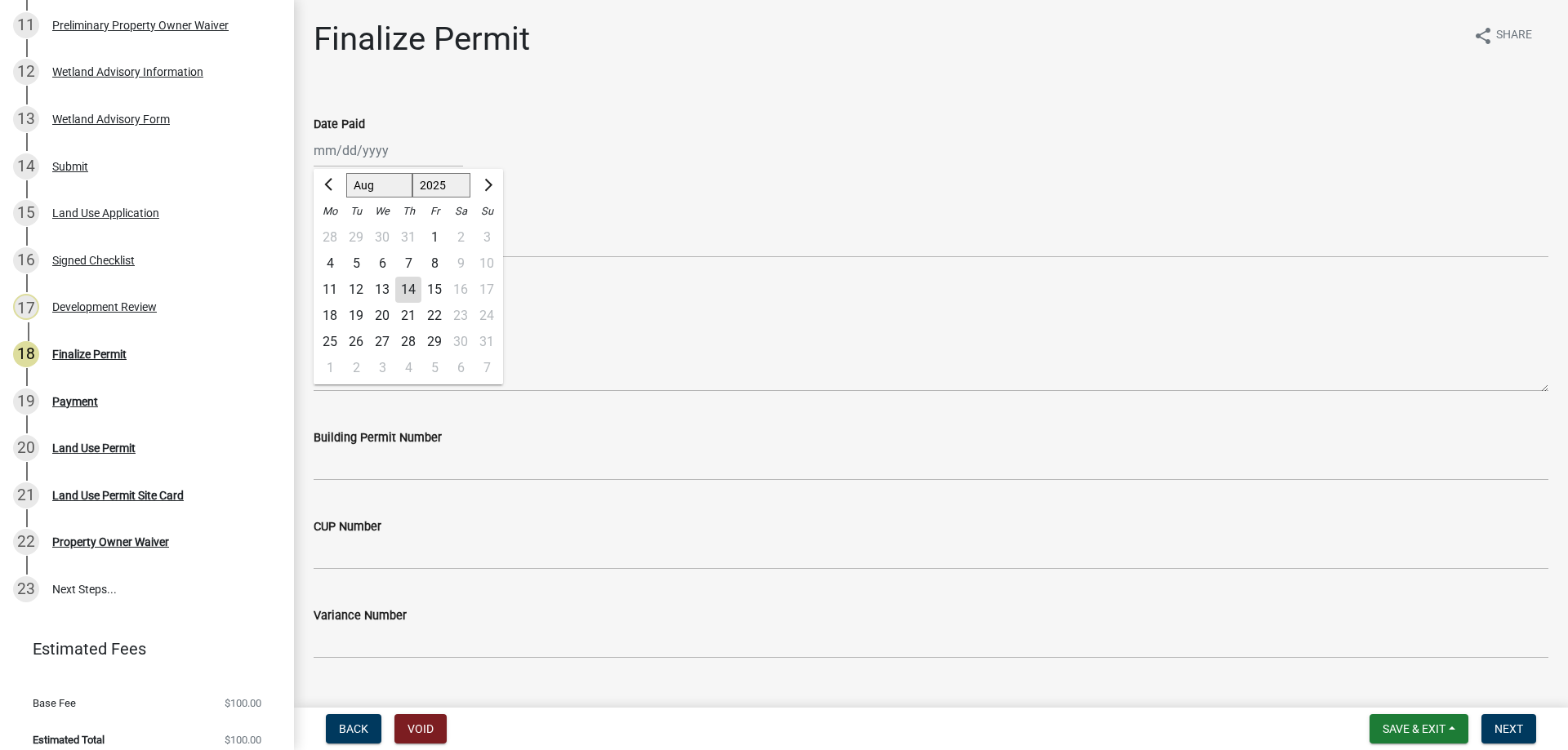
type input "[DATE]"
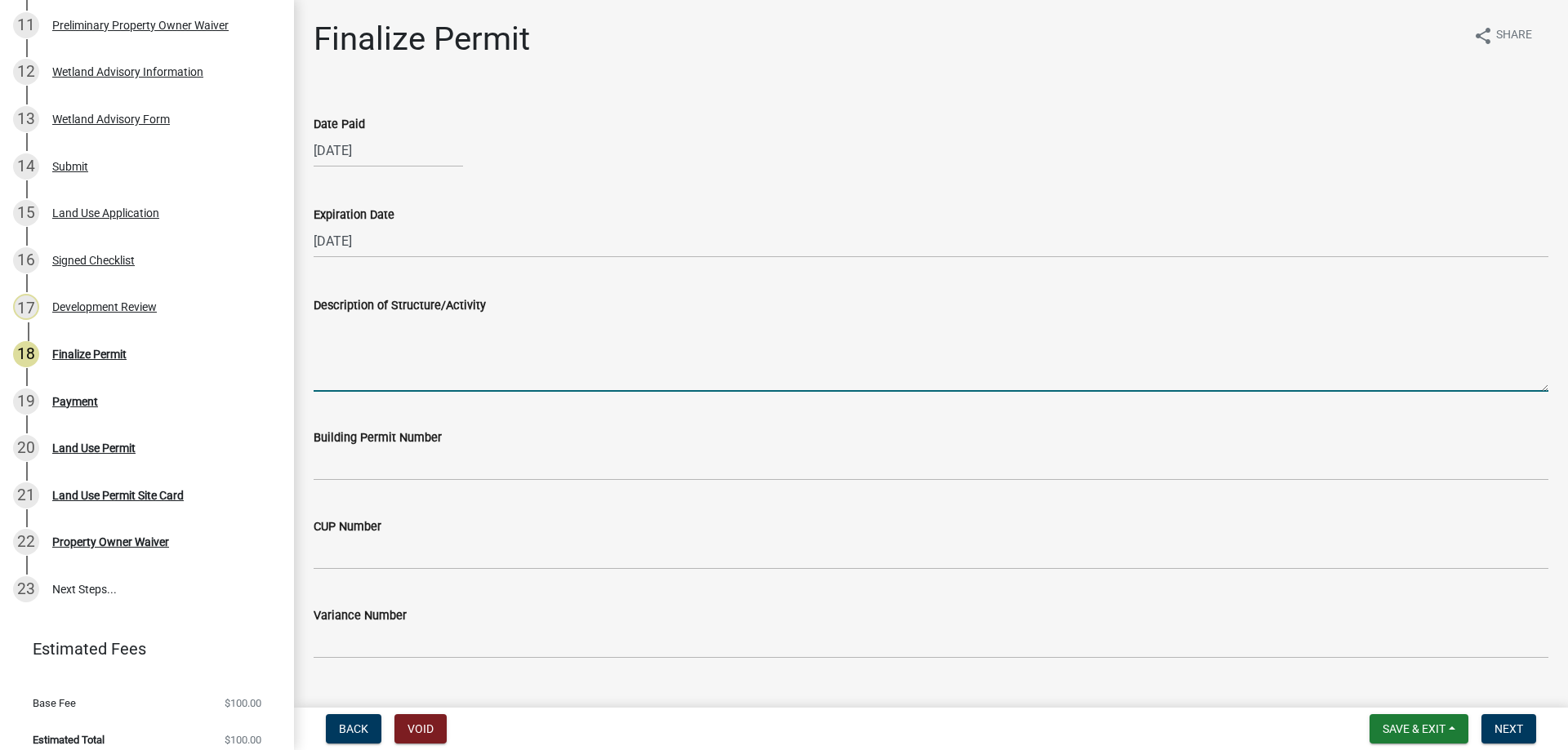
click at [370, 347] on textarea "Description of Structure/Activity" at bounding box center [931, 354] width 1234 height 77
paste textarea "Construction of a 20’x20’ Carport. MUST MEET MINIMUM REQUIRED PROPERTY SETBACKS…"
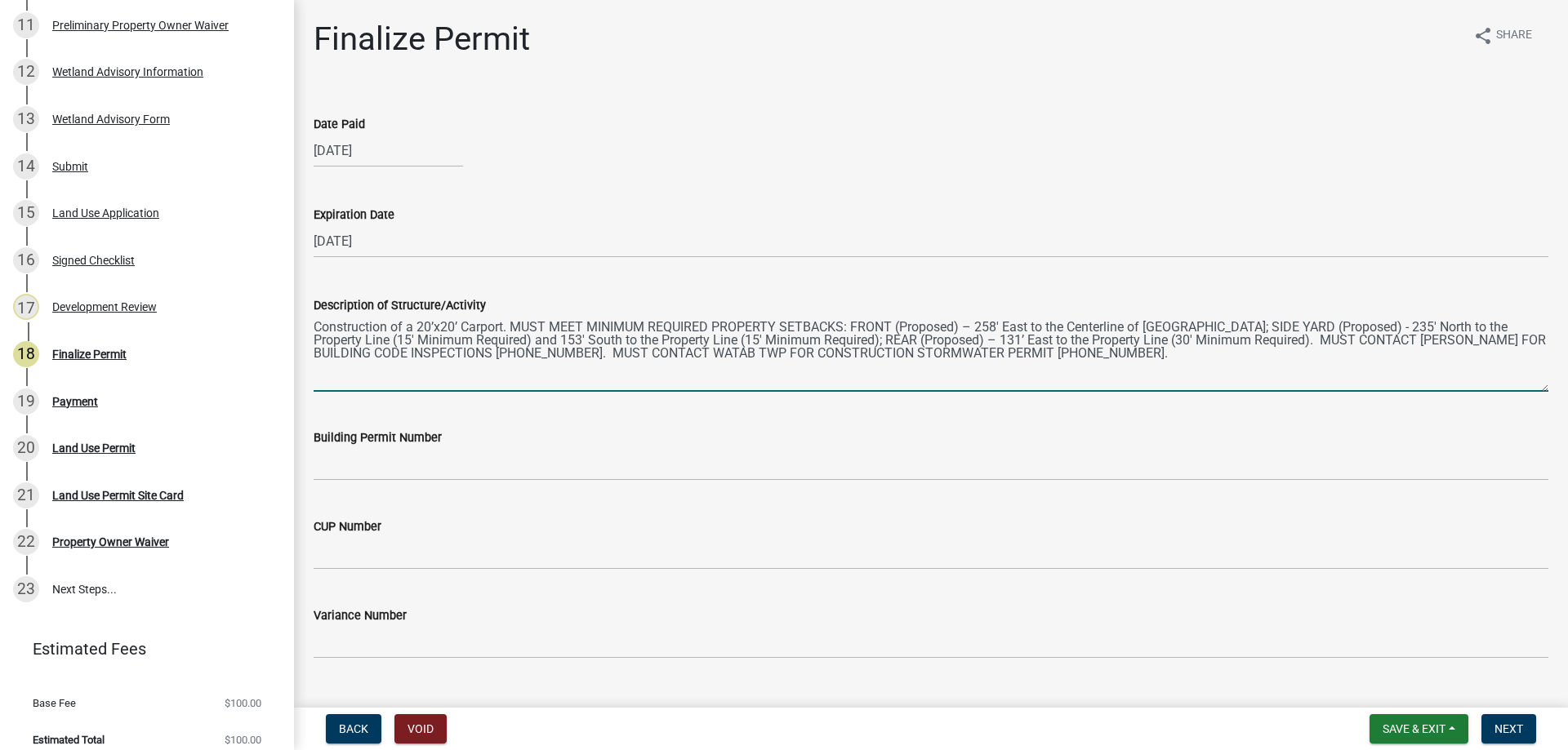
type textarea "Construction of a 20’x20’ Carport. MUST MEET MINIMUM REQUIRED PROPERTY SETBACKS…"
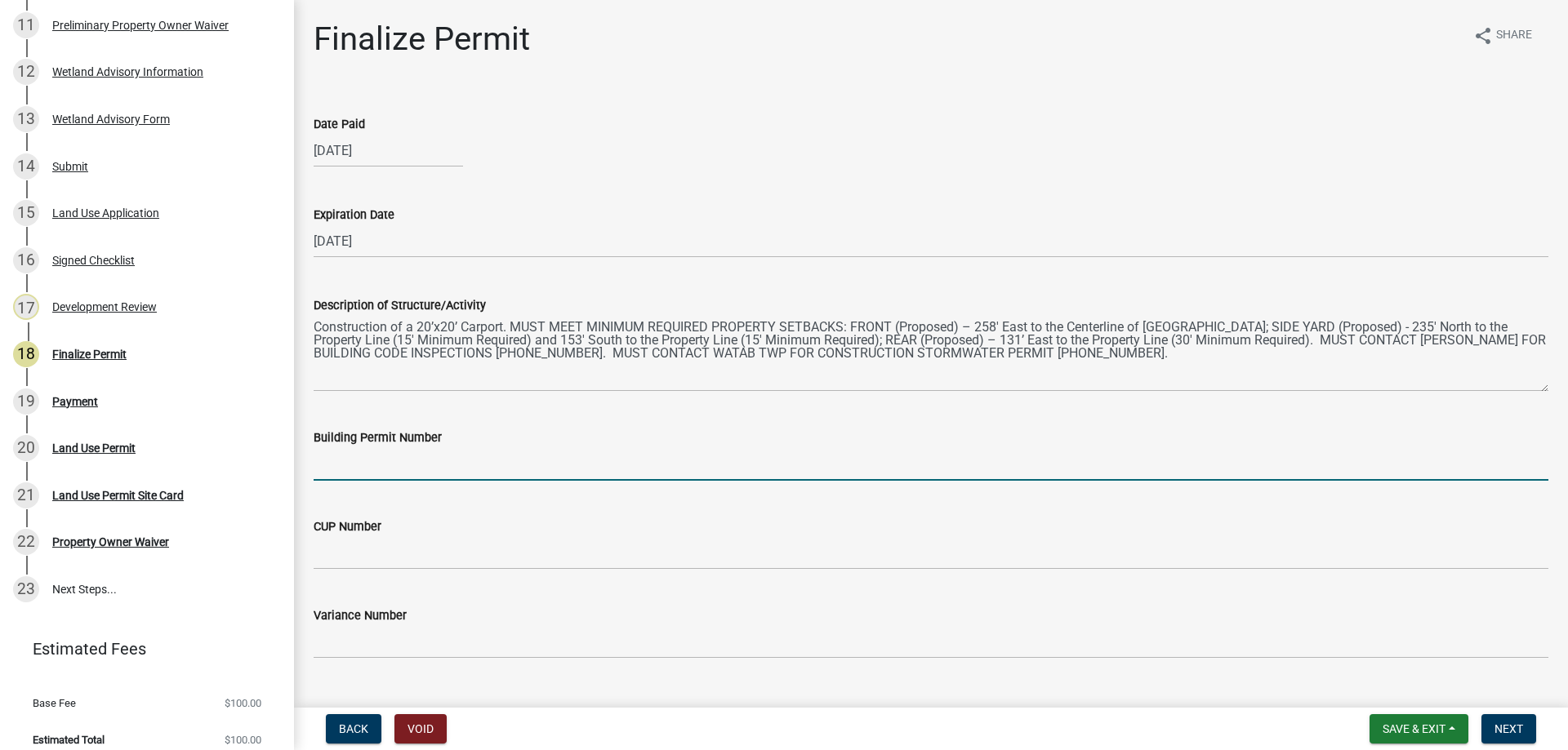
click at [393, 458] on input "Building Permit Number" at bounding box center [931, 464] width 1234 height 34
type input "WATAB"
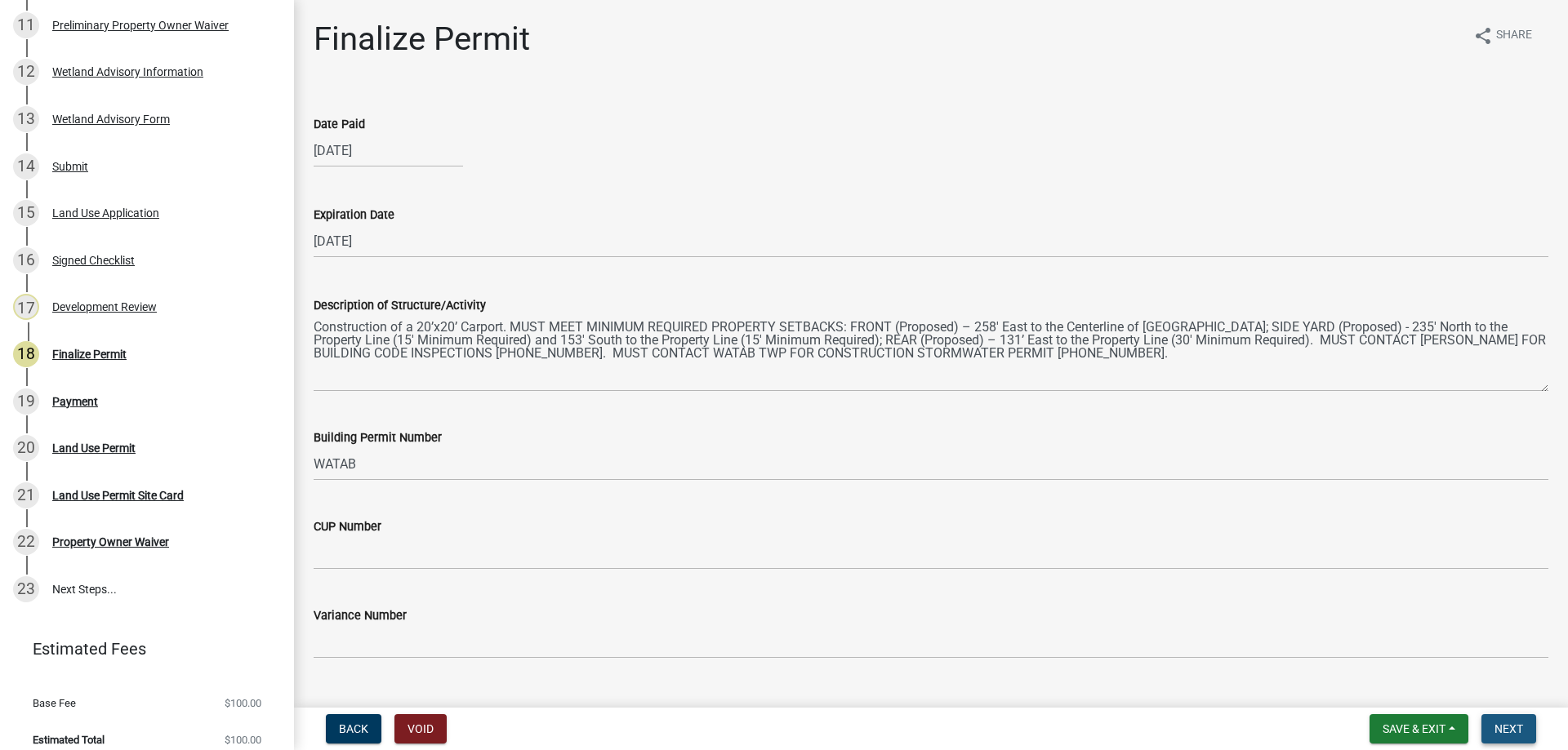
click at [1519, 724] on span "Next" at bounding box center [1508, 729] width 29 height 13
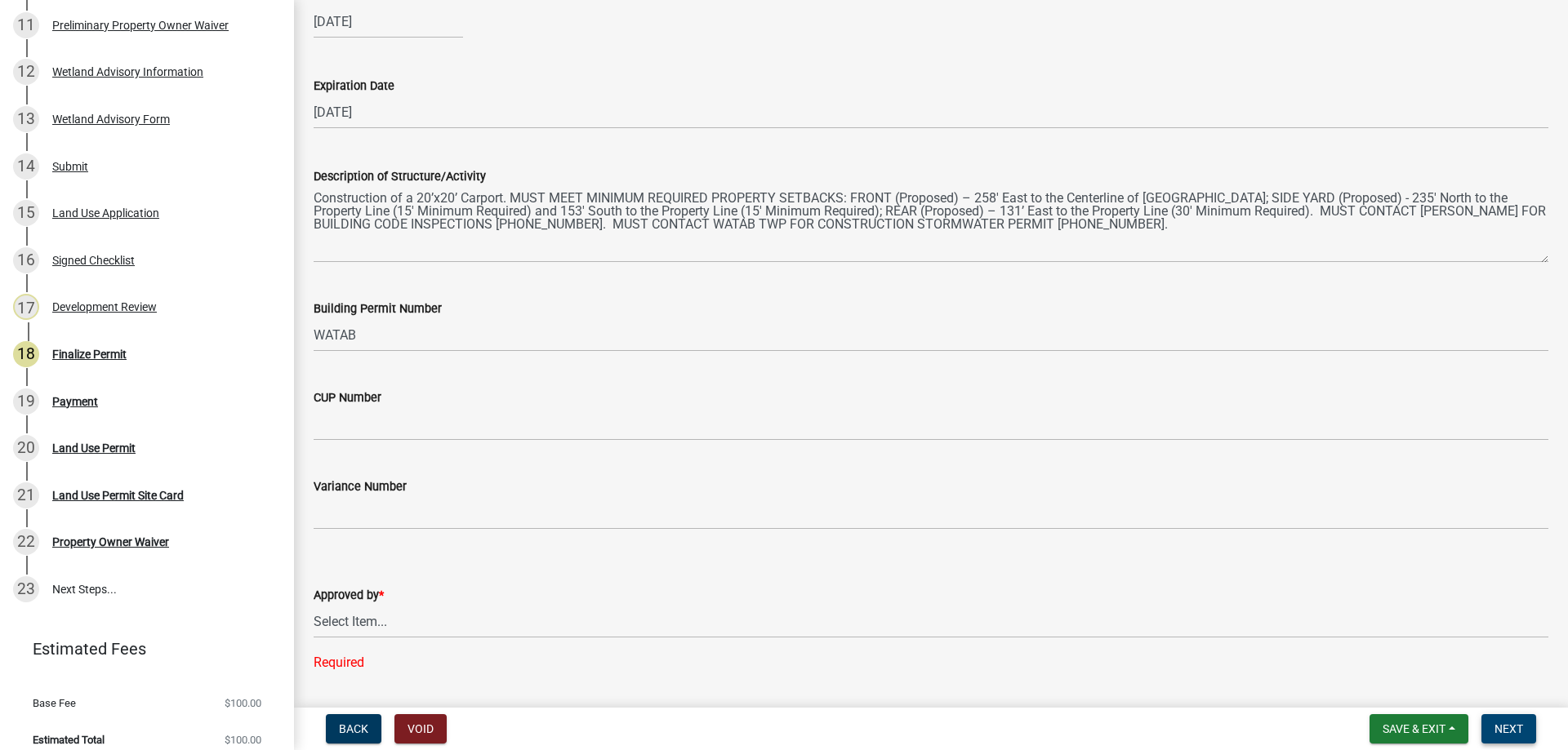
scroll to position [245, 0]
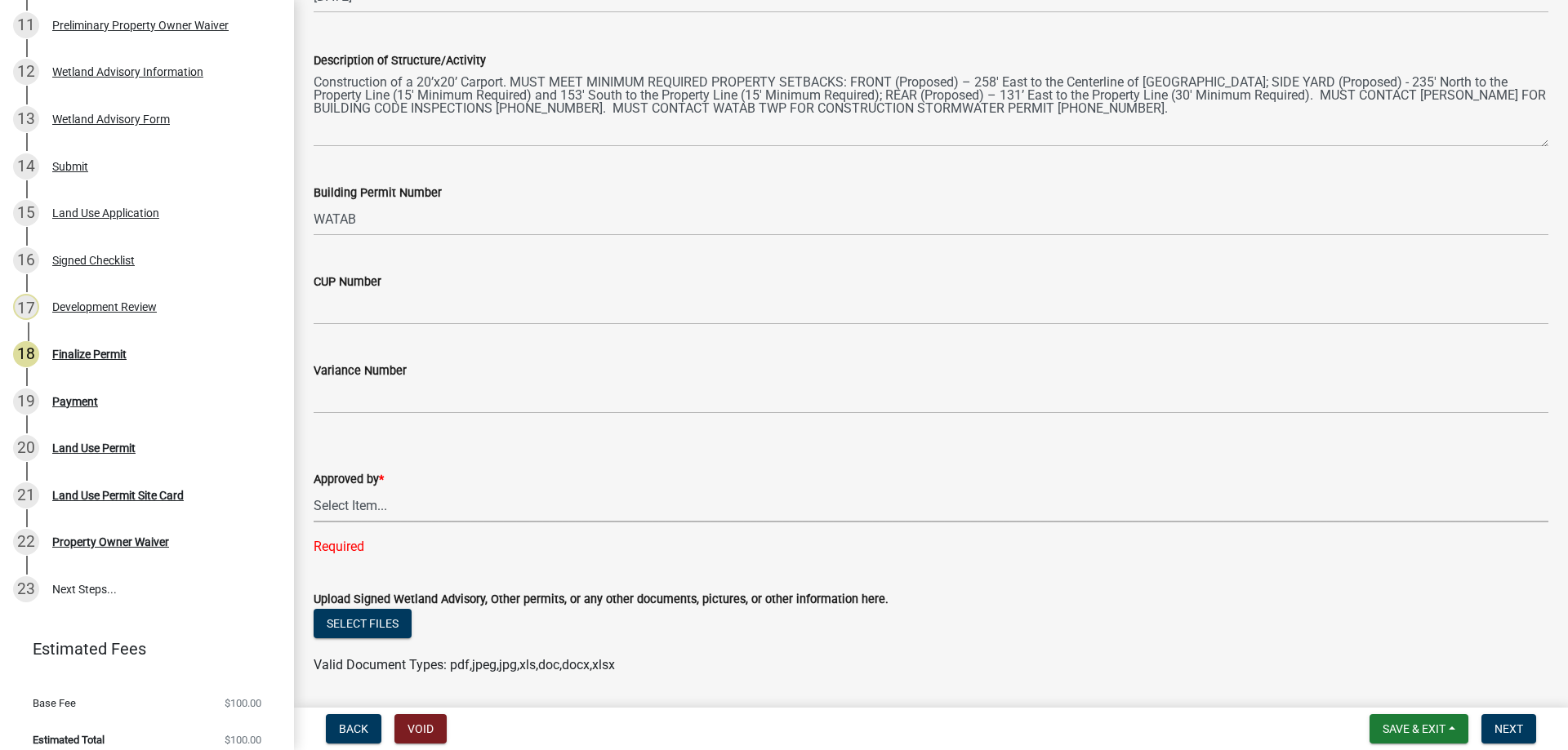
click at [354, 501] on select "Select Item... [PERSON_NAME] [PERSON_NAME] [PERSON_NAME]" at bounding box center [931, 506] width 1234 height 34
click at [314, 489] on select "Select Item... [PERSON_NAME] [PERSON_NAME] [PERSON_NAME]" at bounding box center [931, 506] width 1234 height 34
select select "2873f93f-8df0-4e6b-8434-4300eee57b0f"
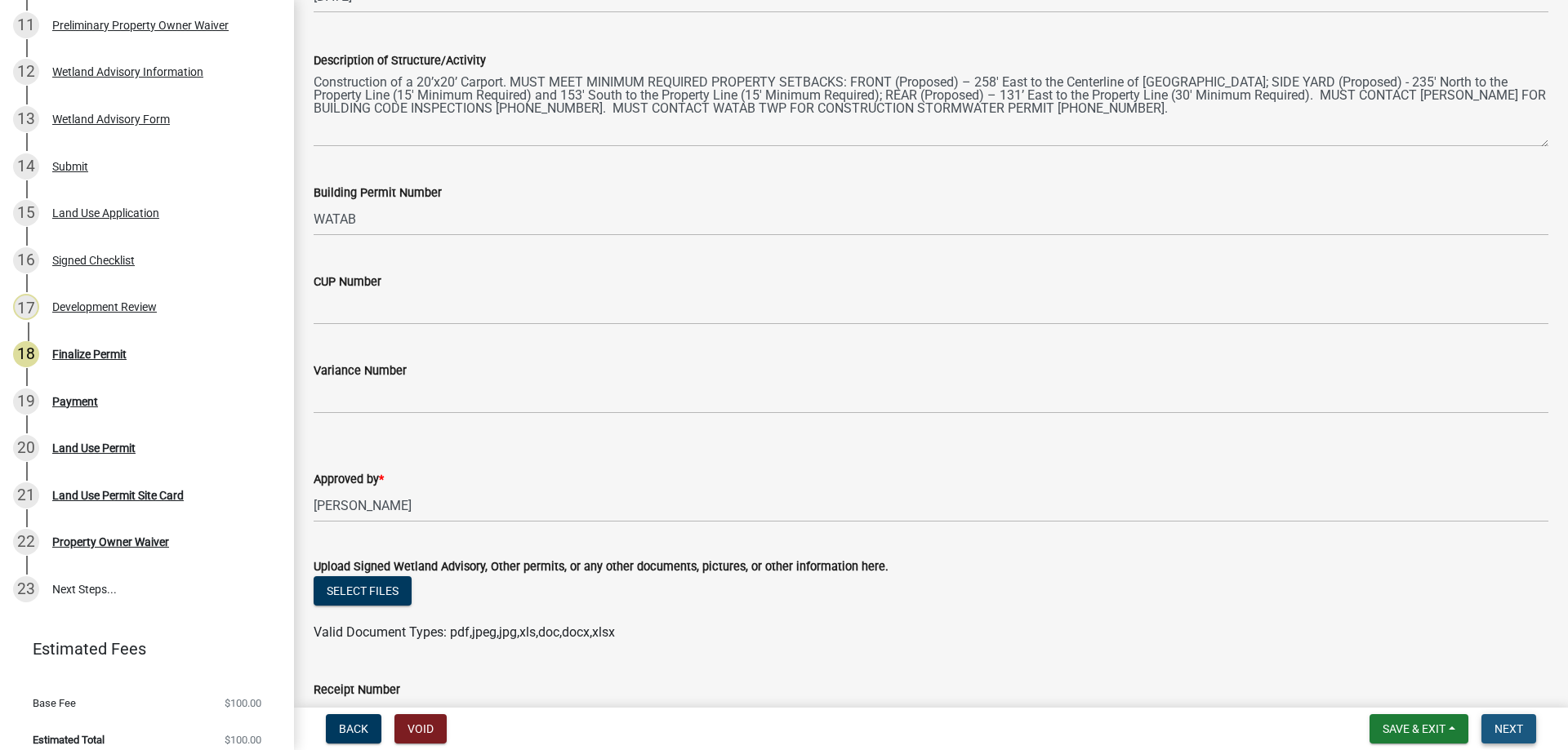
click at [1503, 727] on span "Next" at bounding box center [1508, 729] width 29 height 13
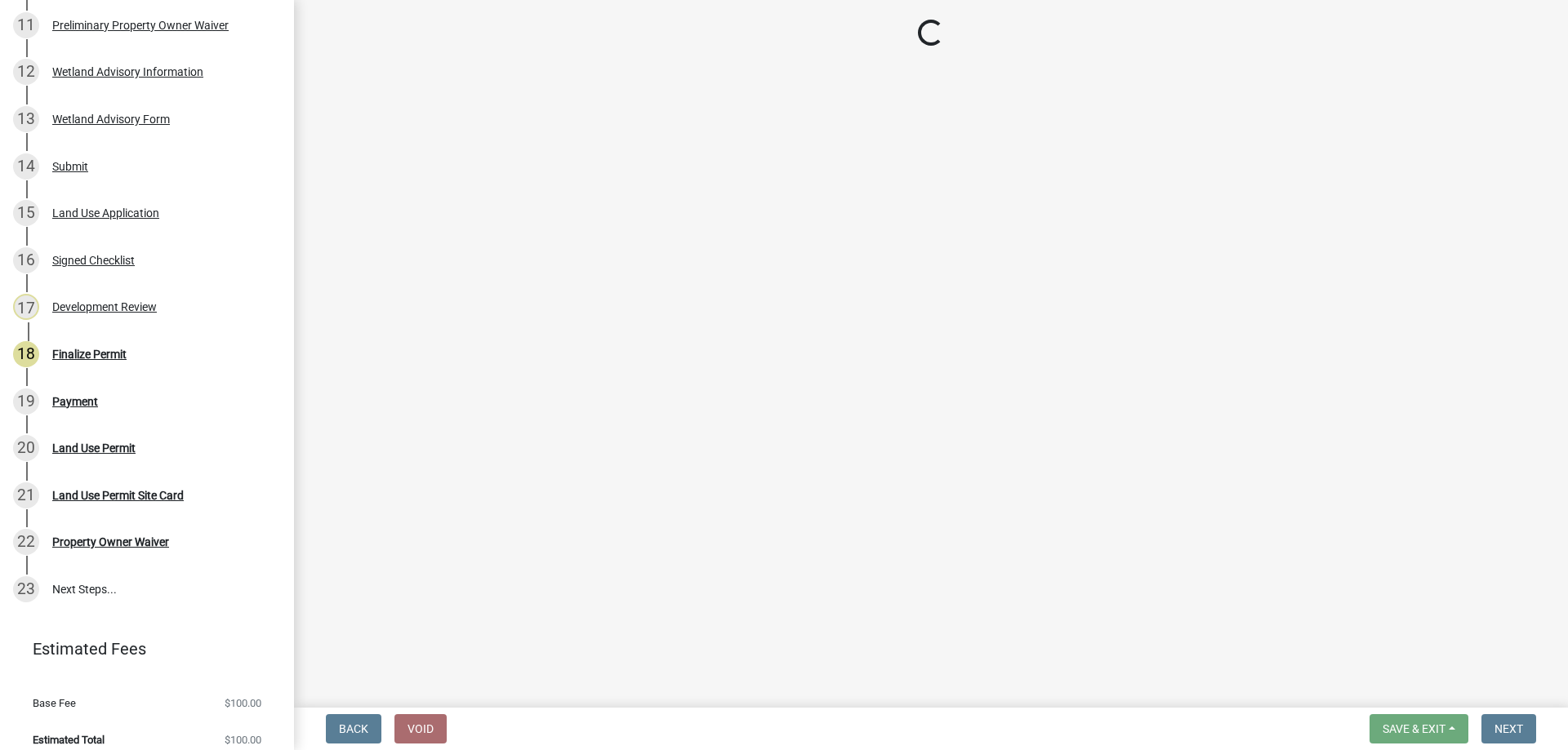
select select "3: 3"
